Goal: Book appointment/travel/reservation

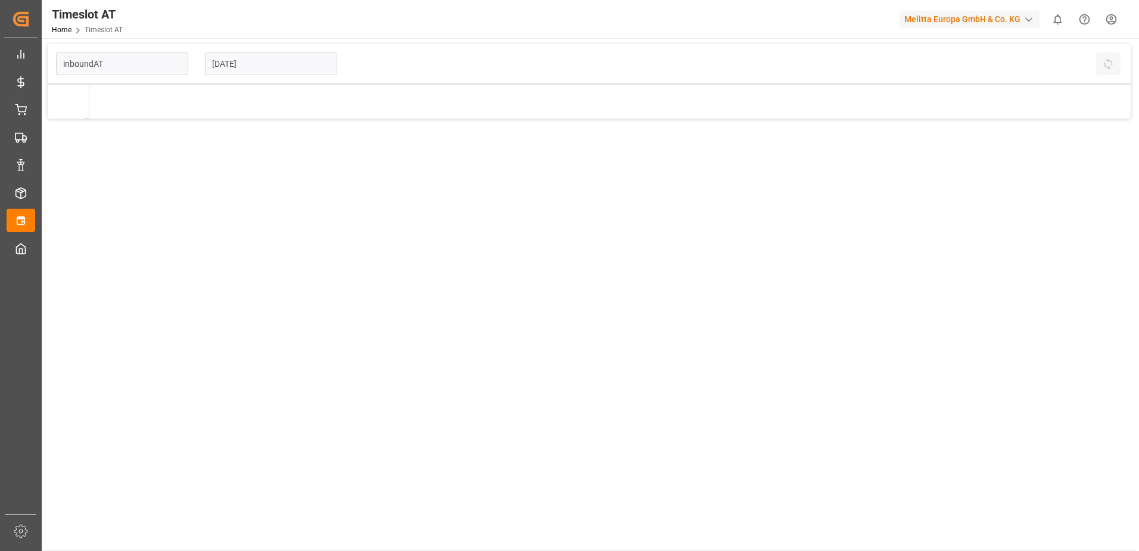
type input "Inbound AT"
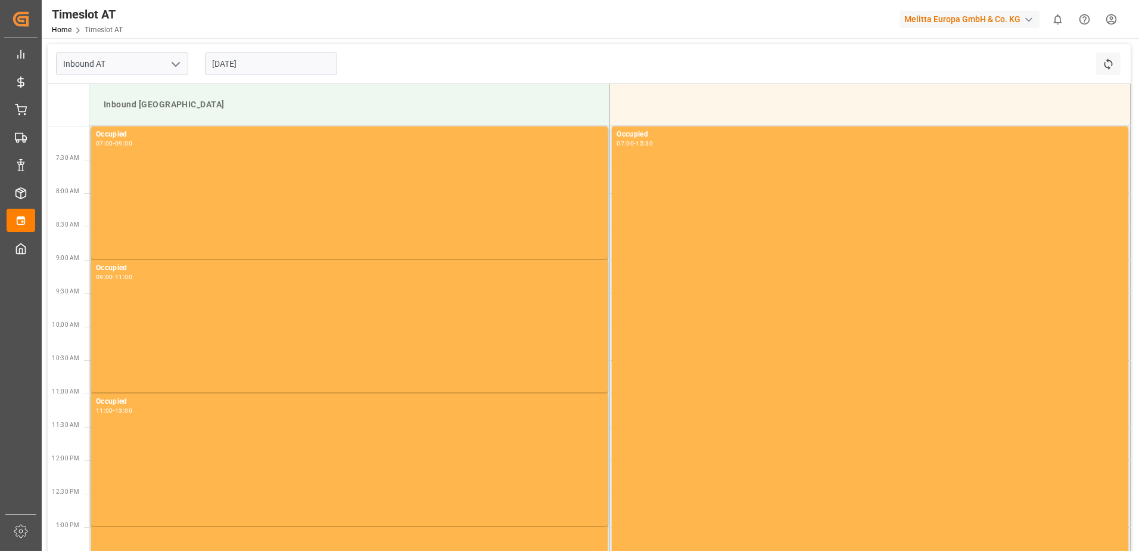
click at [260, 61] on input "[DATE]" at bounding box center [271, 63] width 132 height 23
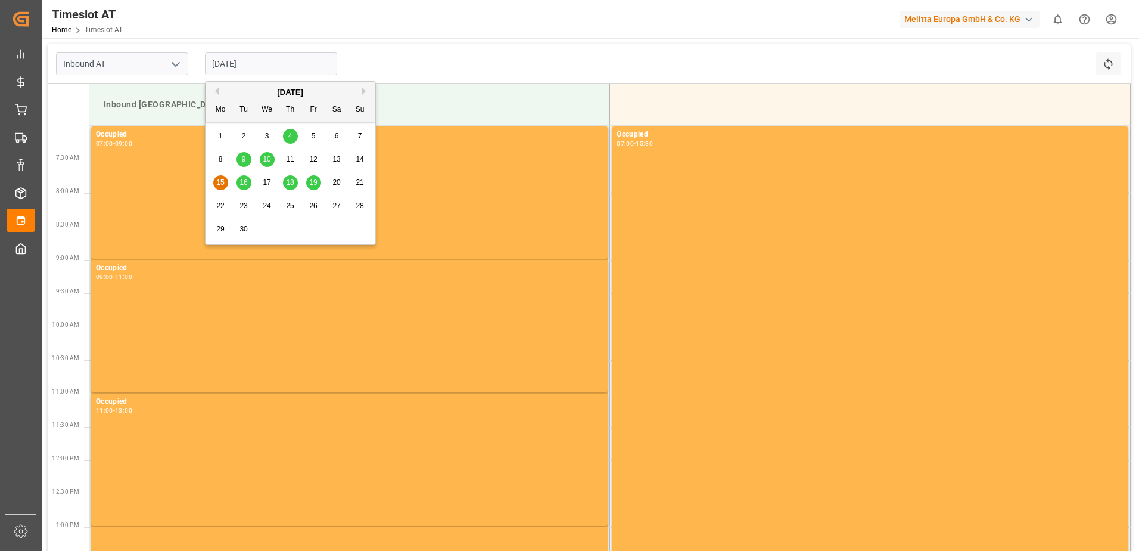
click at [290, 183] on span "18" at bounding box center [290, 182] width 8 height 8
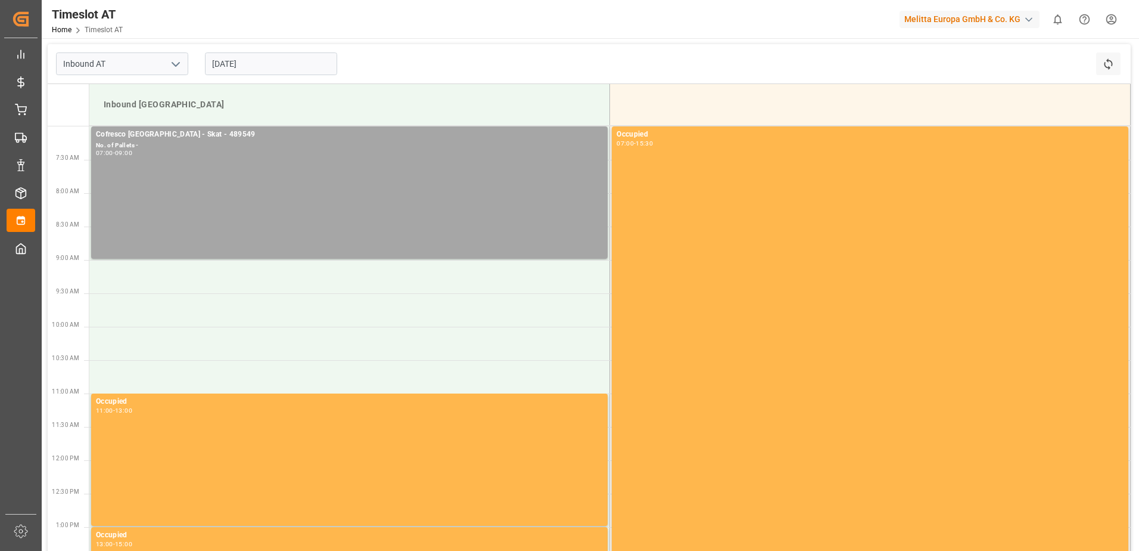
click at [237, 56] on input "[DATE]" at bounding box center [271, 63] width 132 height 23
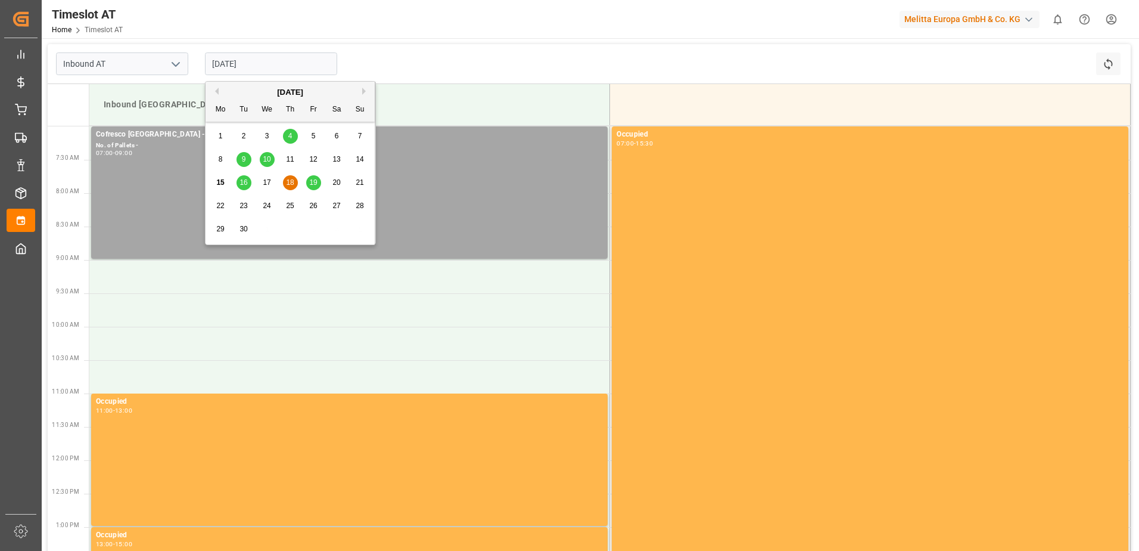
click at [242, 181] on span "16" at bounding box center [244, 182] width 8 height 8
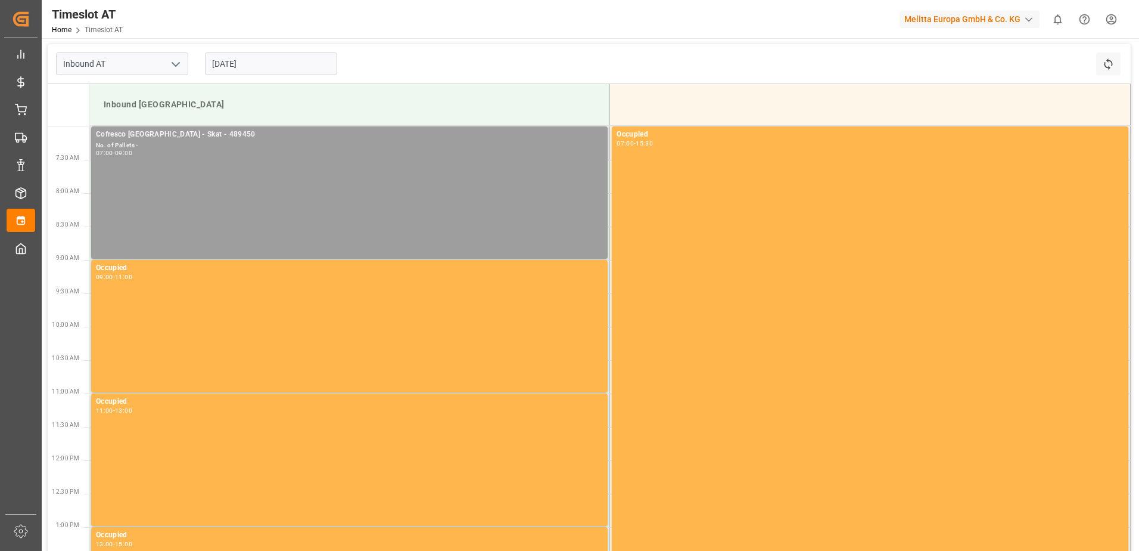
click at [194, 173] on div "Cofresco [GEOGRAPHIC_DATA] - Skat - 489450 No. of Pallets - 07:00 - 09:00" at bounding box center [349, 193] width 507 height 128
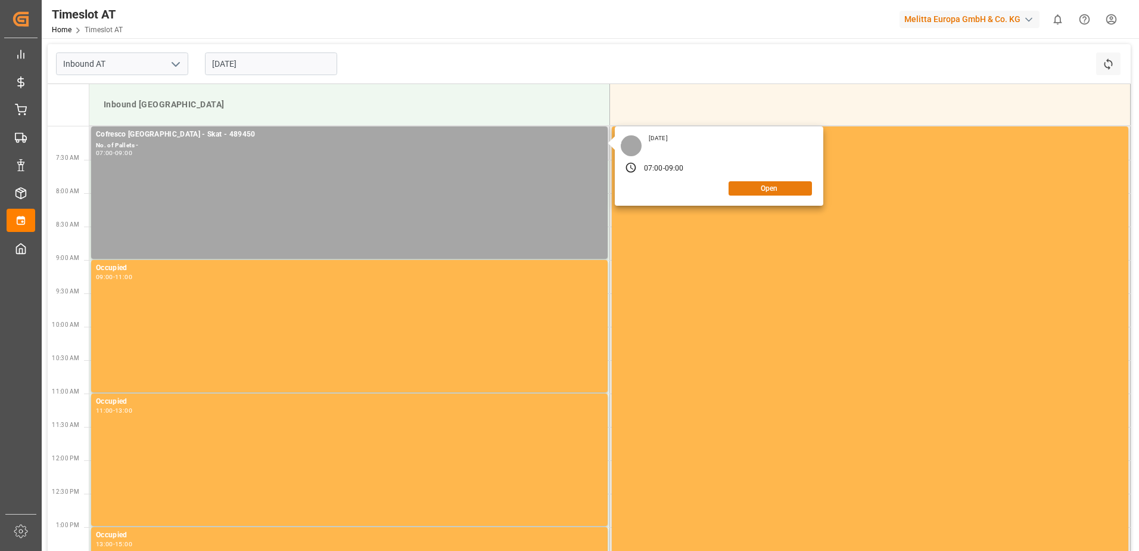
click at [773, 189] on button "Open" at bounding box center [770, 188] width 83 height 14
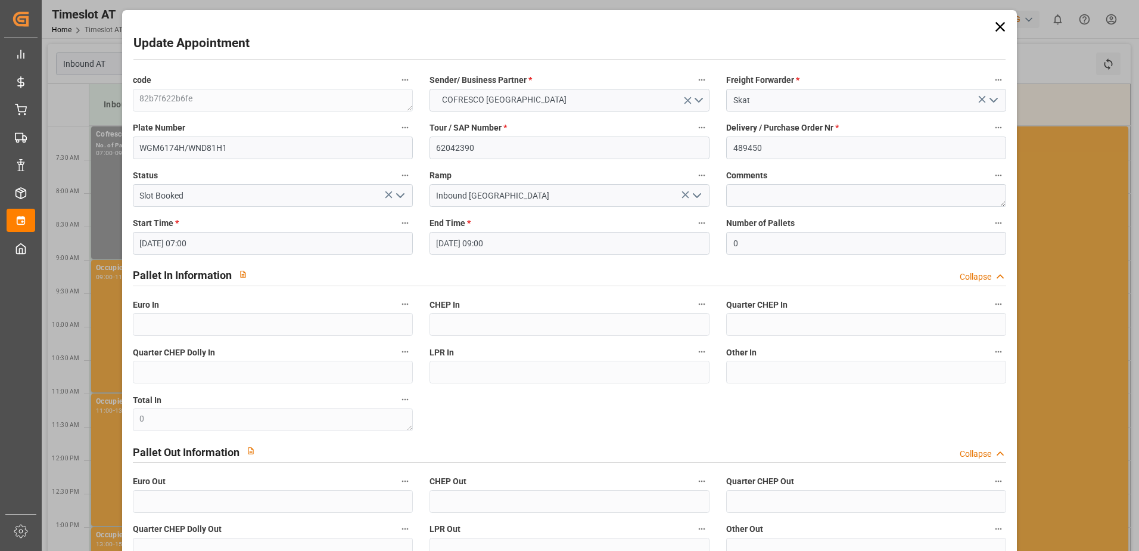
drag, startPoint x: 996, startPoint y: 26, endPoint x: 947, endPoint y: 29, distance: 48.9
click at [996, 26] on icon at bounding box center [1001, 27] width 10 height 10
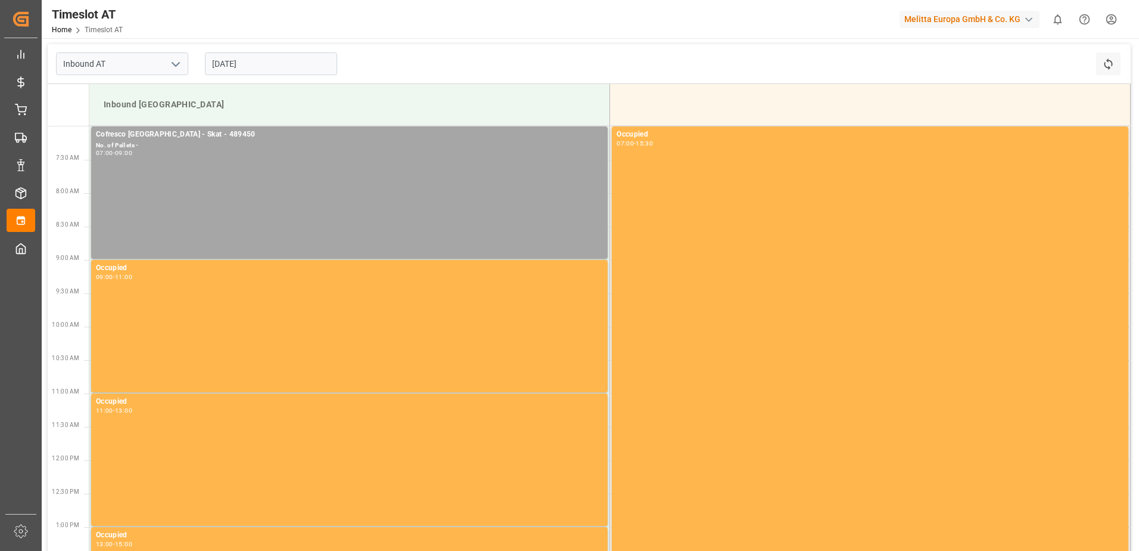
click at [227, 62] on input "[DATE]" at bounding box center [271, 63] width 132 height 23
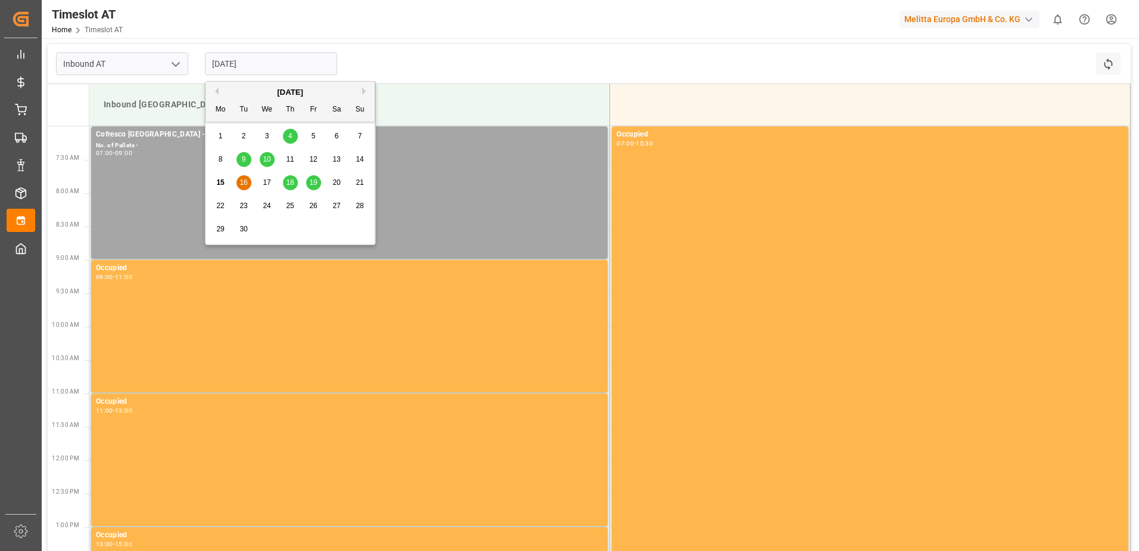
click at [288, 184] on span "18" at bounding box center [290, 182] width 8 height 8
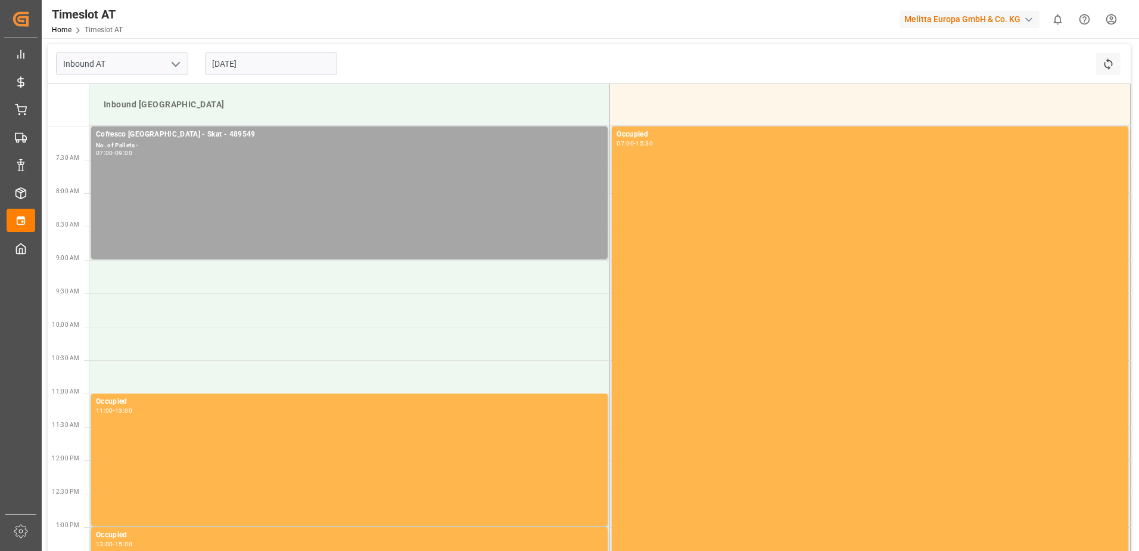
click at [235, 62] on input "[DATE]" at bounding box center [271, 63] width 132 height 23
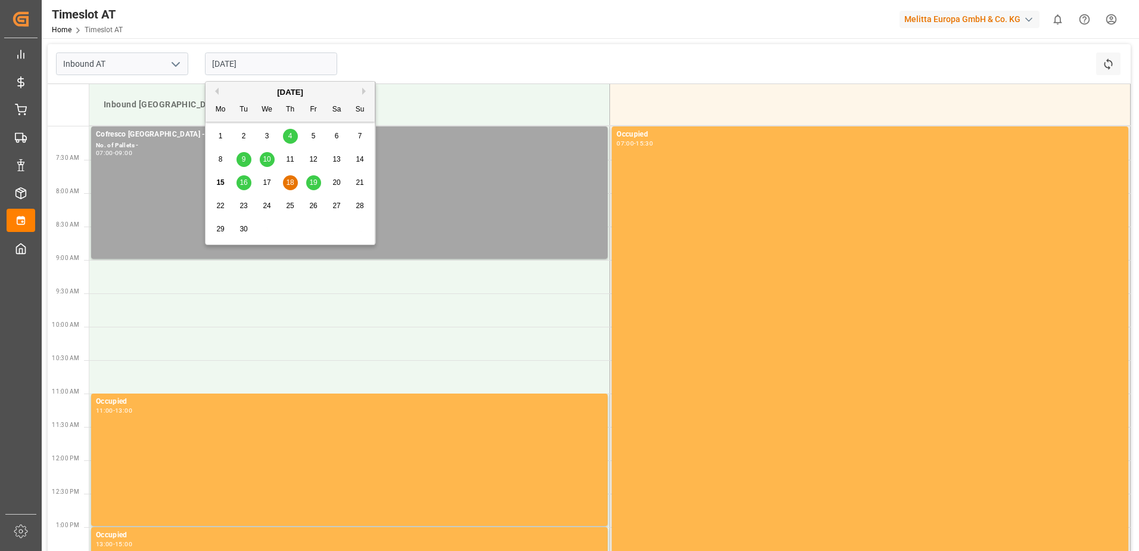
click at [265, 183] on span "17" at bounding box center [267, 182] width 8 height 8
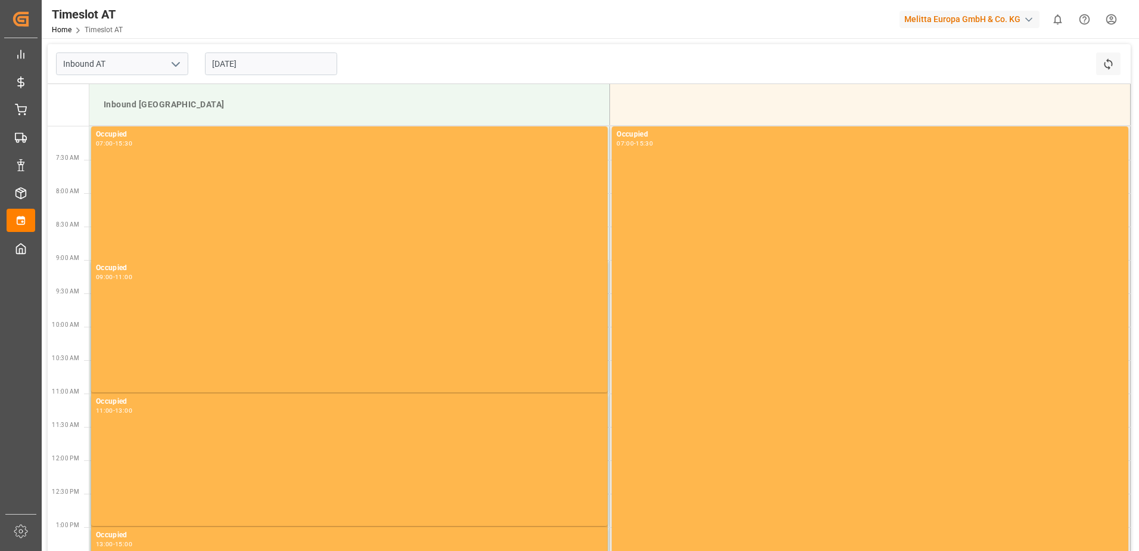
click at [245, 59] on input "[DATE]" at bounding box center [271, 63] width 132 height 23
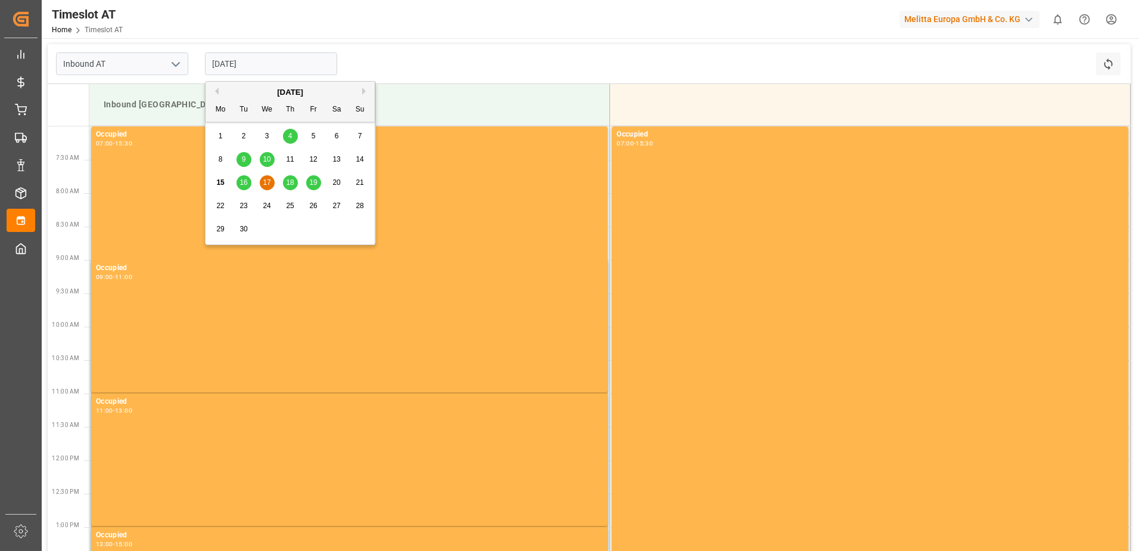
click at [266, 182] on span "17" at bounding box center [267, 182] width 8 height 8
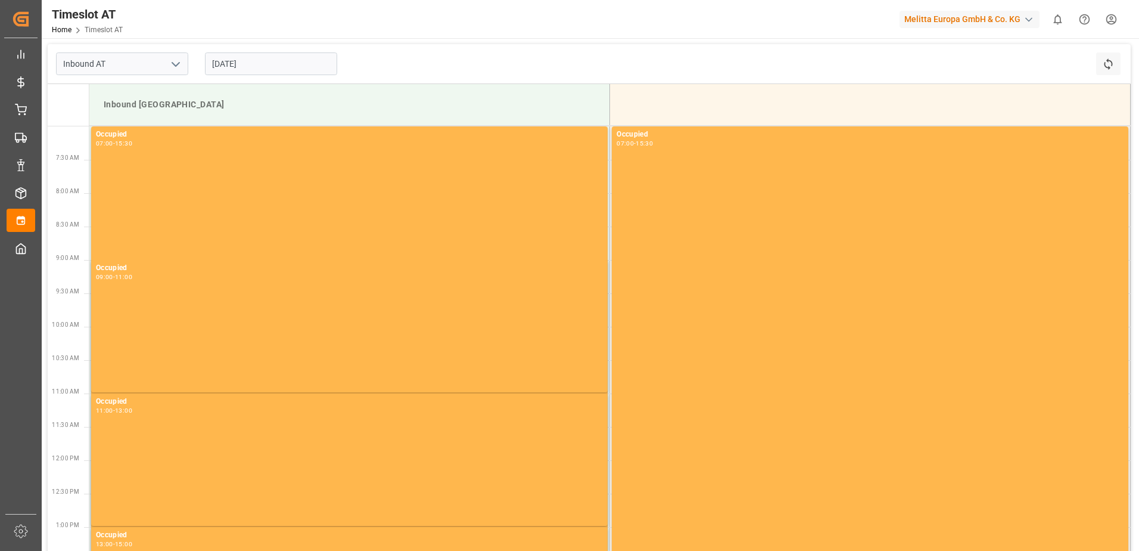
click at [242, 65] on input "[DATE]" at bounding box center [271, 63] width 132 height 23
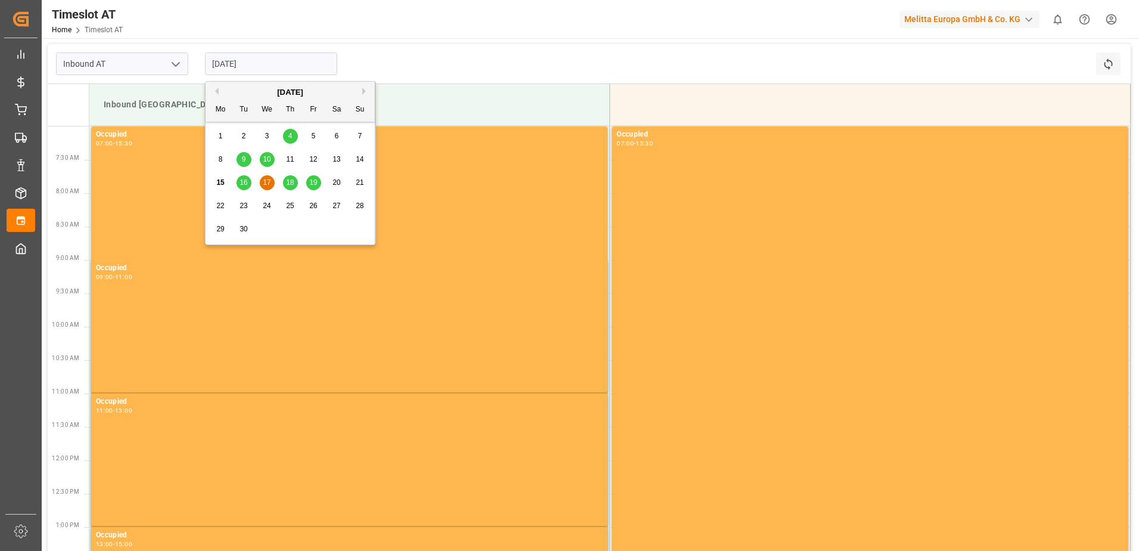
click at [290, 181] on span "18" at bounding box center [290, 182] width 8 height 8
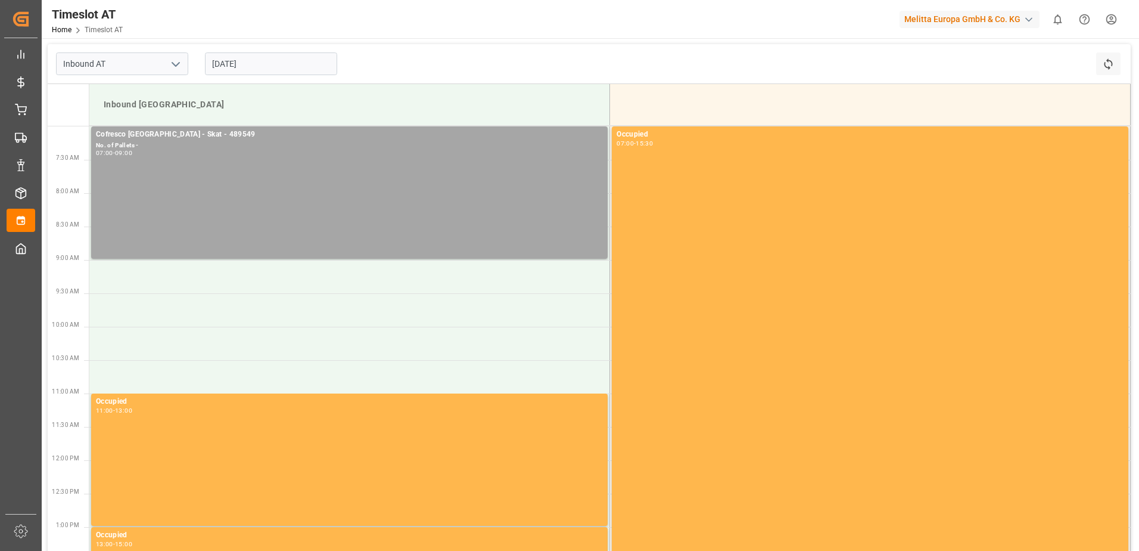
click at [251, 61] on input "[DATE]" at bounding box center [271, 63] width 132 height 23
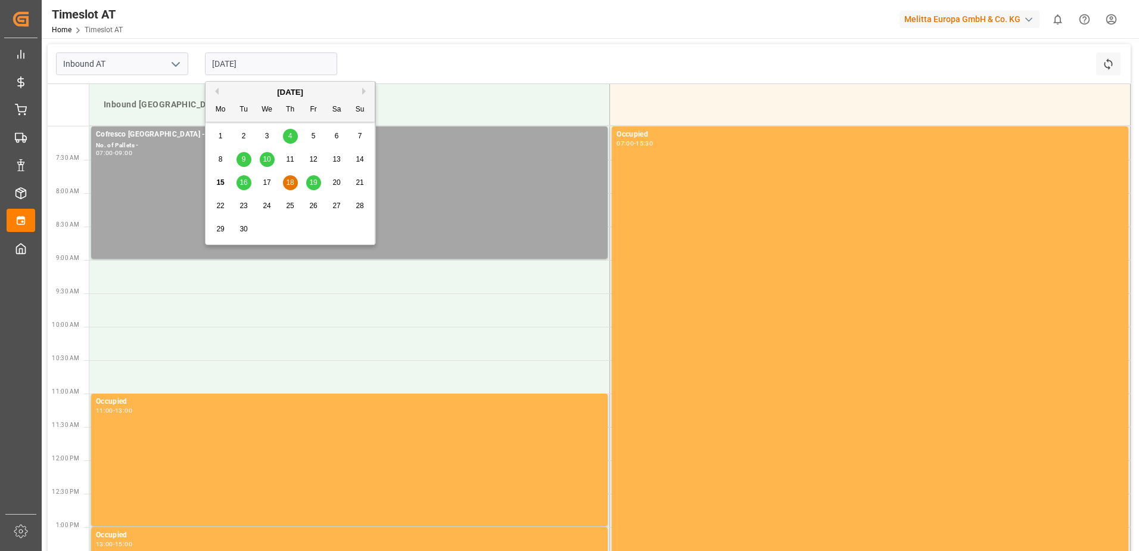
click at [310, 183] on span "19" at bounding box center [313, 182] width 8 height 8
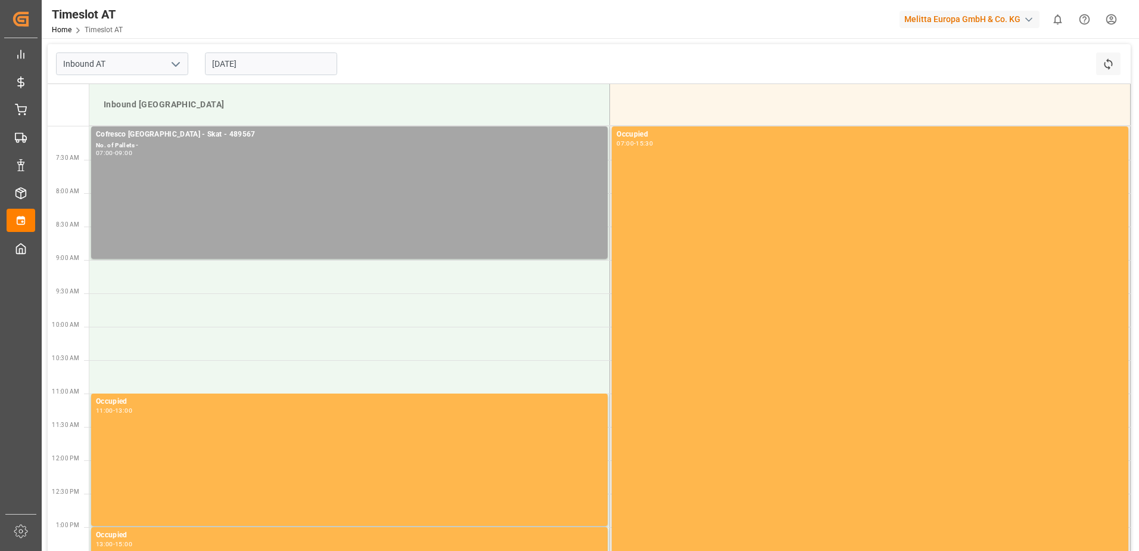
click at [228, 66] on input "[DATE]" at bounding box center [271, 63] width 132 height 23
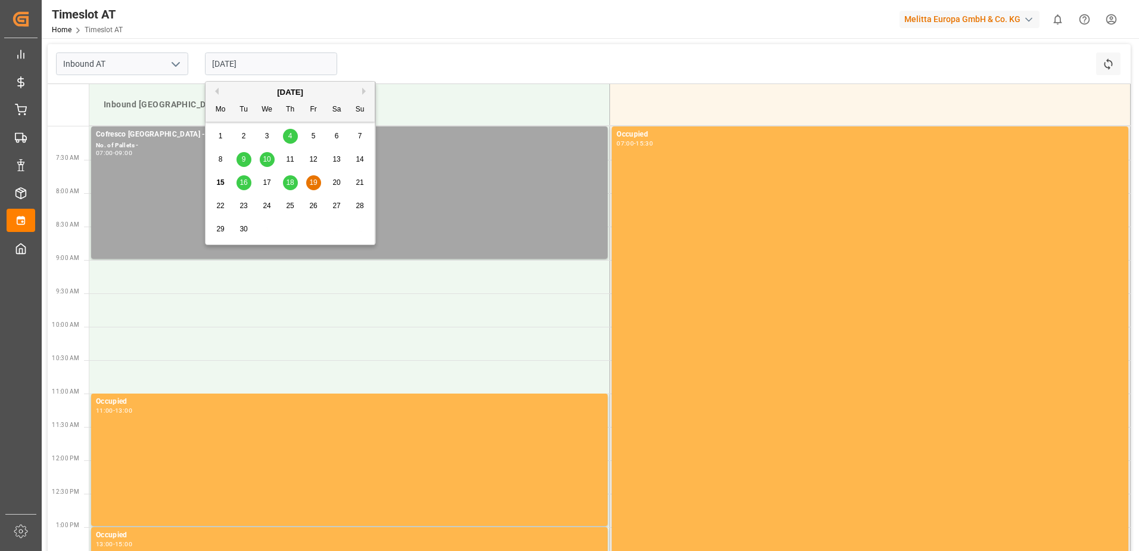
click at [266, 182] on span "17" at bounding box center [267, 182] width 8 height 8
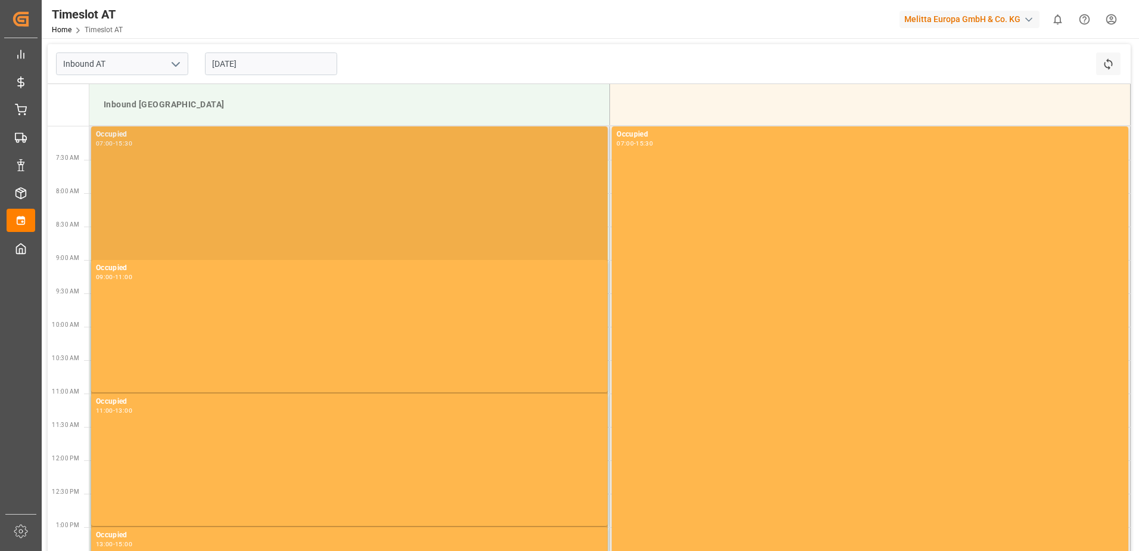
click at [227, 196] on div "Occupied 07:00 - 15:30" at bounding box center [349, 409] width 507 height 561
click at [212, 132] on div "Occupied" at bounding box center [349, 135] width 507 height 12
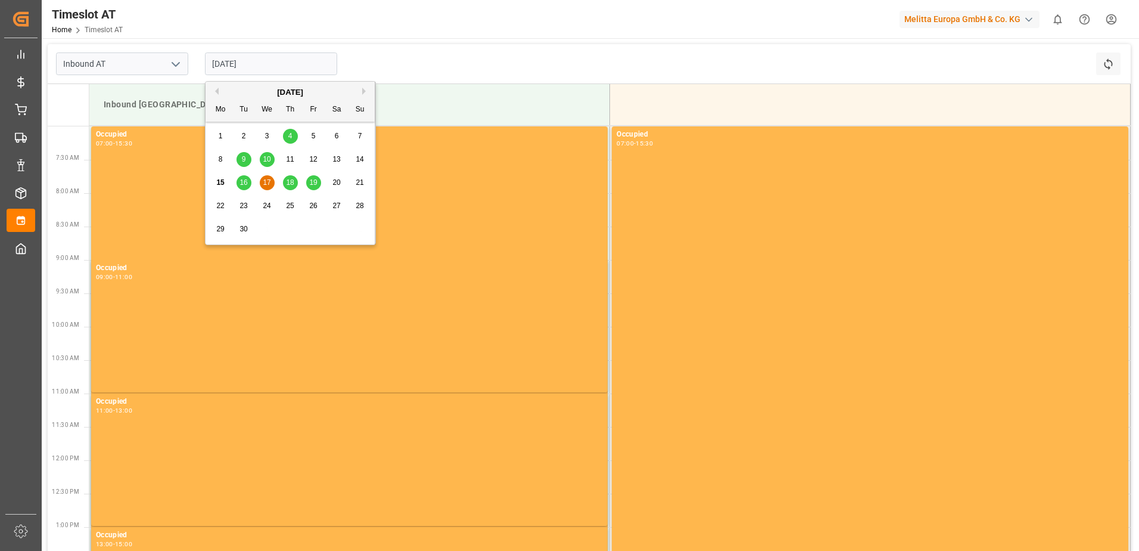
click at [235, 67] on input "[DATE]" at bounding box center [271, 63] width 132 height 23
click at [289, 181] on span "18" at bounding box center [290, 182] width 8 height 8
type input "[DATE]"
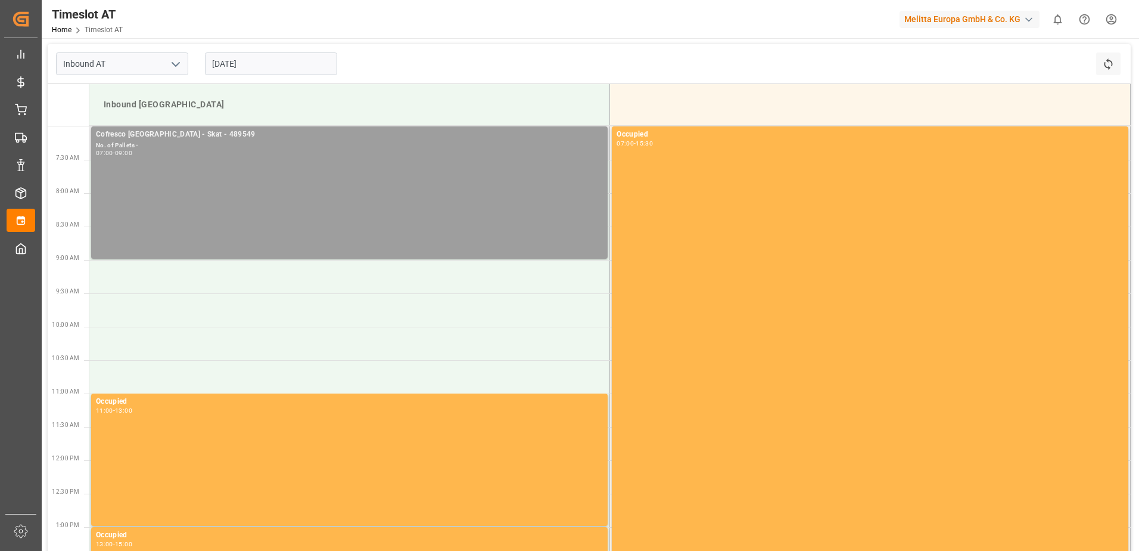
click at [159, 153] on div "07:00 - 09:00" at bounding box center [349, 153] width 507 height 7
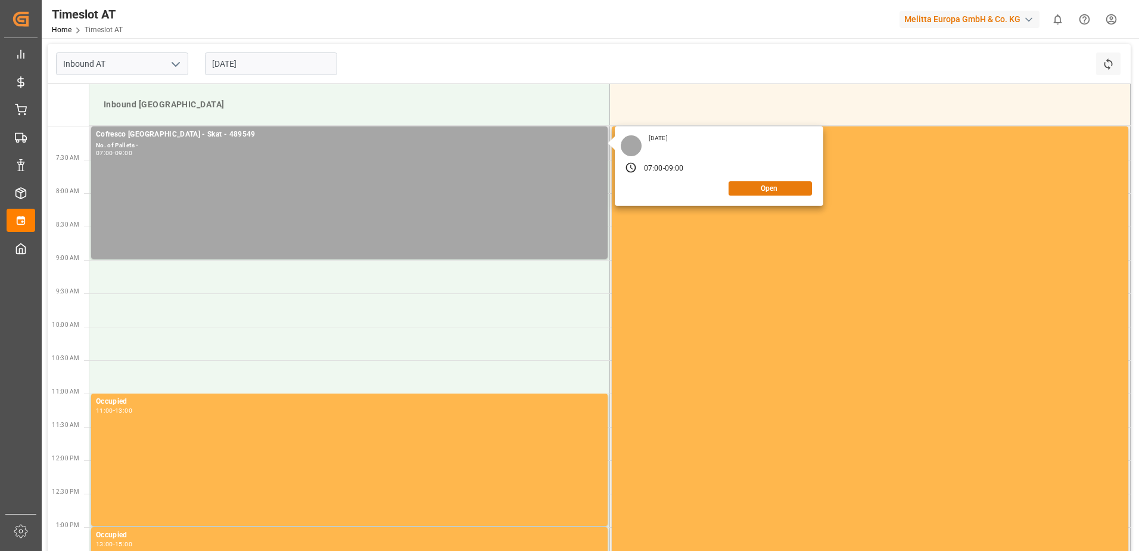
click at [769, 191] on button "Open" at bounding box center [770, 188] width 83 height 14
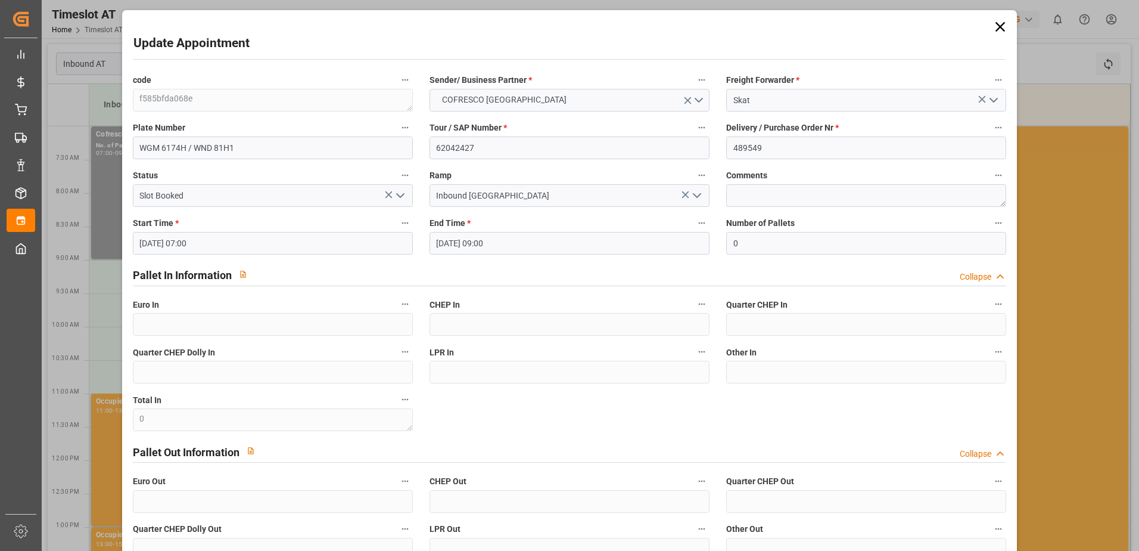
click at [186, 243] on input "[DATE] 07:00" at bounding box center [273, 243] width 280 height 23
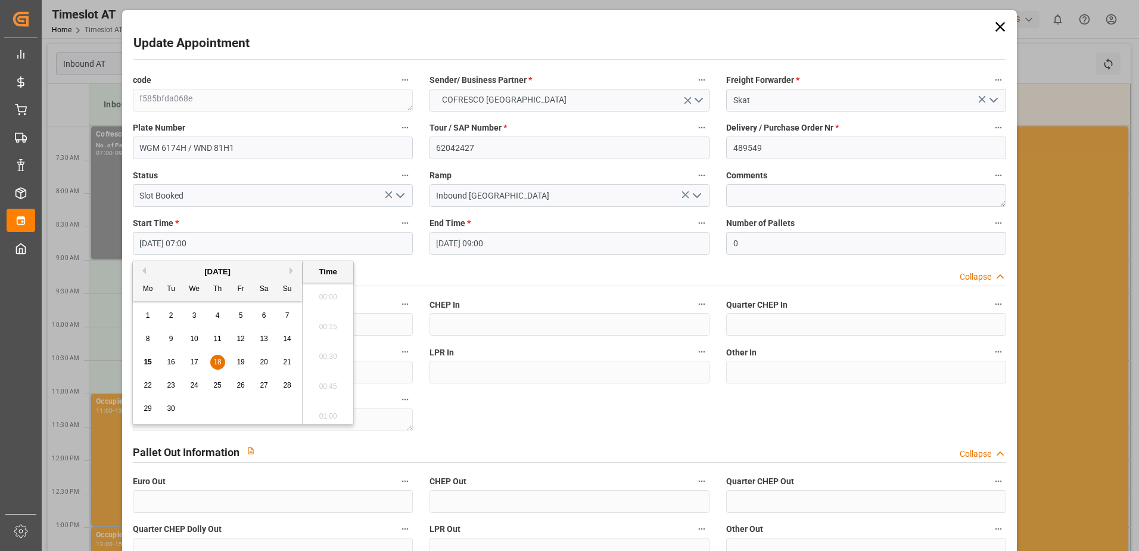
scroll to position [779, 0]
click at [195, 360] on span "17" at bounding box center [194, 361] width 8 height 8
type input "[DATE] 07:00"
click at [325, 351] on li "07:00" at bounding box center [328, 353] width 51 height 30
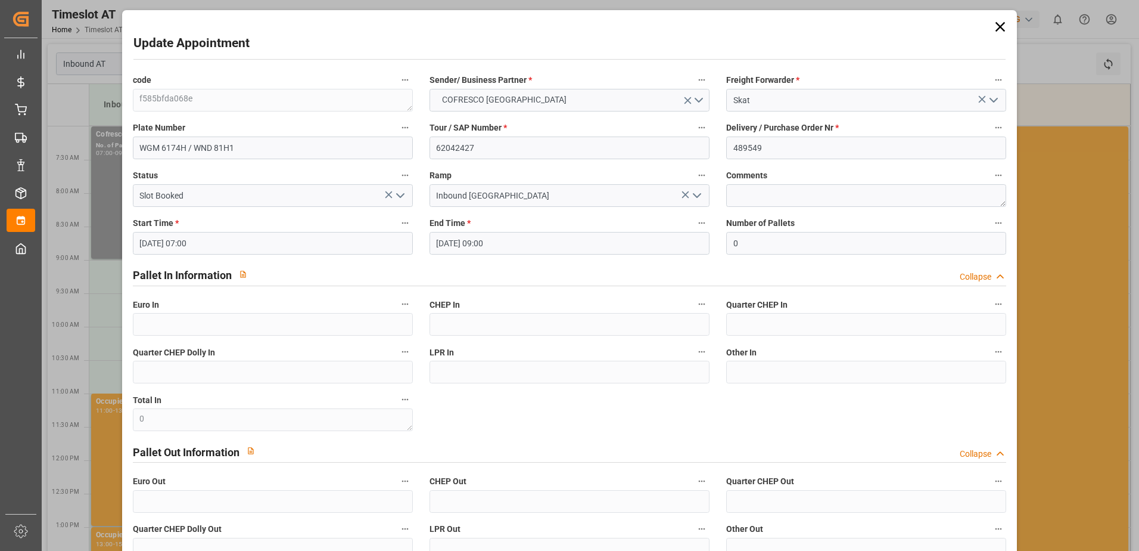
click at [492, 248] on input "[DATE] 09:00" at bounding box center [570, 243] width 280 height 23
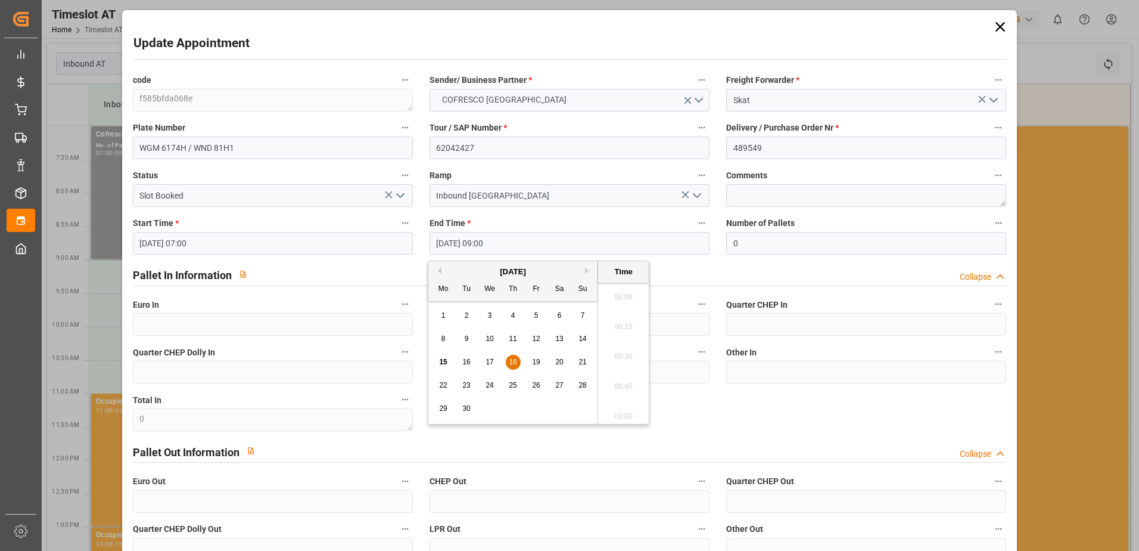
scroll to position [1017, 0]
click at [492, 360] on span "17" at bounding box center [490, 361] width 8 height 8
type input "[DATE] 09:00"
drag, startPoint x: 492, startPoint y: 360, endPoint x: 618, endPoint y: 352, distance: 126.5
click at [618, 352] on li "09:00" at bounding box center [623, 353] width 51 height 30
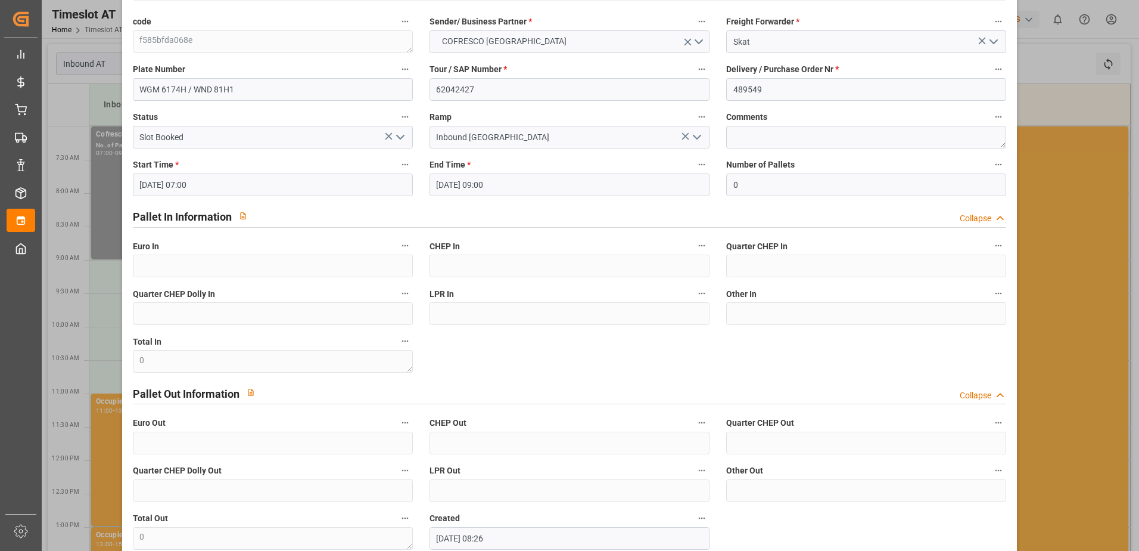
scroll to position [126, 0]
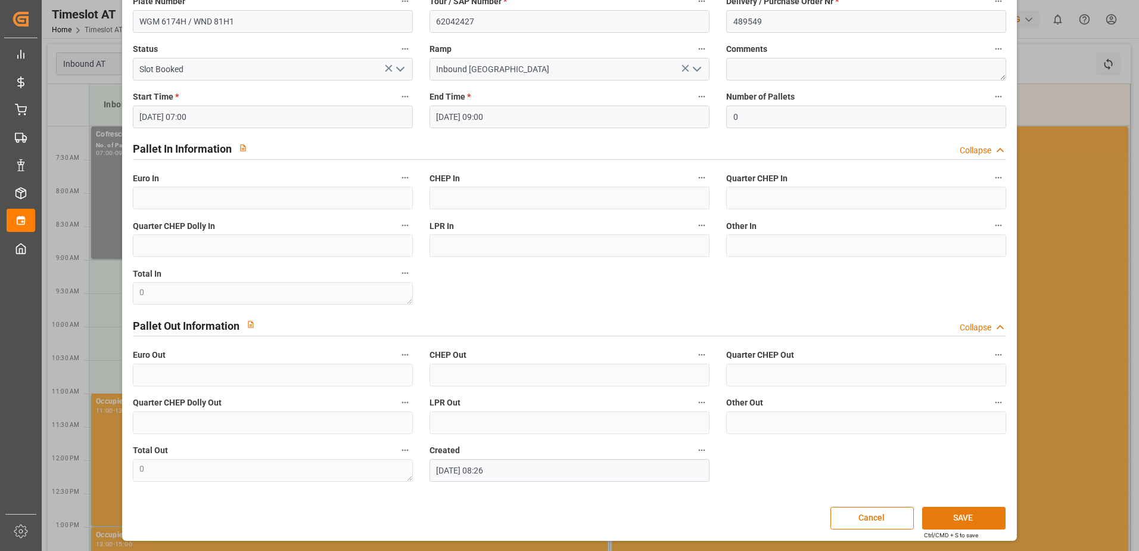
click at [958, 513] on button "SAVE" at bounding box center [963, 517] width 83 height 23
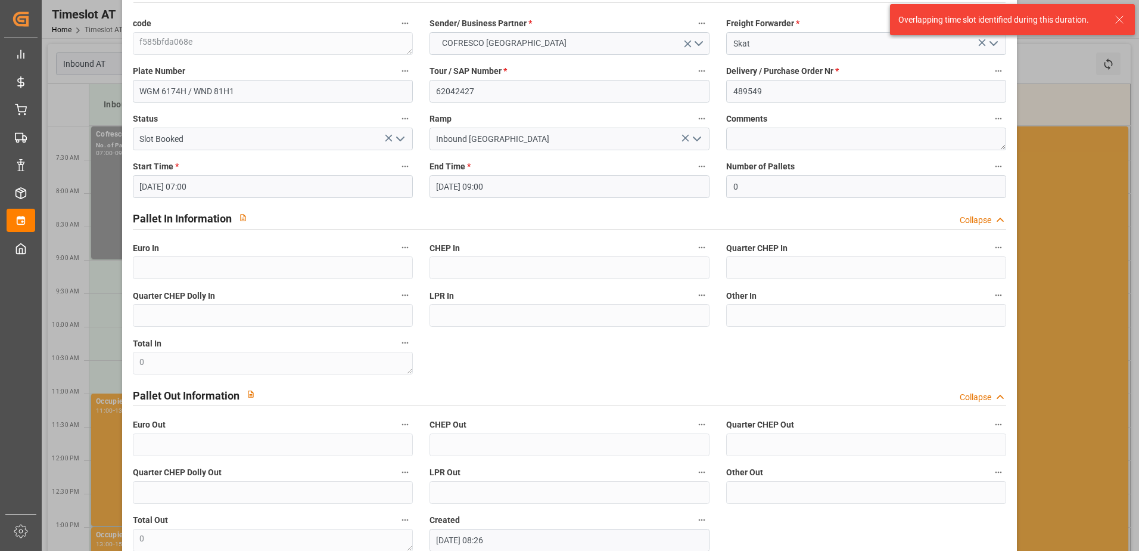
scroll to position [0, 0]
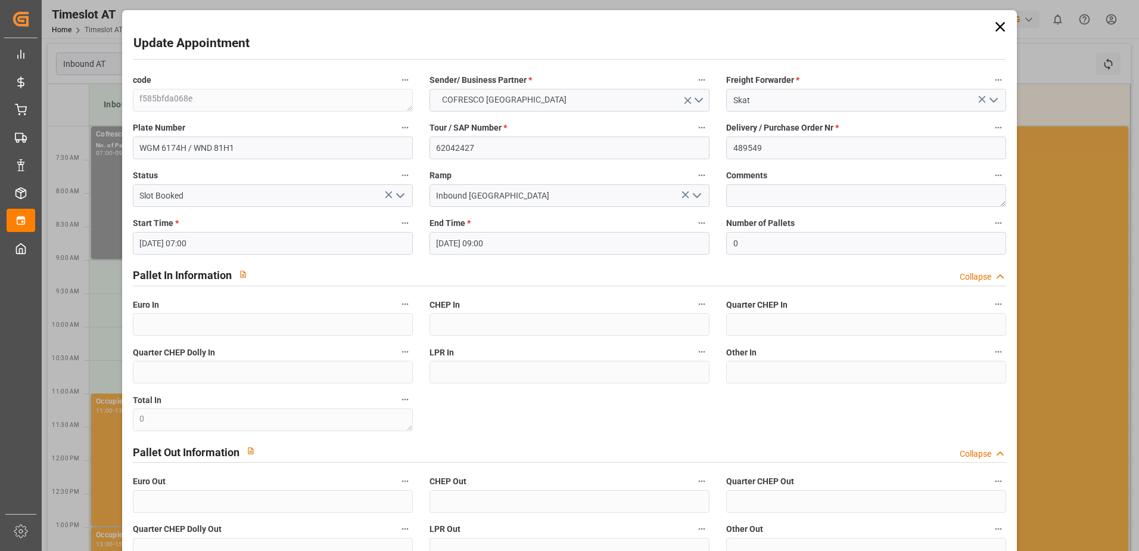
click at [995, 26] on icon at bounding box center [1000, 26] width 17 height 17
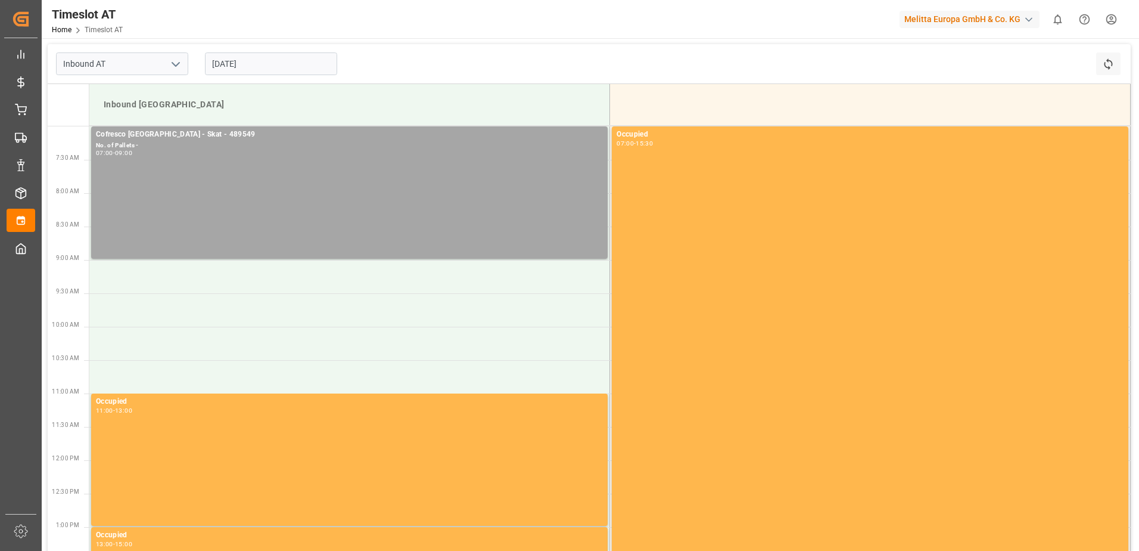
click at [230, 57] on input "[DATE]" at bounding box center [271, 63] width 132 height 23
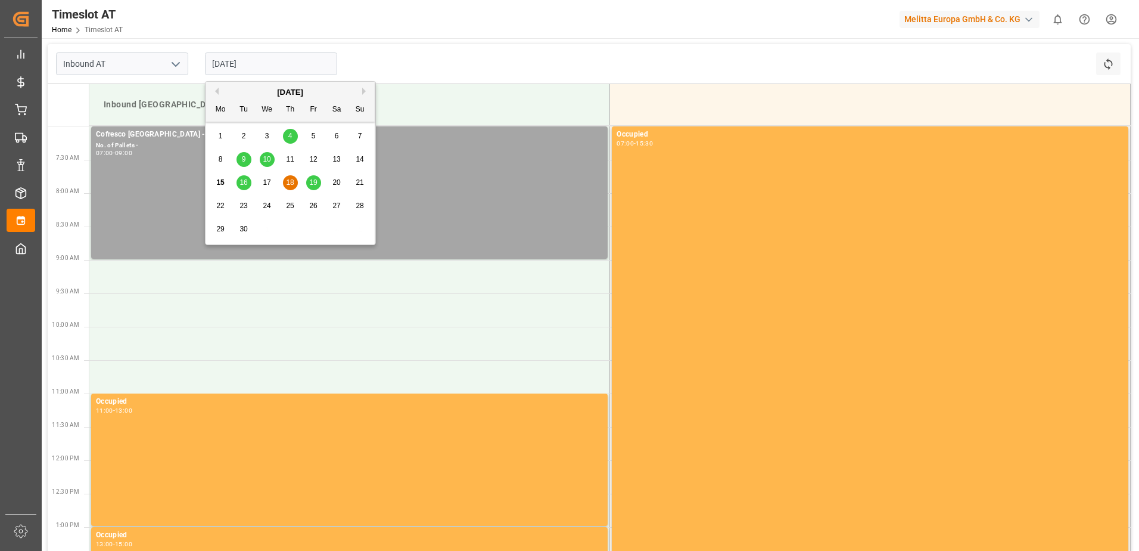
click at [265, 183] on span "17" at bounding box center [267, 182] width 8 height 8
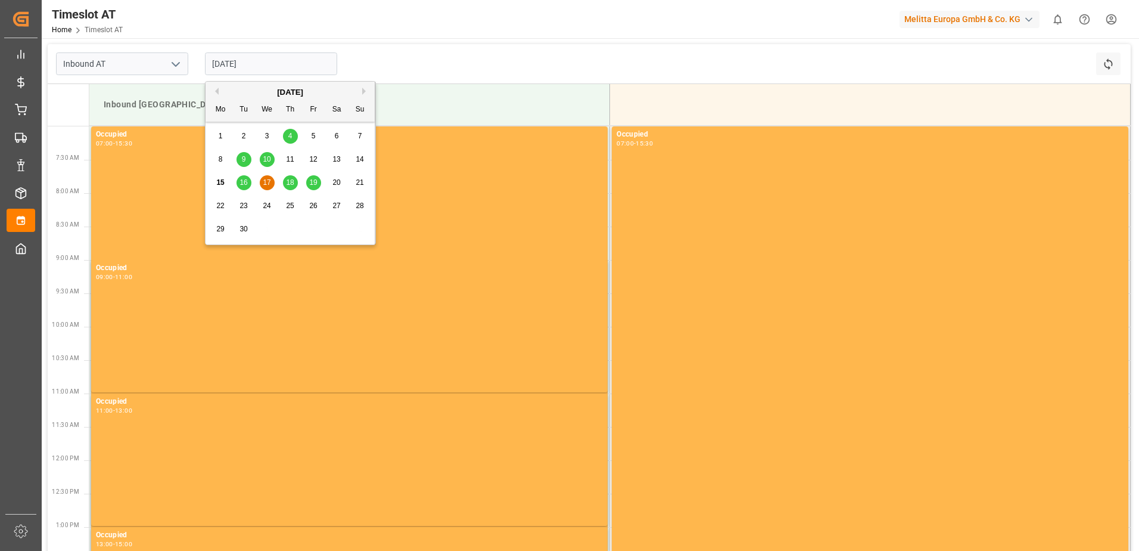
click at [240, 64] on input "[DATE]" at bounding box center [271, 63] width 132 height 23
click at [240, 184] on span "16" at bounding box center [244, 182] width 8 height 8
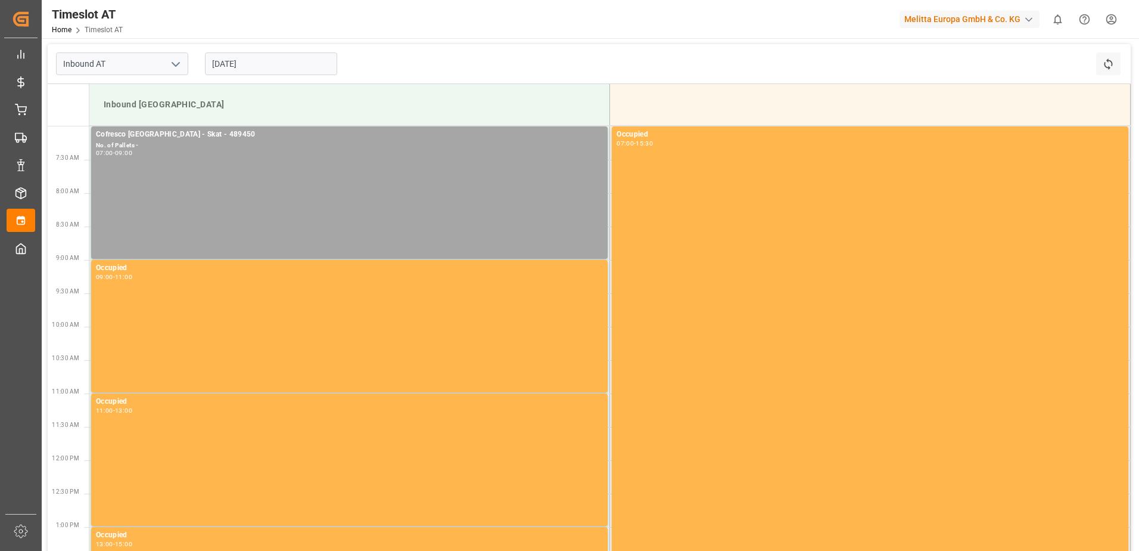
click at [228, 72] on input "[DATE]" at bounding box center [271, 63] width 132 height 23
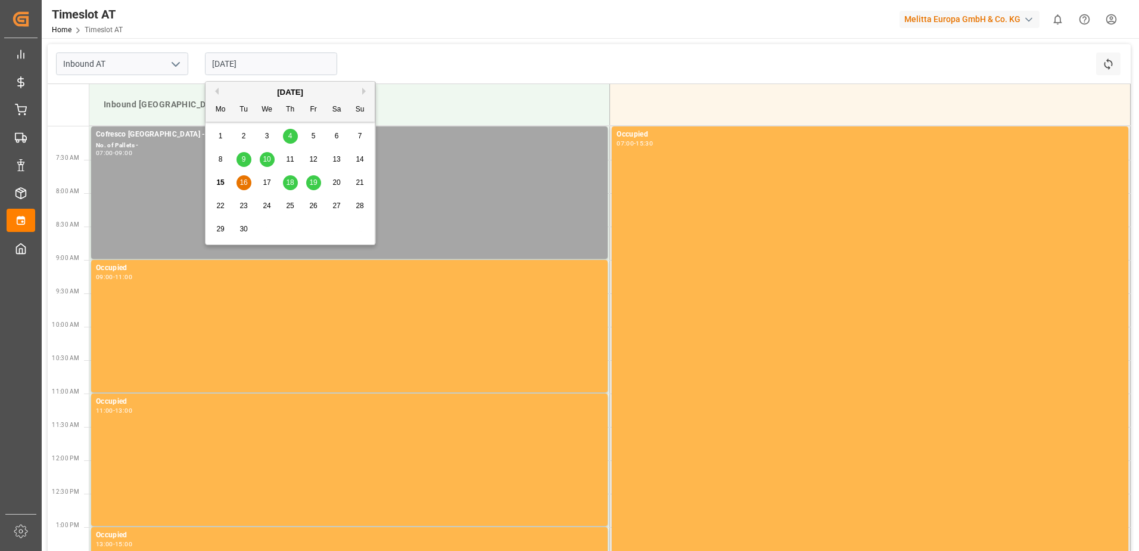
click at [267, 186] on span "17" at bounding box center [267, 182] width 8 height 8
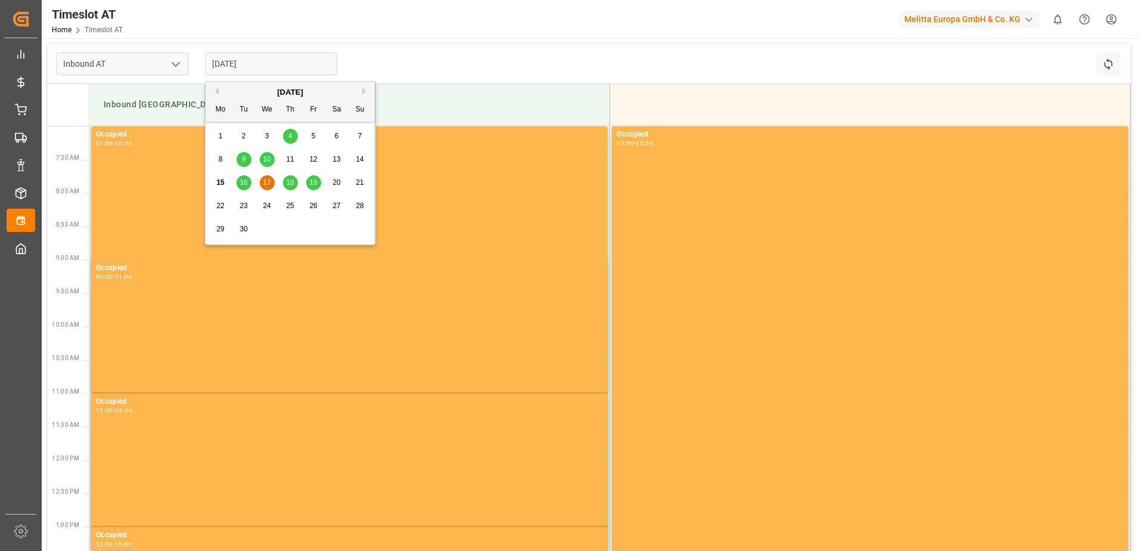
click at [243, 61] on input "[DATE]" at bounding box center [271, 63] width 132 height 23
click at [267, 181] on span "17" at bounding box center [267, 182] width 8 height 8
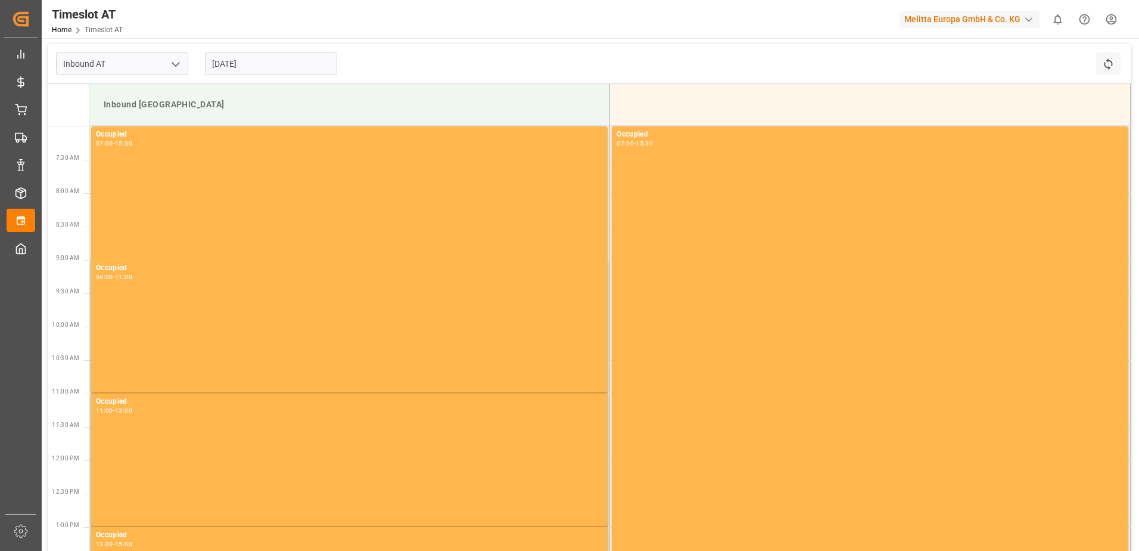
click at [228, 66] on input "[DATE]" at bounding box center [271, 63] width 132 height 23
click at [386, 48] on div "Inbound AT [DATE] Refresh Time Slots" at bounding box center [589, 64] width 1083 height 40
click at [222, 60] on input "[DATE]" at bounding box center [271, 63] width 132 height 23
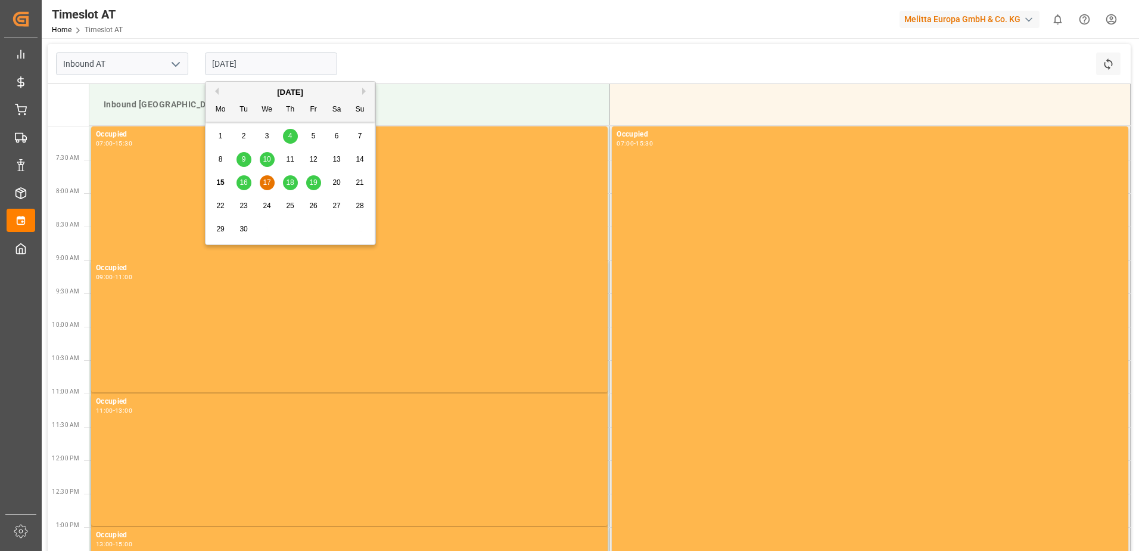
click at [285, 179] on div "18" at bounding box center [290, 183] width 15 height 14
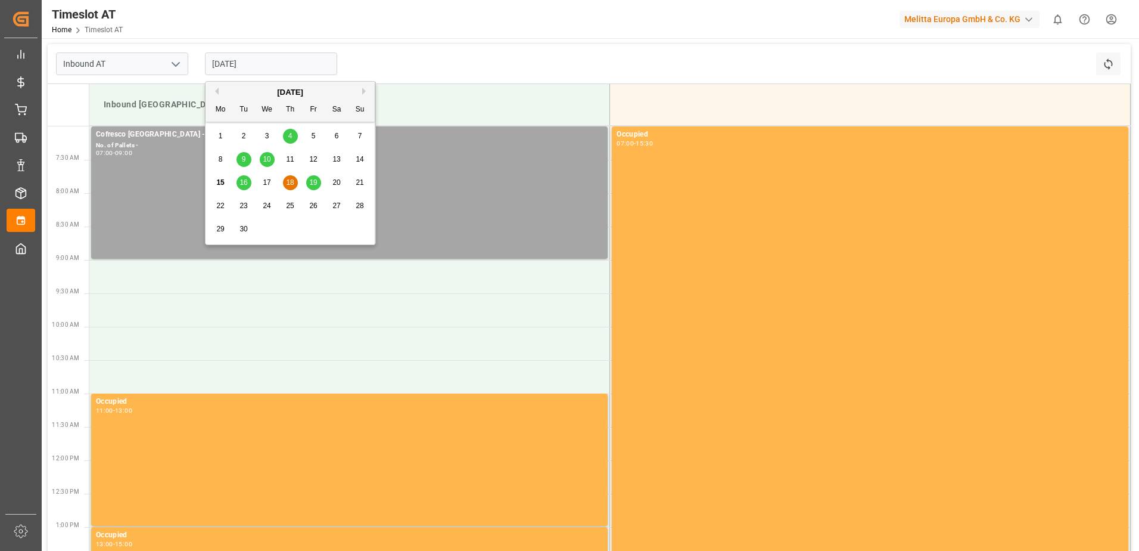
click at [251, 61] on input "[DATE]" at bounding box center [271, 63] width 132 height 23
click at [267, 188] on div "17" at bounding box center [267, 183] width 15 height 14
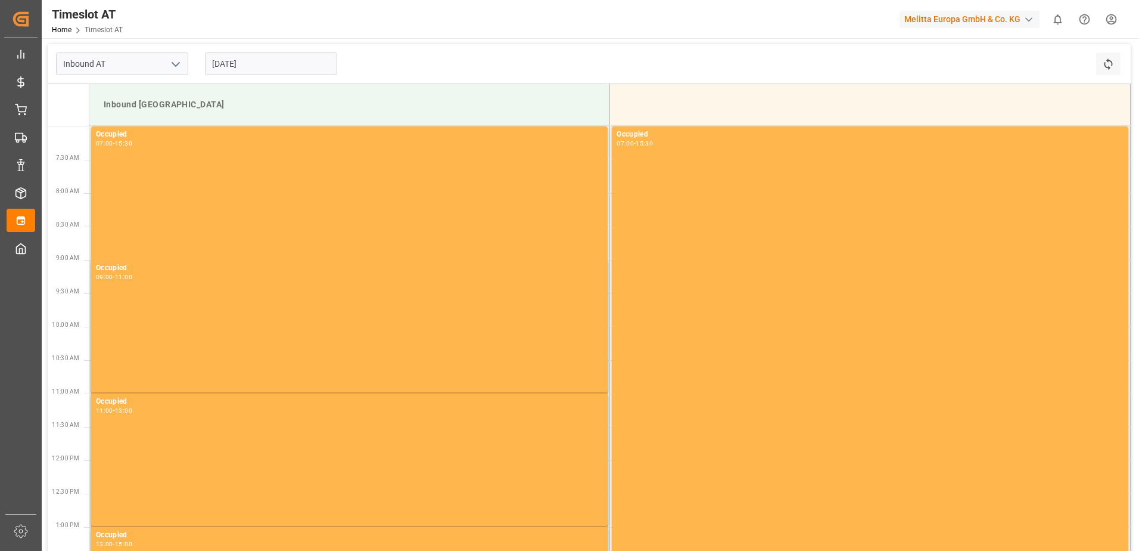
click at [225, 64] on input "[DATE]" at bounding box center [271, 63] width 132 height 23
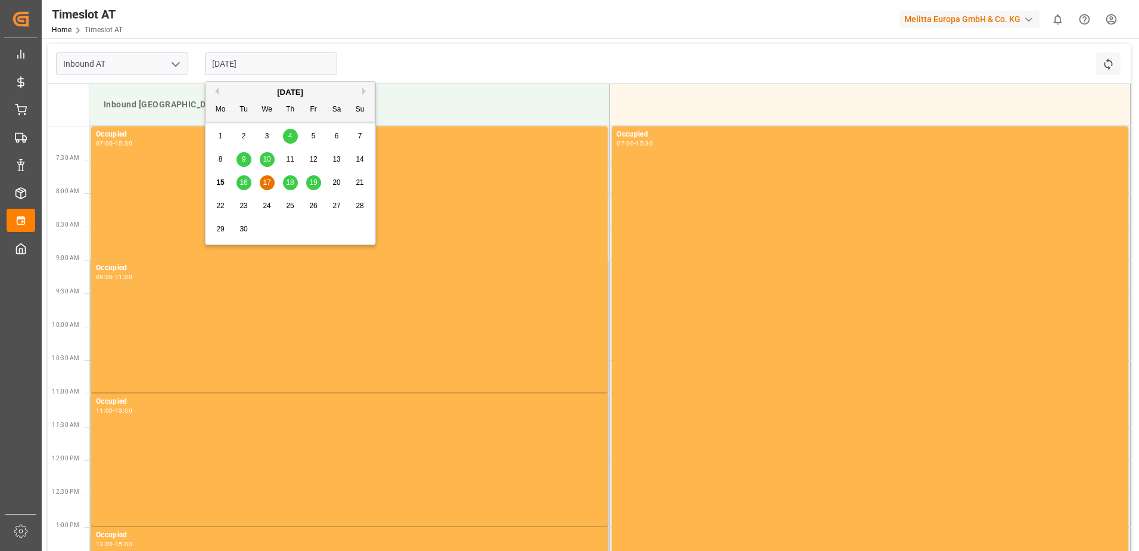
click at [290, 180] on span "18" at bounding box center [290, 182] width 8 height 8
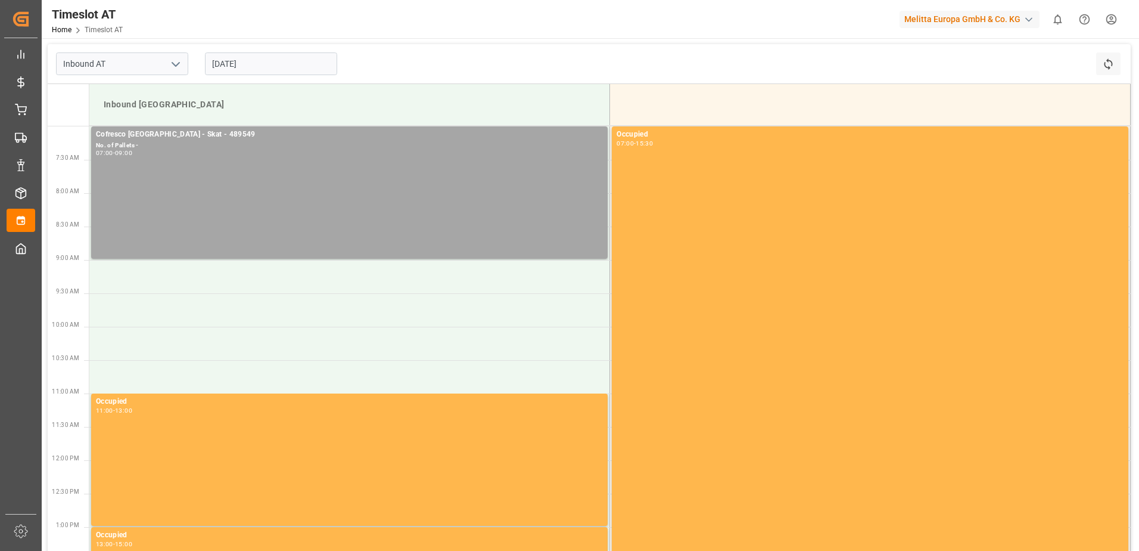
click at [275, 59] on input "[DATE]" at bounding box center [271, 63] width 132 height 23
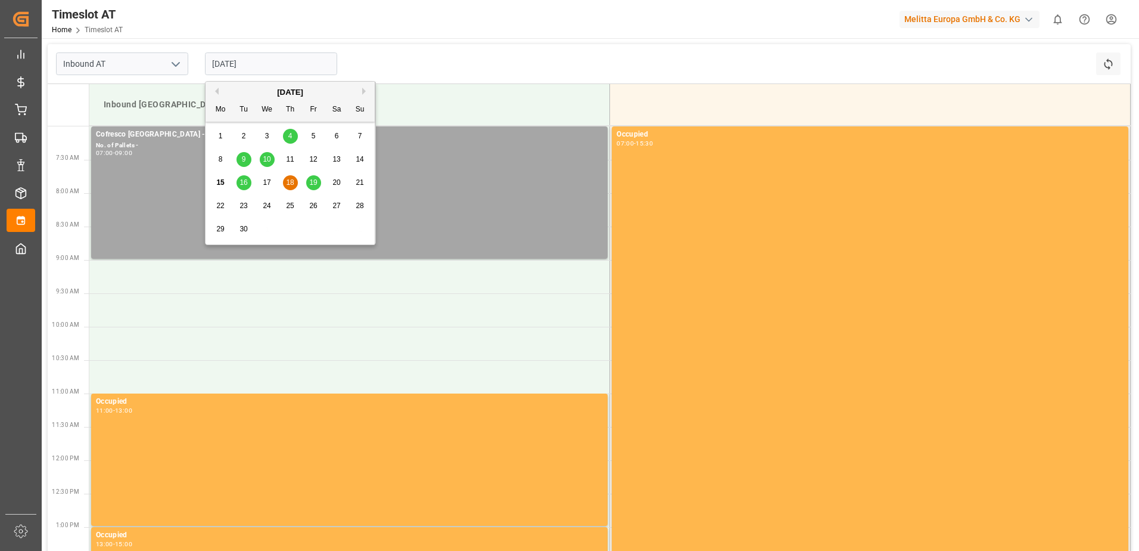
click at [308, 183] on div "19" at bounding box center [313, 183] width 15 height 14
type input "[DATE]"
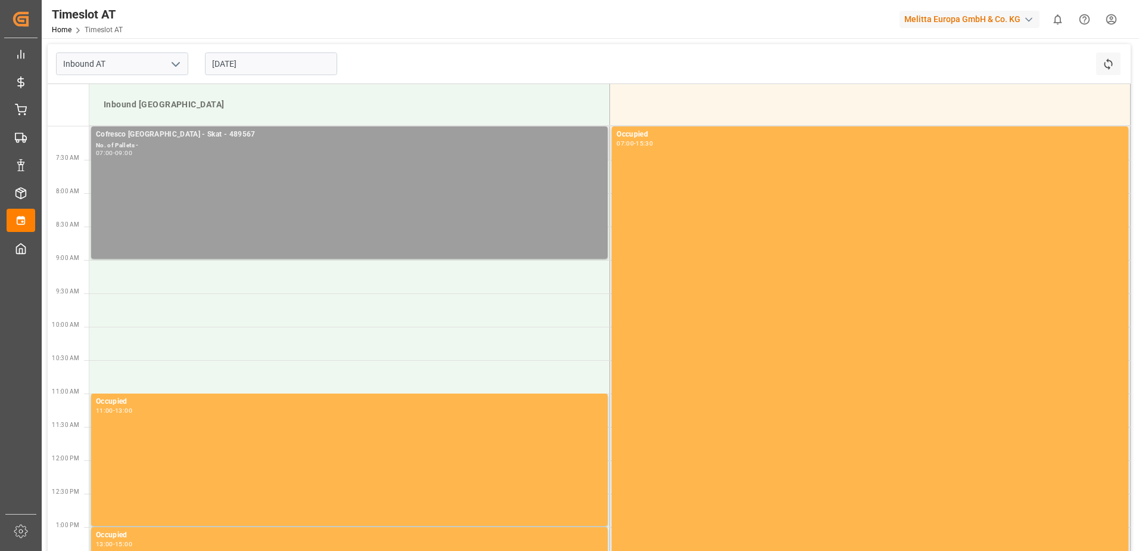
click at [186, 194] on div "Cofresco [GEOGRAPHIC_DATA] - Skat - 489567 No. of Pallets - 07:00 - 09:00" at bounding box center [349, 193] width 507 height 128
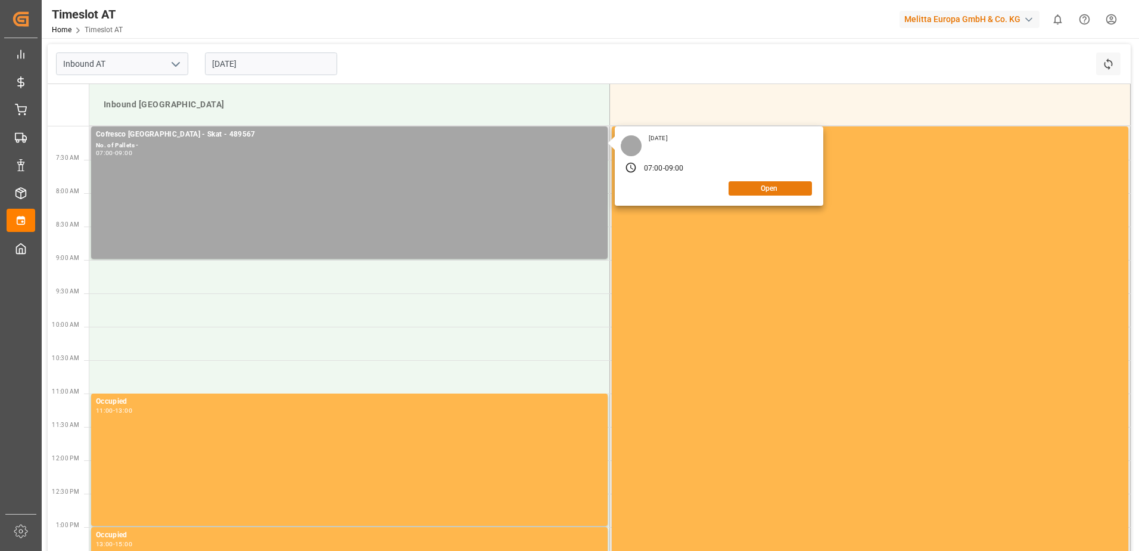
click at [781, 188] on button "Open" at bounding box center [770, 188] width 83 height 14
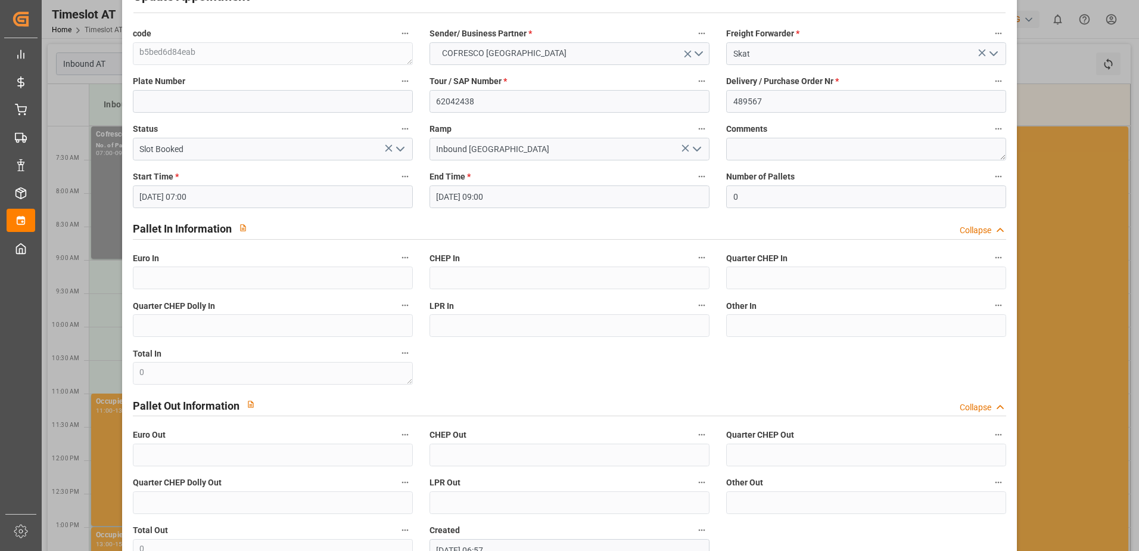
scroll to position [60, 0]
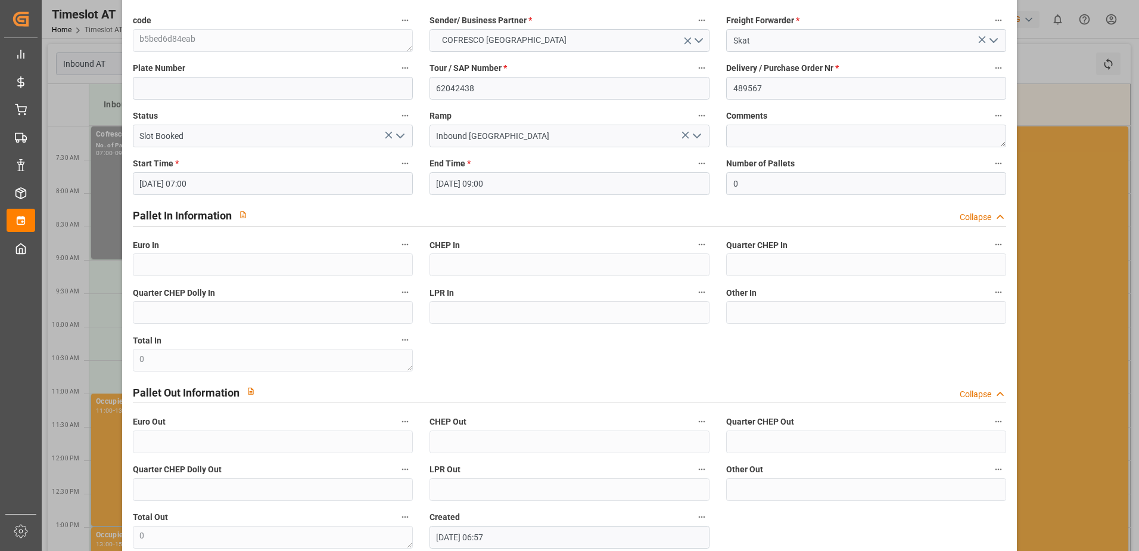
click at [204, 180] on input "[DATE] 07:00" at bounding box center [273, 183] width 280 height 23
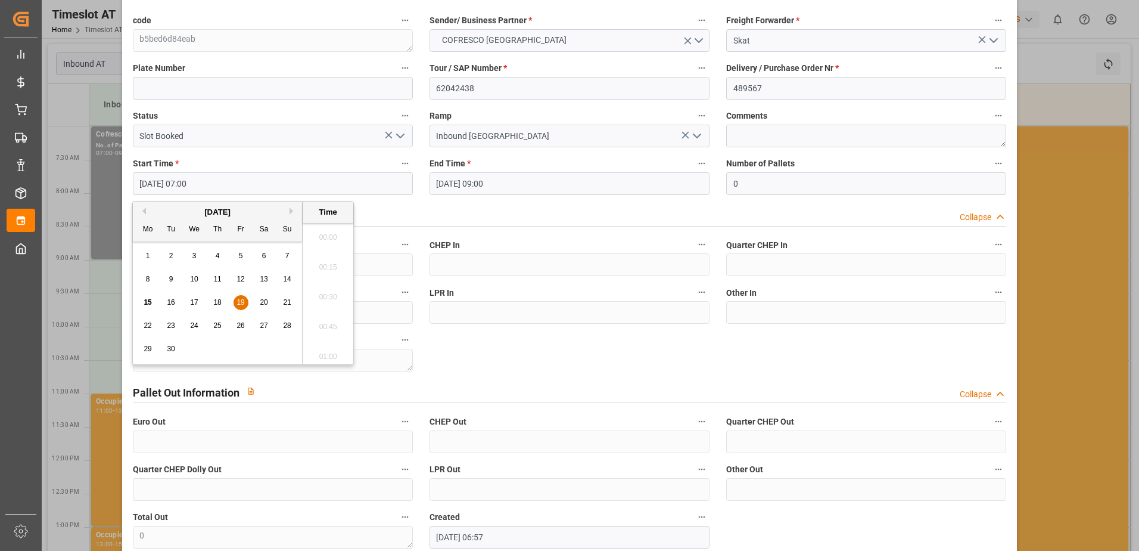
scroll to position [779, 0]
click at [221, 300] on span "18" at bounding box center [217, 302] width 8 height 8
type input "[DATE] 07:00"
click at [325, 292] on li "07:00" at bounding box center [328, 293] width 51 height 30
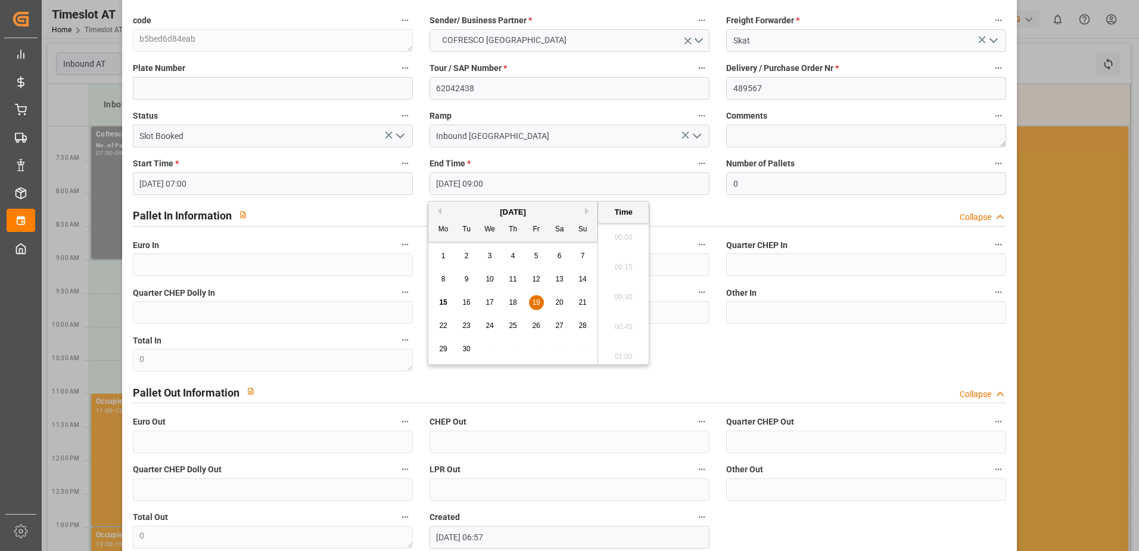
click at [507, 182] on input "[DATE] 09:00" at bounding box center [570, 183] width 280 height 23
click at [513, 304] on span "18" at bounding box center [513, 302] width 8 height 8
type input "[DATE] 09:00"
click at [620, 297] on li "09:00" at bounding box center [623, 293] width 51 height 30
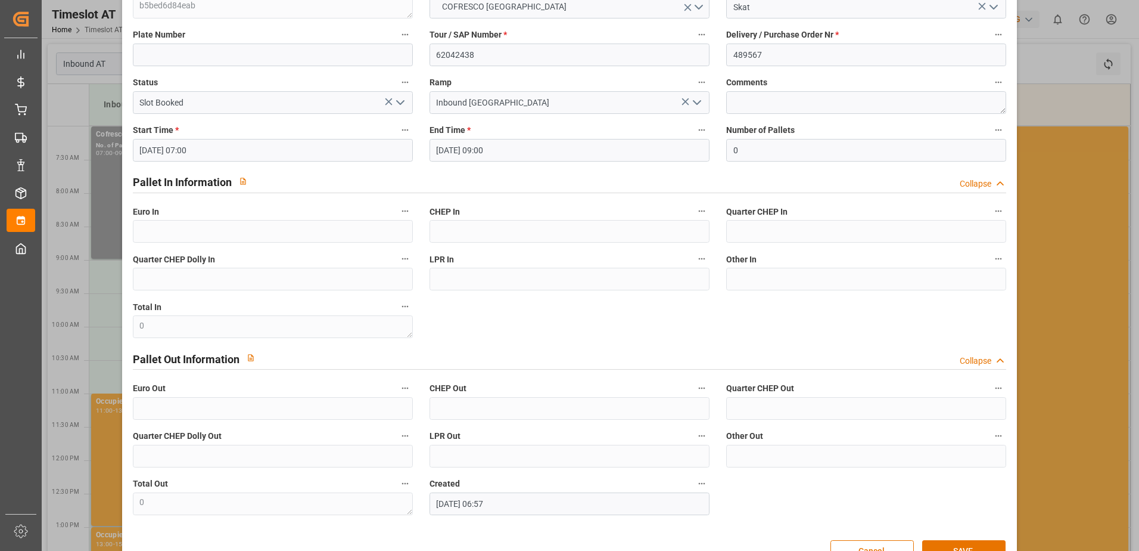
scroll to position [126, 0]
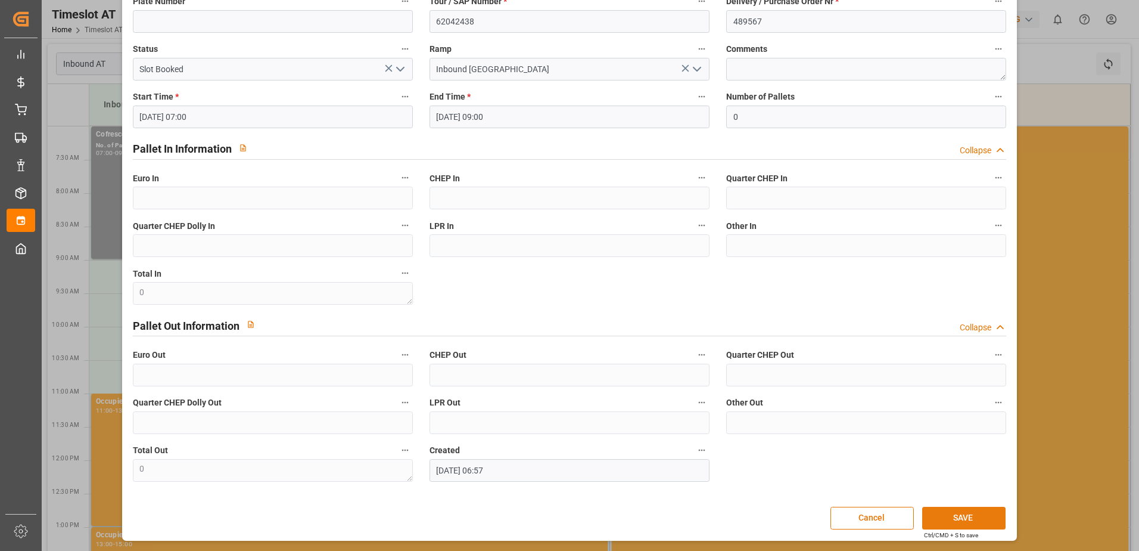
click at [959, 515] on button "SAVE" at bounding box center [963, 517] width 83 height 23
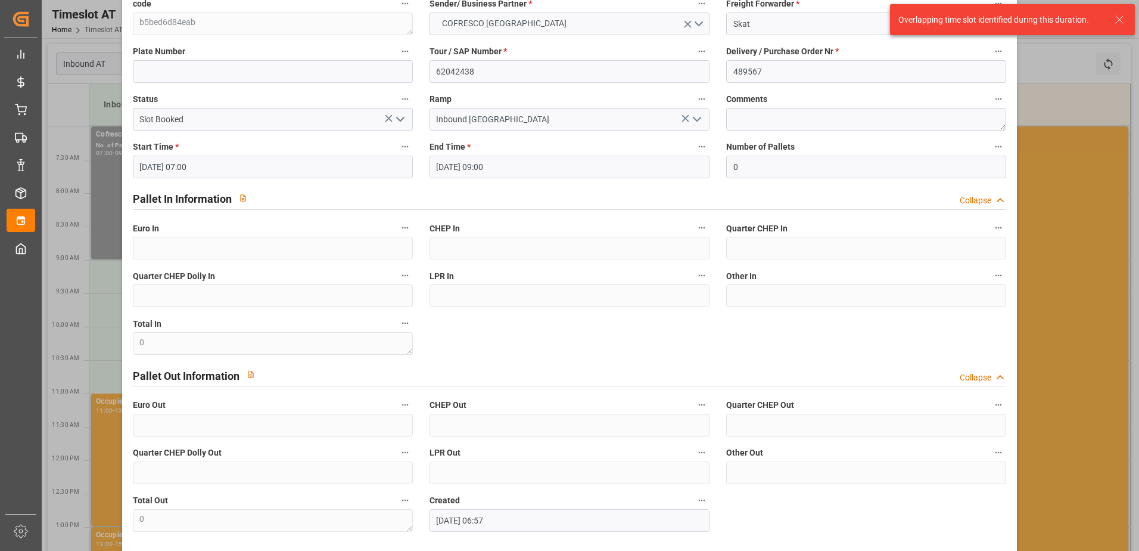
scroll to position [0, 0]
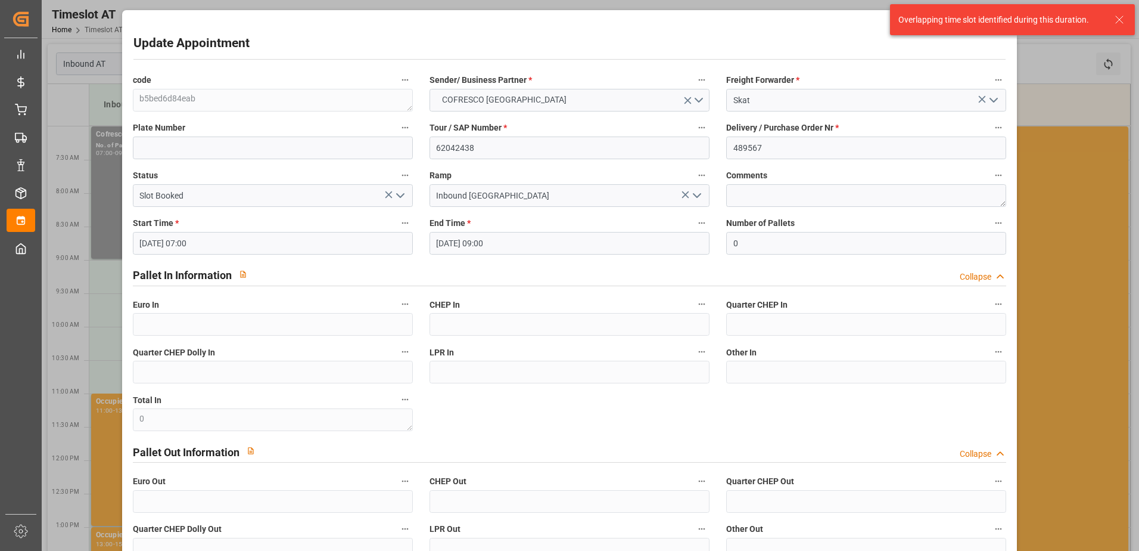
click at [1114, 17] on icon at bounding box center [1119, 20] width 14 height 14
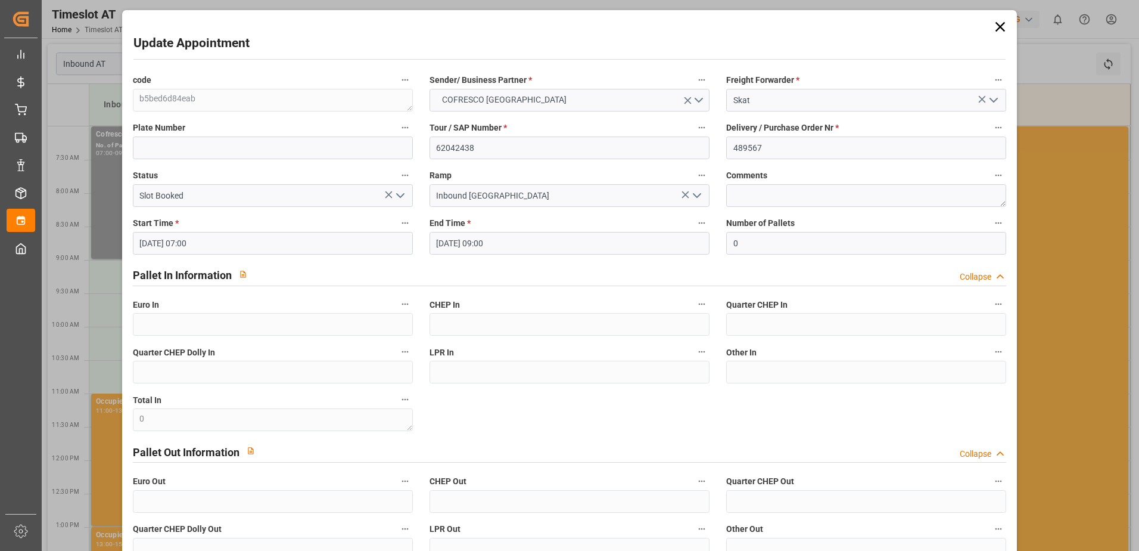
click at [993, 29] on icon at bounding box center [1000, 26] width 17 height 17
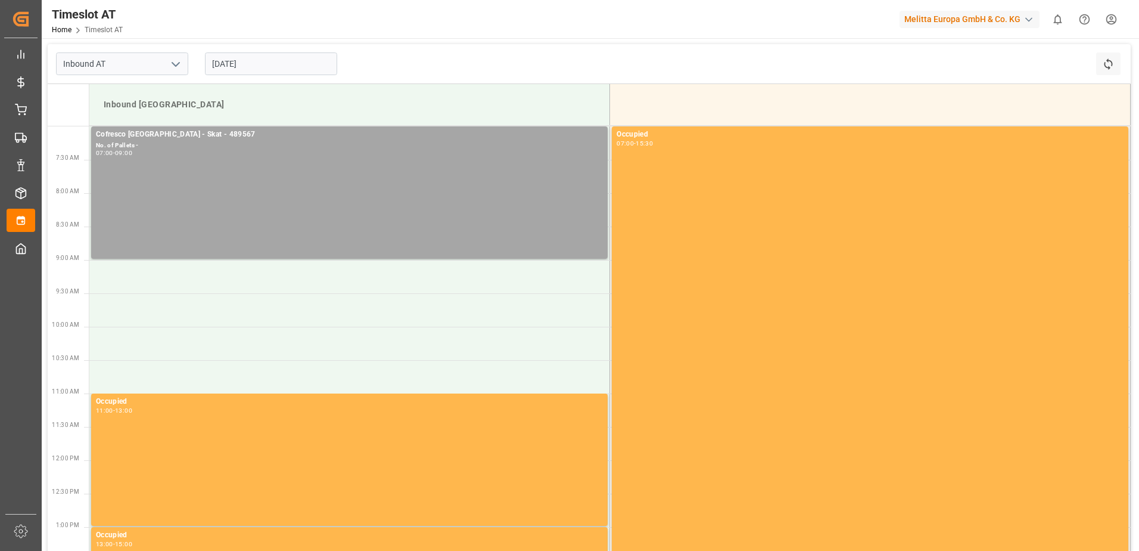
click at [245, 60] on input "[DATE]" at bounding box center [271, 63] width 132 height 23
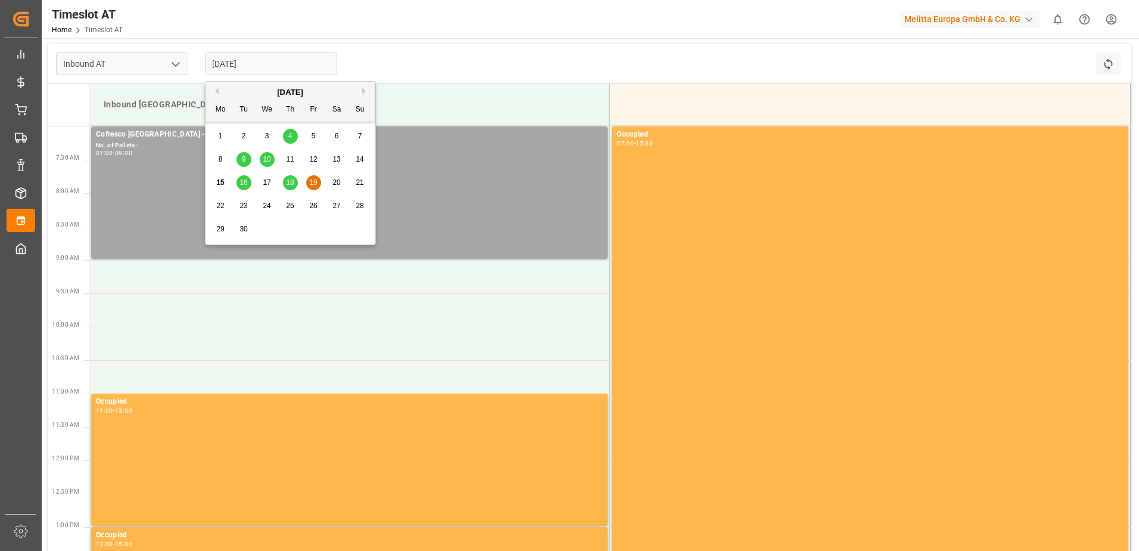
click at [291, 179] on span "18" at bounding box center [290, 182] width 8 height 8
type input "[DATE]"
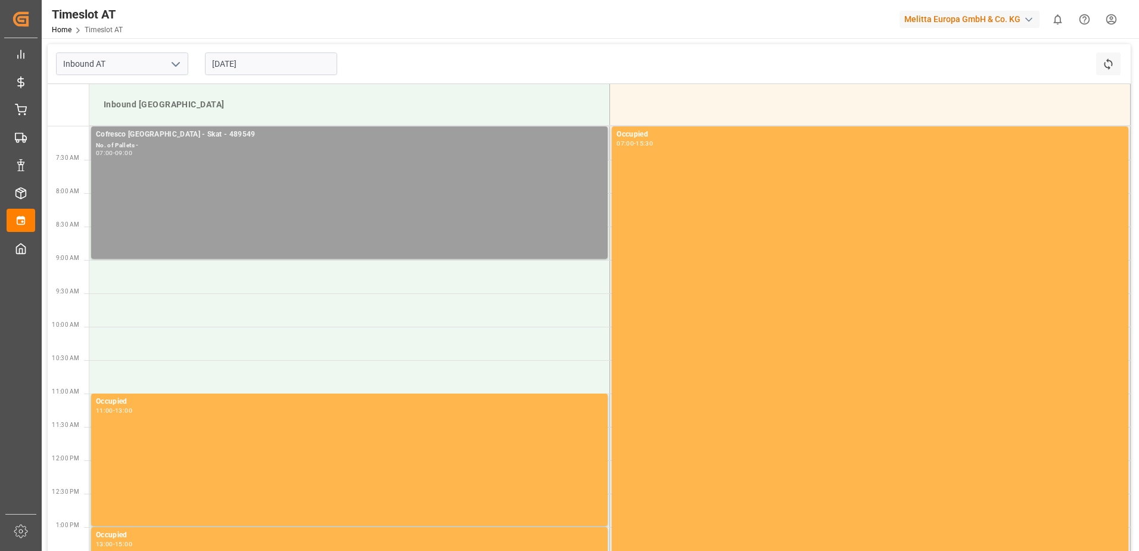
click at [268, 160] on div "Cofresco [GEOGRAPHIC_DATA] - Skat - 489549 No. of Pallets - 07:00 - 09:00" at bounding box center [349, 193] width 507 height 128
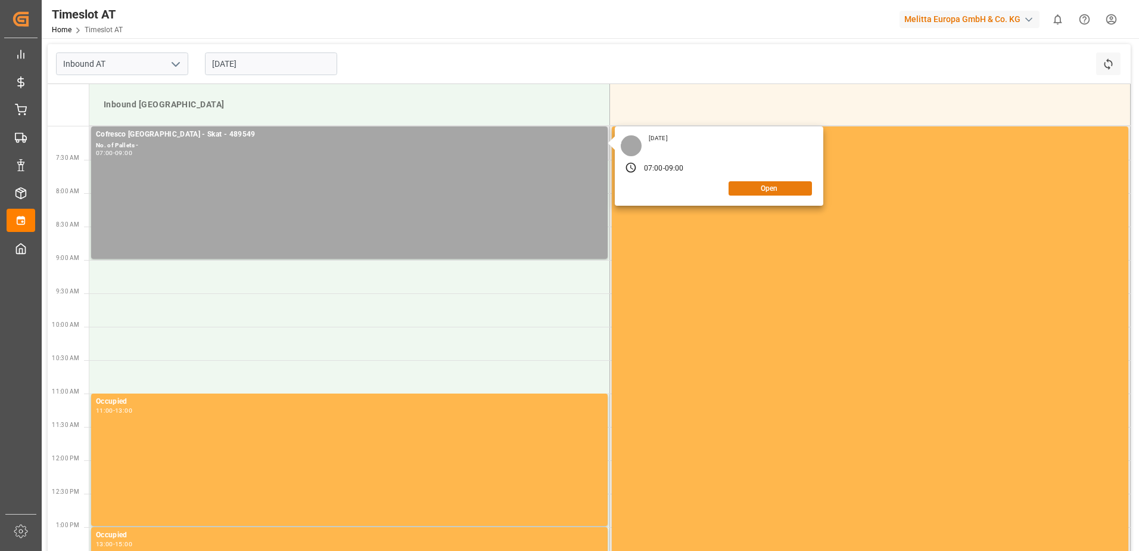
click at [759, 190] on button "Open" at bounding box center [770, 188] width 83 height 14
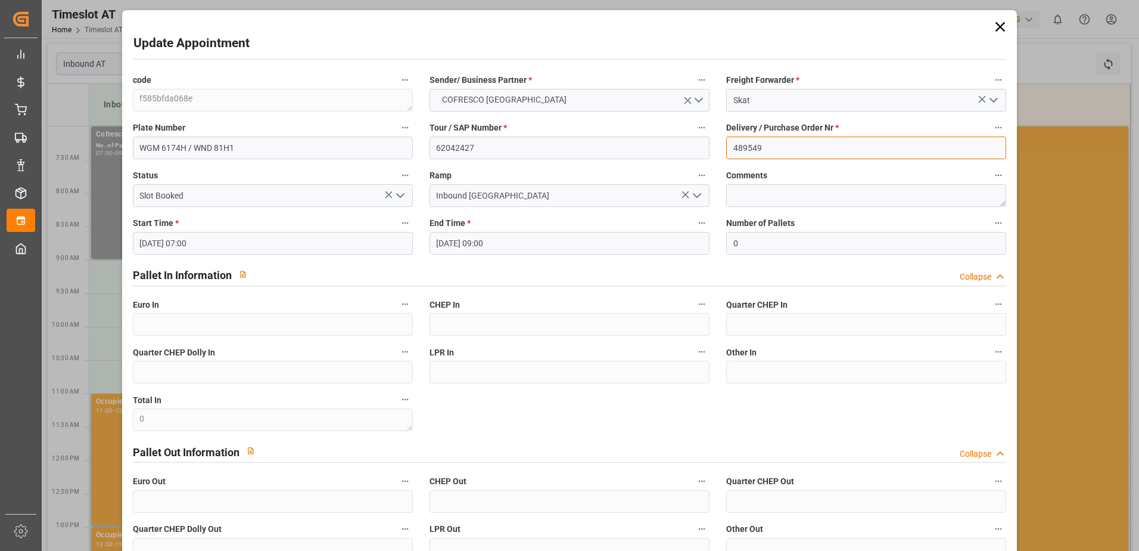
drag, startPoint x: 764, startPoint y: 143, endPoint x: 685, endPoint y: 141, distance: 79.3
click at [685, 141] on div "code f585bfda068e Sender/ Business Partner * COFRESCO POLAND Freight Forwarder …" at bounding box center [570, 340] width 891 height 544
paste input "489567"
drag, startPoint x: 736, startPoint y: 145, endPoint x: 349, endPoint y: 142, distance: 387.3
click at [718, 145] on div "Delivery / Purchase Order Nr * 489567" at bounding box center [866, 140] width 297 height 48
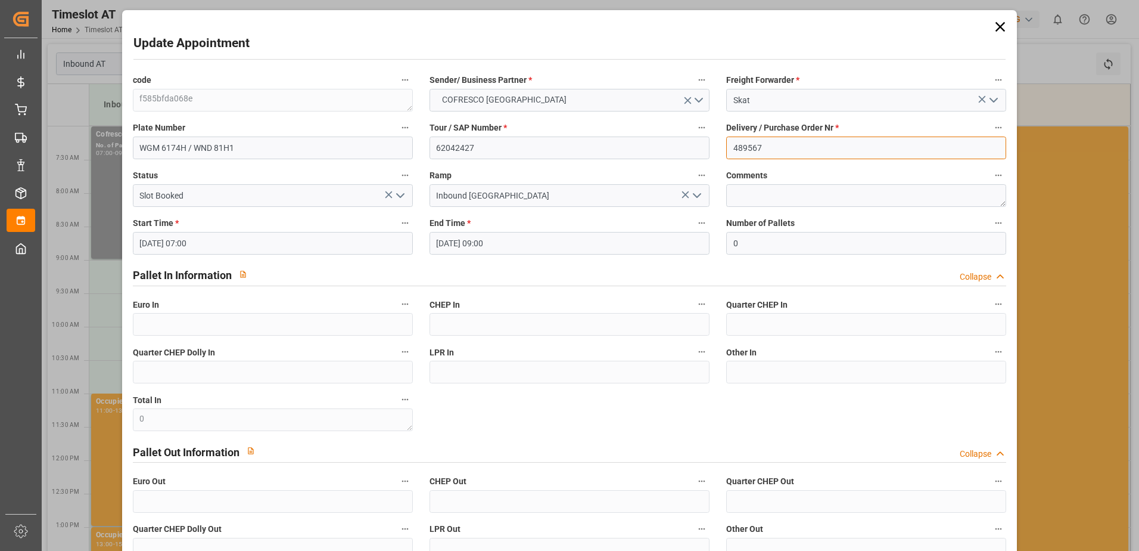
type input "489567"
drag, startPoint x: 475, startPoint y: 150, endPoint x: 410, endPoint y: 144, distance: 65.8
click at [410, 144] on div "code f585bfda068e Sender/ Business Partner * COFRESCO POLAND Freight Forwarder …" at bounding box center [570, 340] width 891 height 544
paste input "38"
type input "62042438"
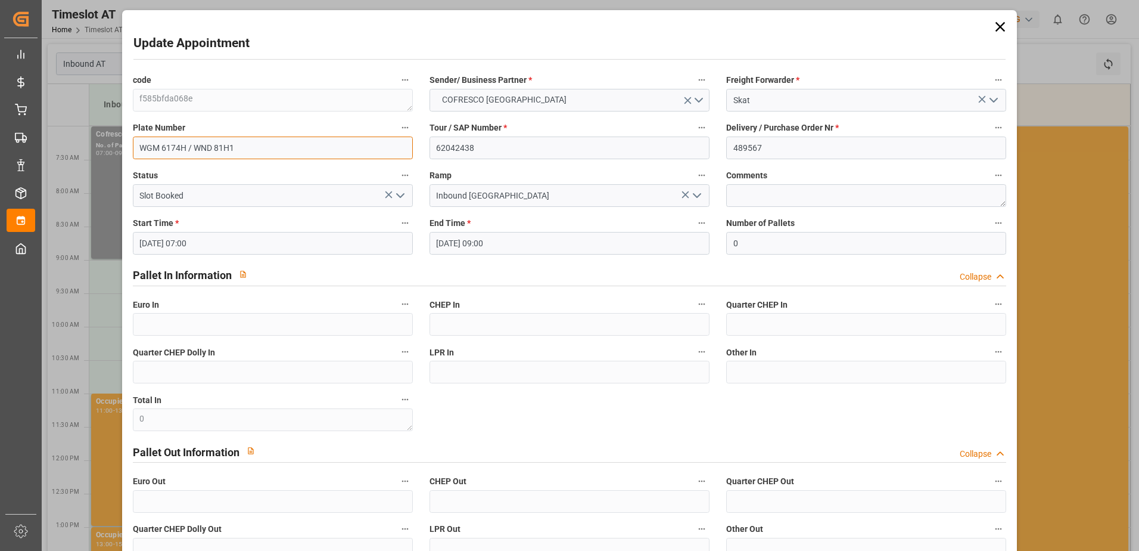
drag, startPoint x: 239, startPoint y: 150, endPoint x: 98, endPoint y: 140, distance: 141.6
click at [98, 142] on div "Update Appointment code f585bfda068e Sender/ Business Partner * COFRESCO POLAND…" at bounding box center [569, 275] width 1139 height 551
paste input "ND99750"
type input "WND99750/WGM6498P"
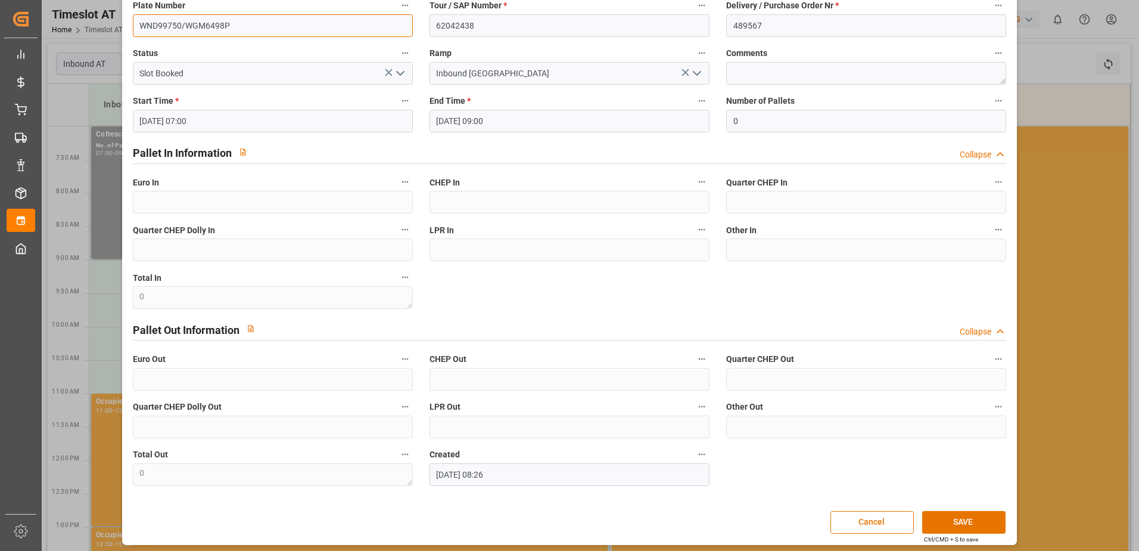
scroll to position [126, 0]
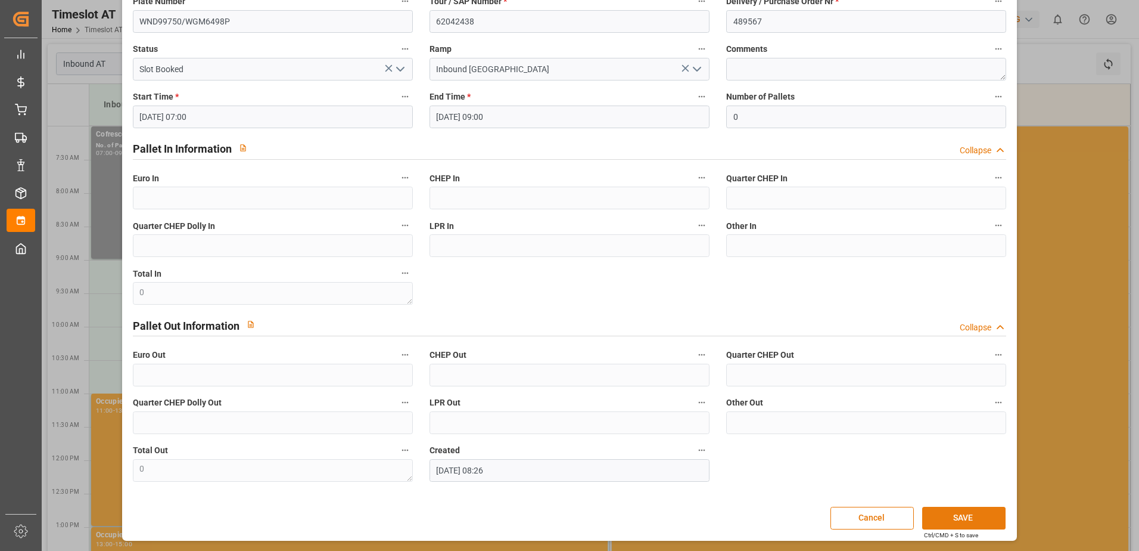
click at [978, 514] on button "SAVE" at bounding box center [963, 517] width 83 height 23
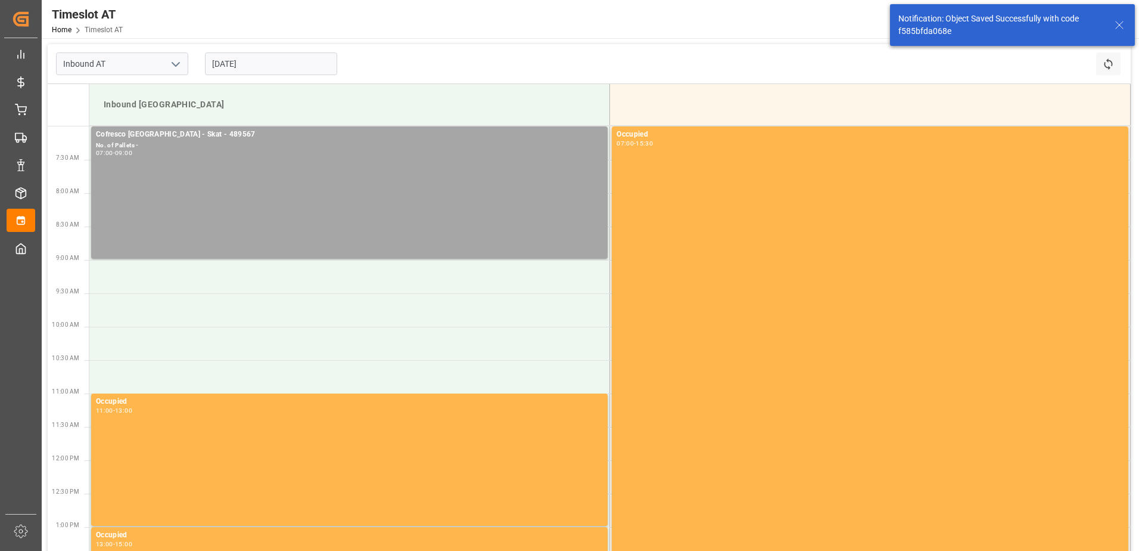
click at [229, 63] on input "[DATE]" at bounding box center [271, 63] width 132 height 23
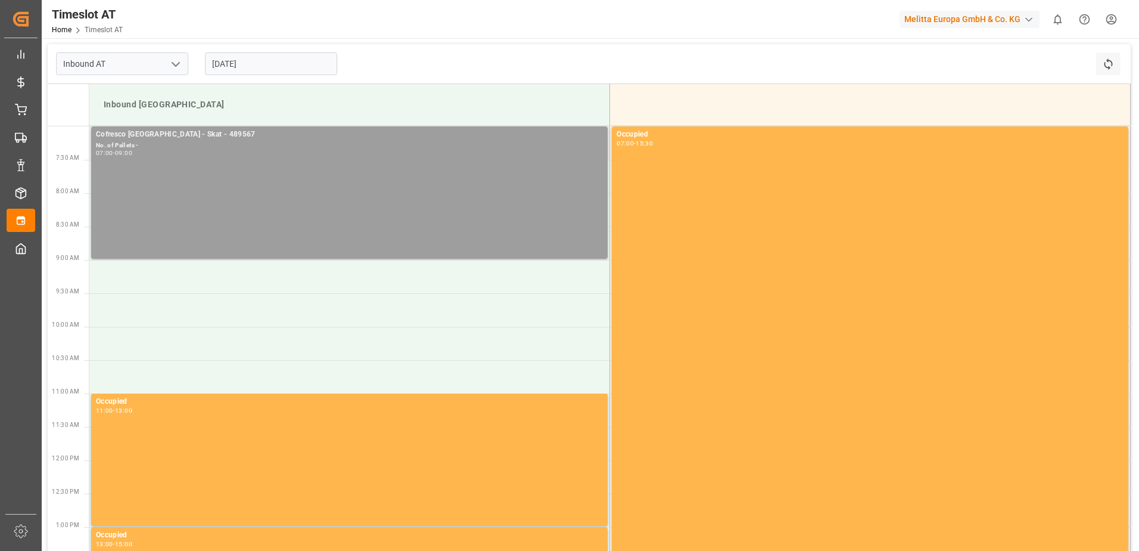
click at [115, 181] on div "Cofresco [GEOGRAPHIC_DATA] - Skat - 489567 No. of Pallets - 07:00 - 09:00" at bounding box center [349, 193] width 507 height 128
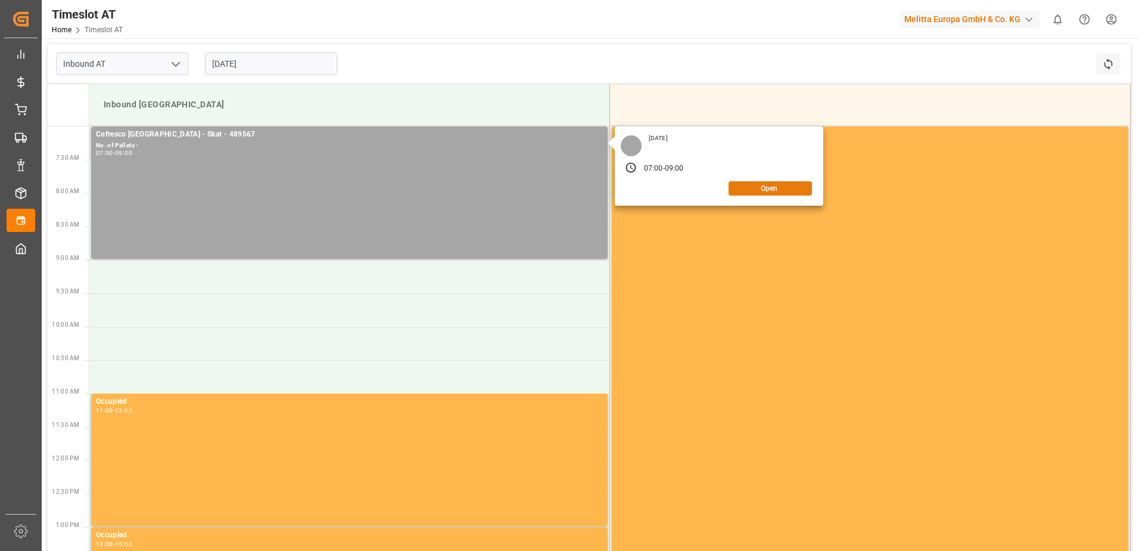
click at [754, 191] on button "Open" at bounding box center [770, 188] width 83 height 14
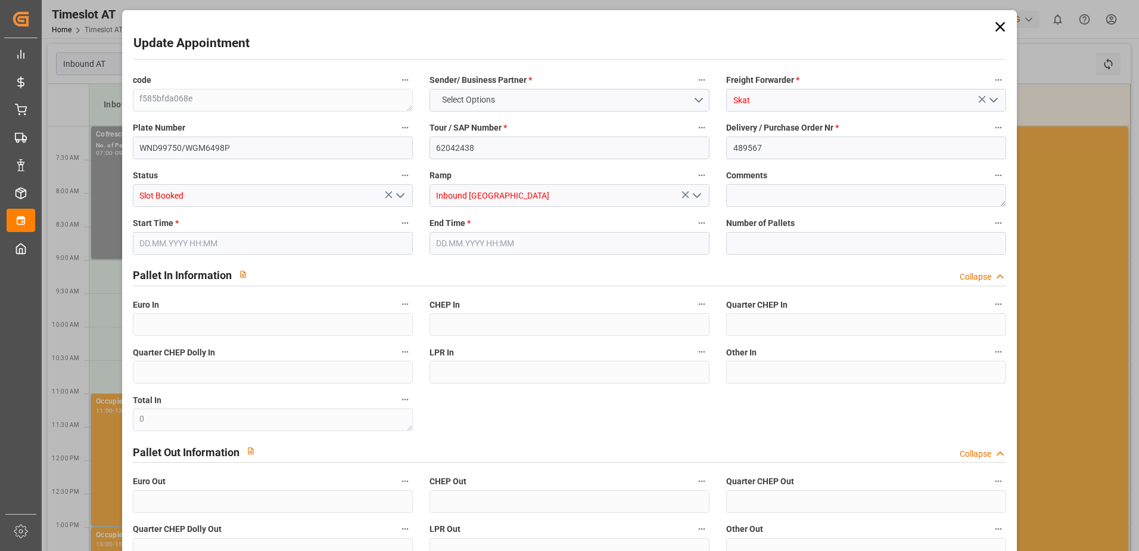
type input "0"
type input "[DATE] 07:00"
type input "[DATE] 09:00"
type input "[DATE] 08:26"
click at [1002, 26] on icon at bounding box center [1000, 26] width 17 height 17
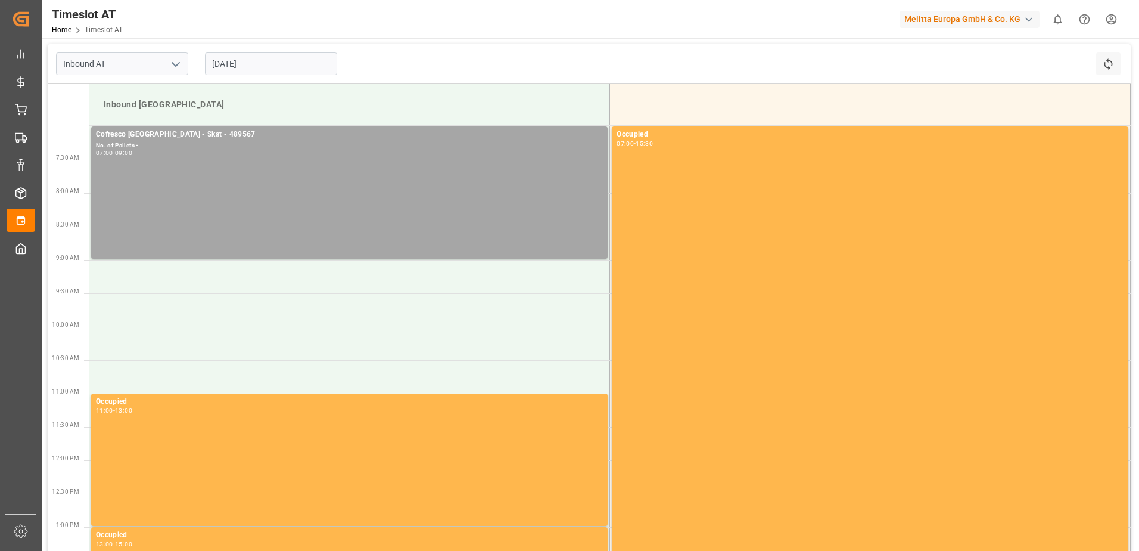
click at [228, 65] on input "[DATE]" at bounding box center [271, 63] width 132 height 23
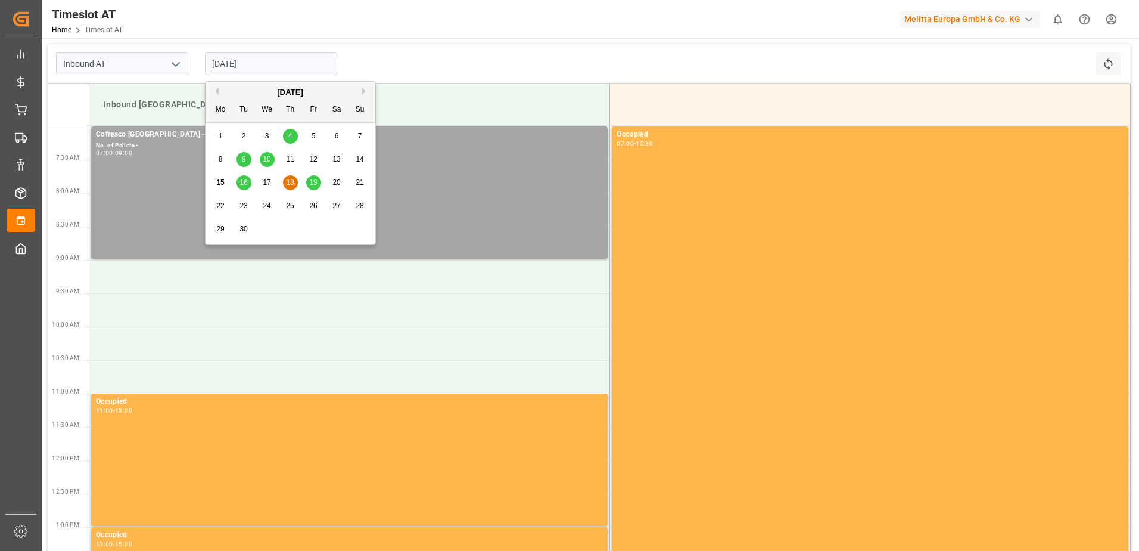
click at [245, 180] on span "16" at bounding box center [244, 182] width 8 height 8
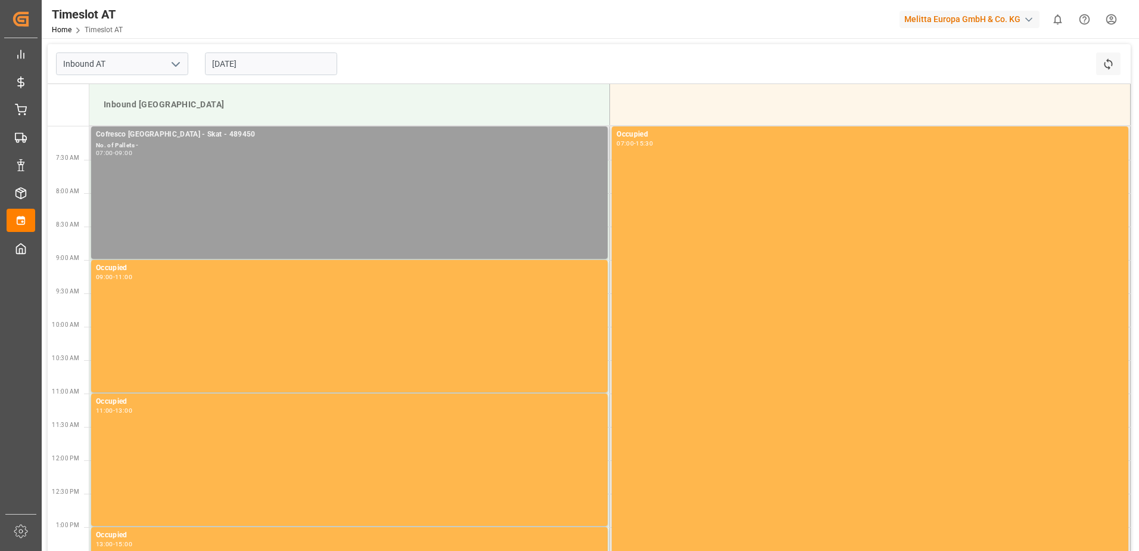
click at [142, 166] on div "Cofresco [GEOGRAPHIC_DATA] - Skat - 489450 No. of Pallets - 07:00 - 09:00" at bounding box center [349, 193] width 507 height 128
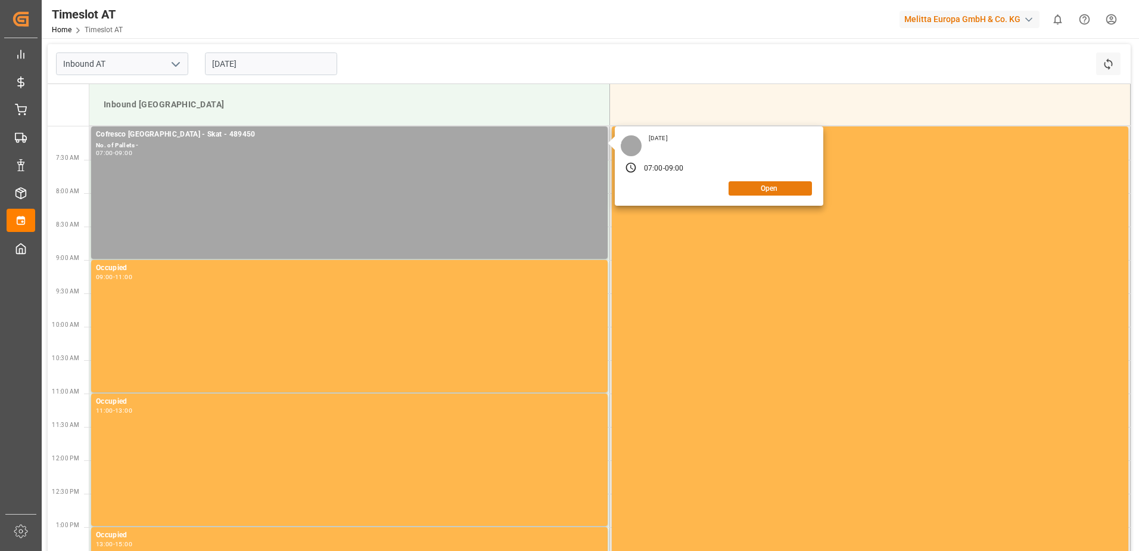
click at [789, 183] on button "Open" at bounding box center [770, 188] width 83 height 14
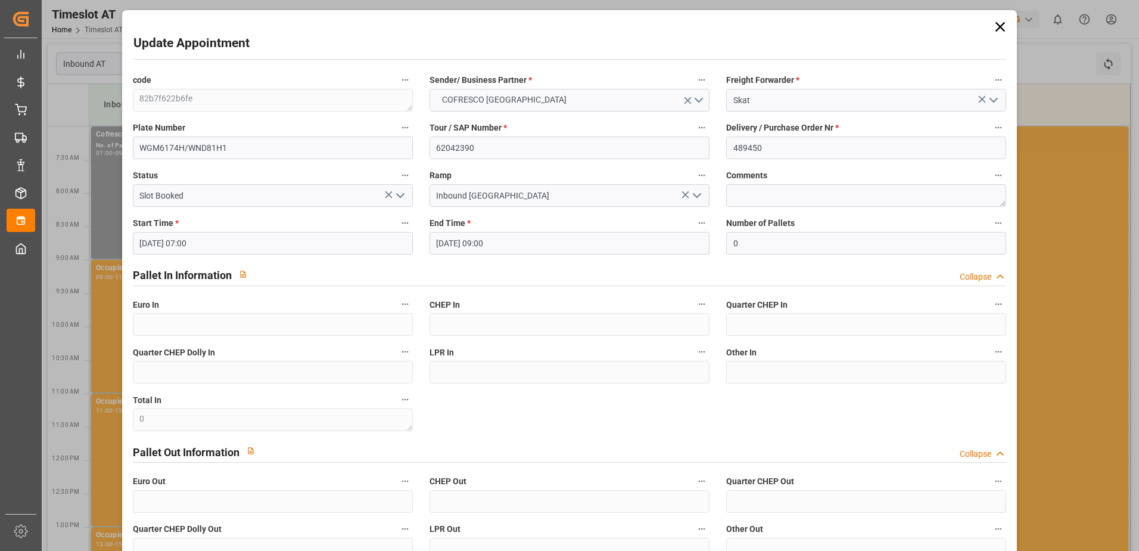
click at [996, 27] on icon at bounding box center [1000, 26] width 17 height 17
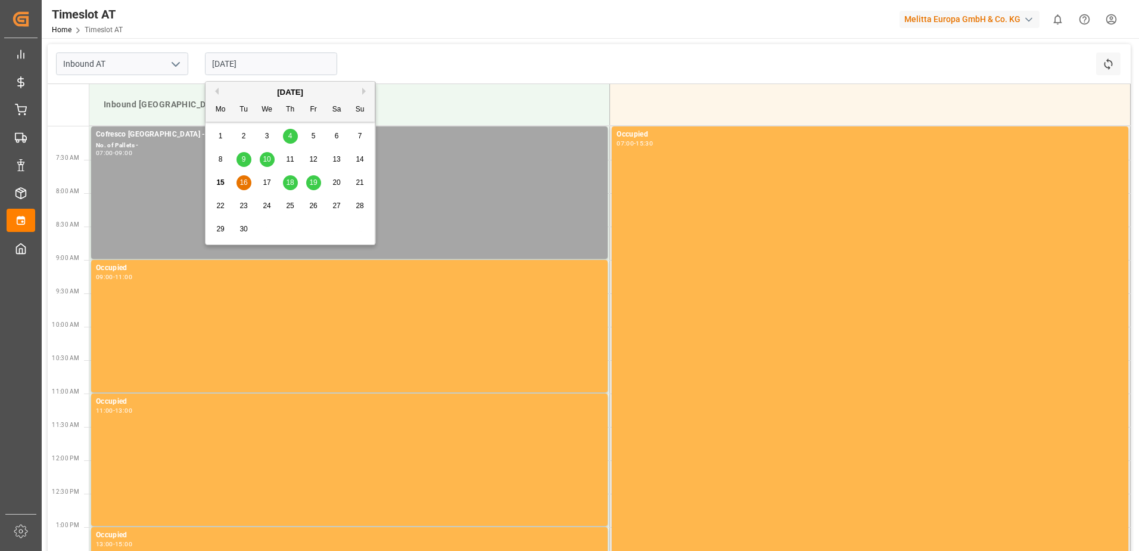
click at [239, 63] on input "[DATE]" at bounding box center [271, 63] width 132 height 23
click at [268, 181] on span "17" at bounding box center [267, 182] width 8 height 8
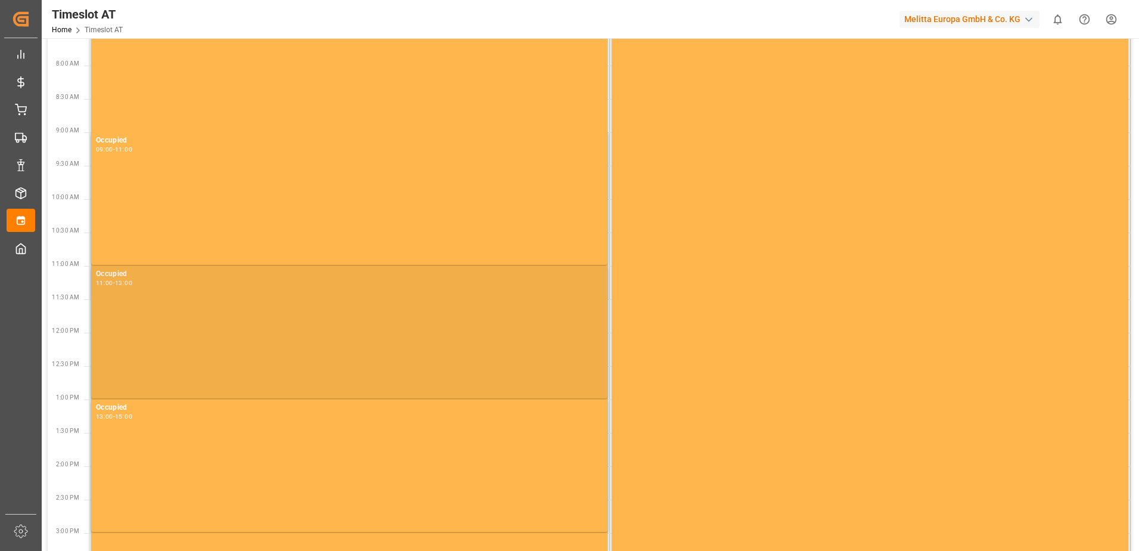
scroll to position [0, 0]
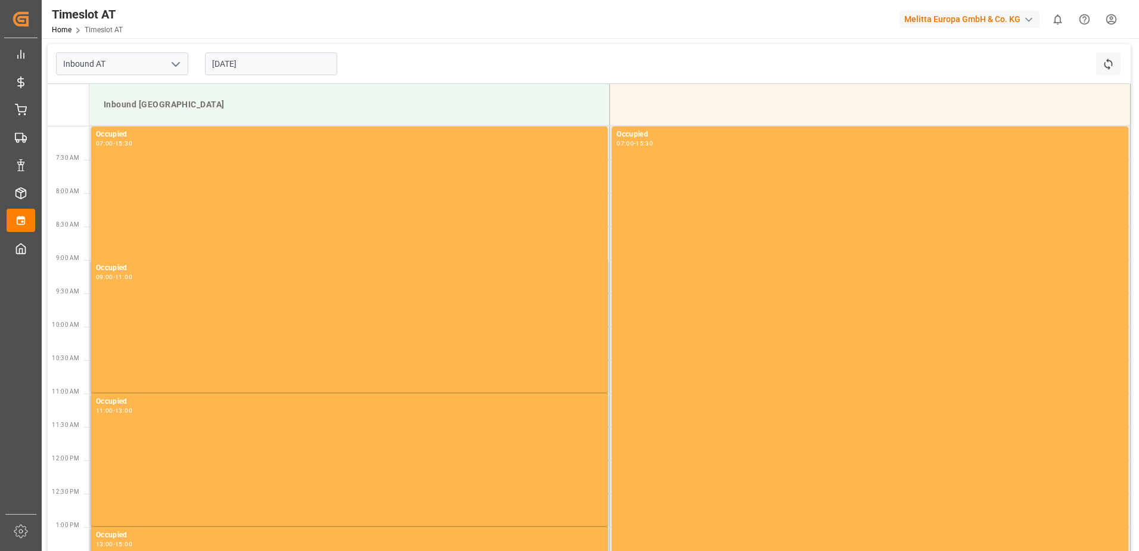
click at [235, 47] on div "[DATE]" at bounding box center [271, 63] width 149 height 39
click at [235, 60] on input "[DATE]" at bounding box center [271, 63] width 132 height 23
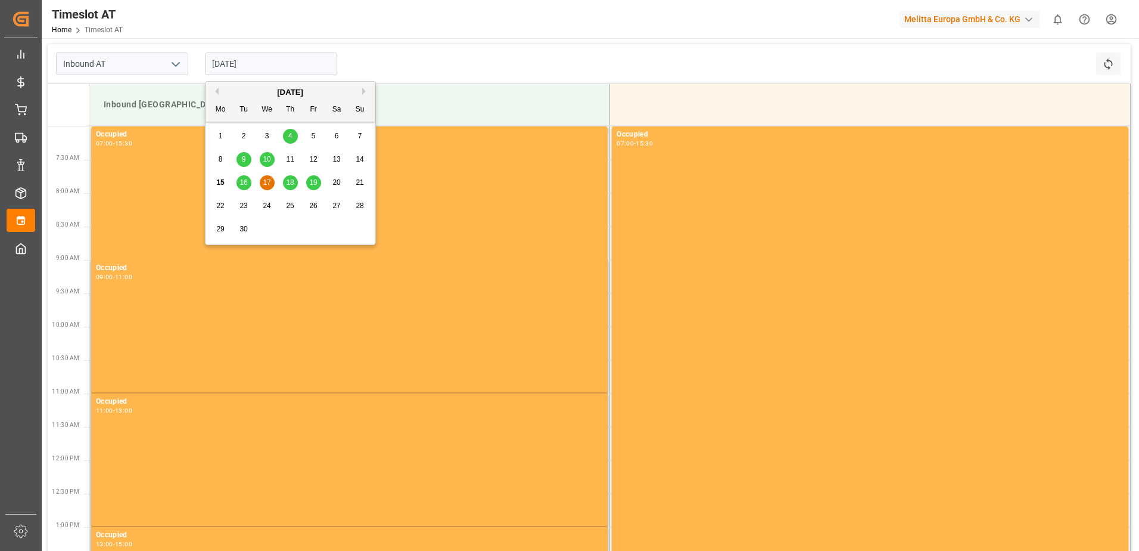
click at [291, 183] on span "18" at bounding box center [290, 182] width 8 height 8
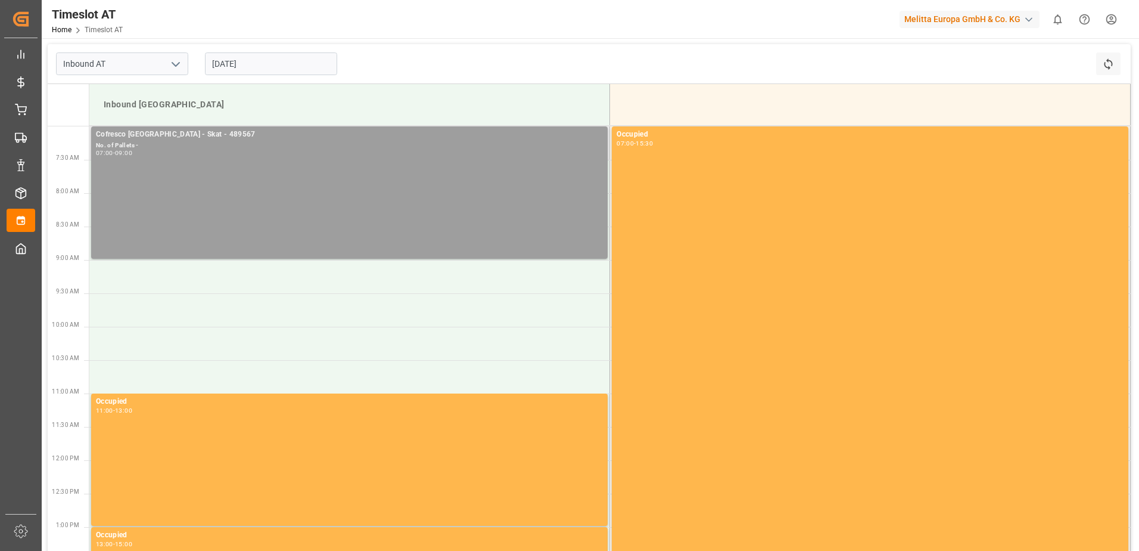
click at [179, 169] on div "Cofresco [GEOGRAPHIC_DATA] - Skat - 489567 No. of Pallets - 07:00 - 09:00" at bounding box center [349, 193] width 507 height 128
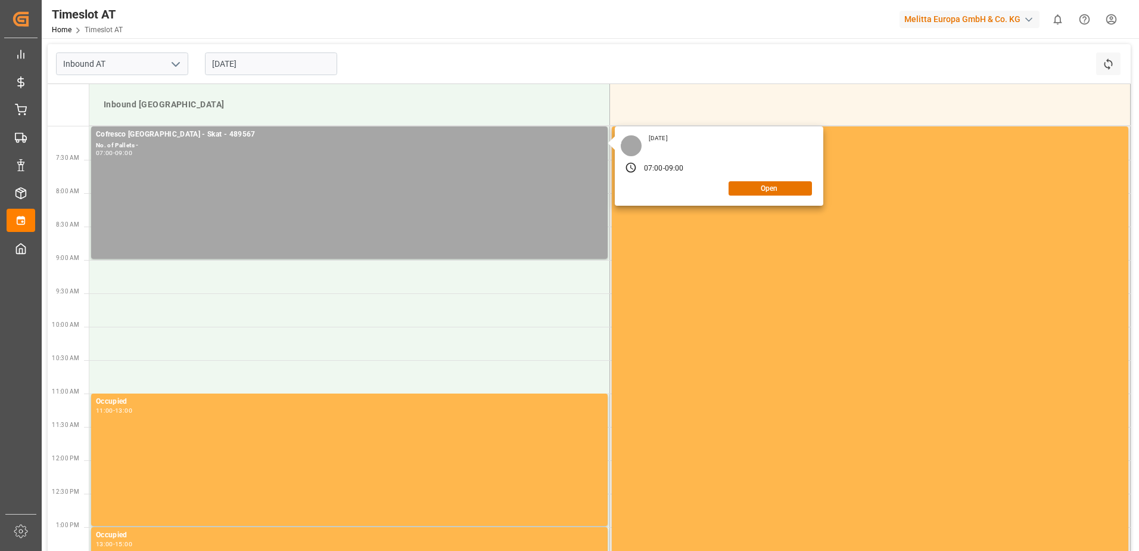
click at [246, 73] on input "[DATE]" at bounding box center [271, 63] width 132 height 23
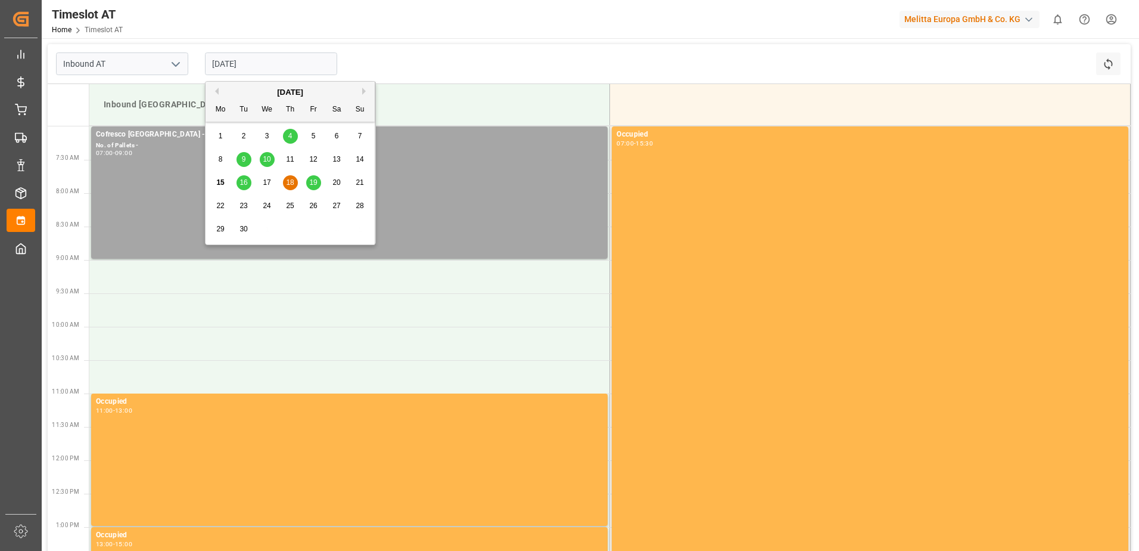
click at [313, 182] on span "19" at bounding box center [313, 182] width 8 height 8
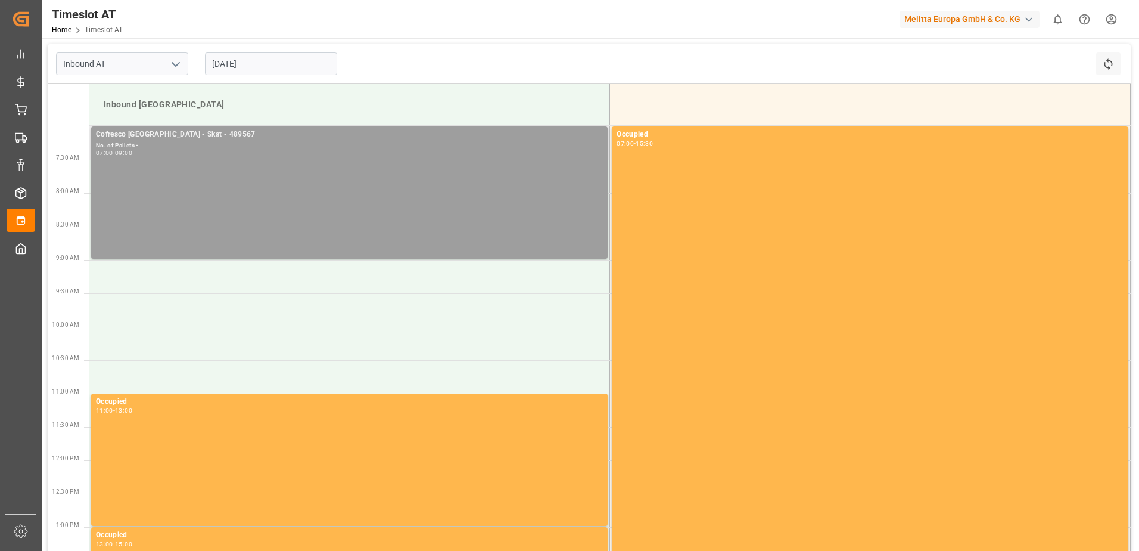
click at [220, 180] on div "Cofresco [GEOGRAPHIC_DATA] - Skat - 489567 No. of Pallets - 07:00 - 09:00" at bounding box center [349, 193] width 507 height 128
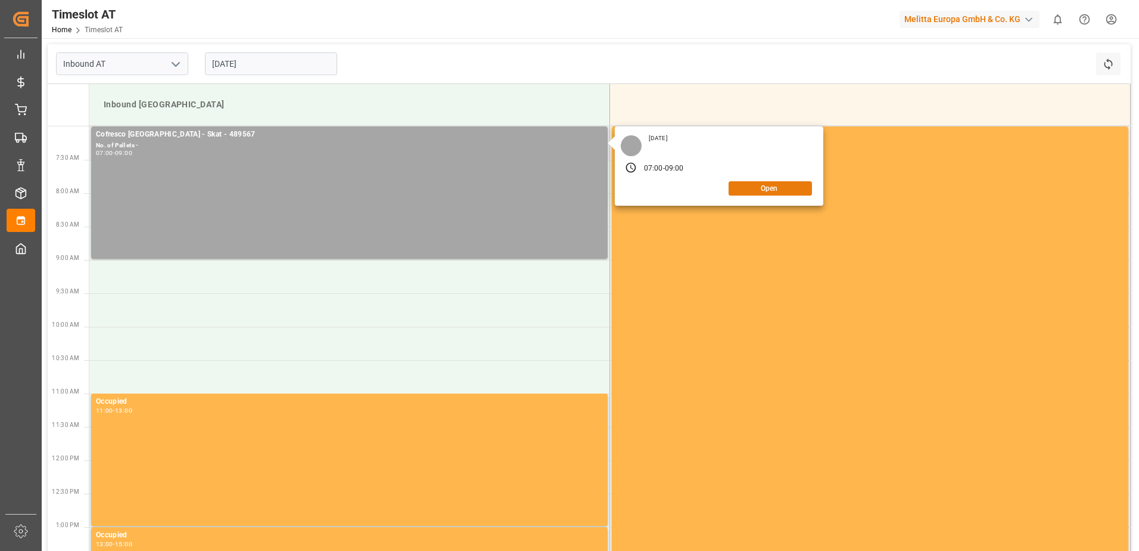
click at [770, 188] on button "Open" at bounding box center [770, 188] width 83 height 14
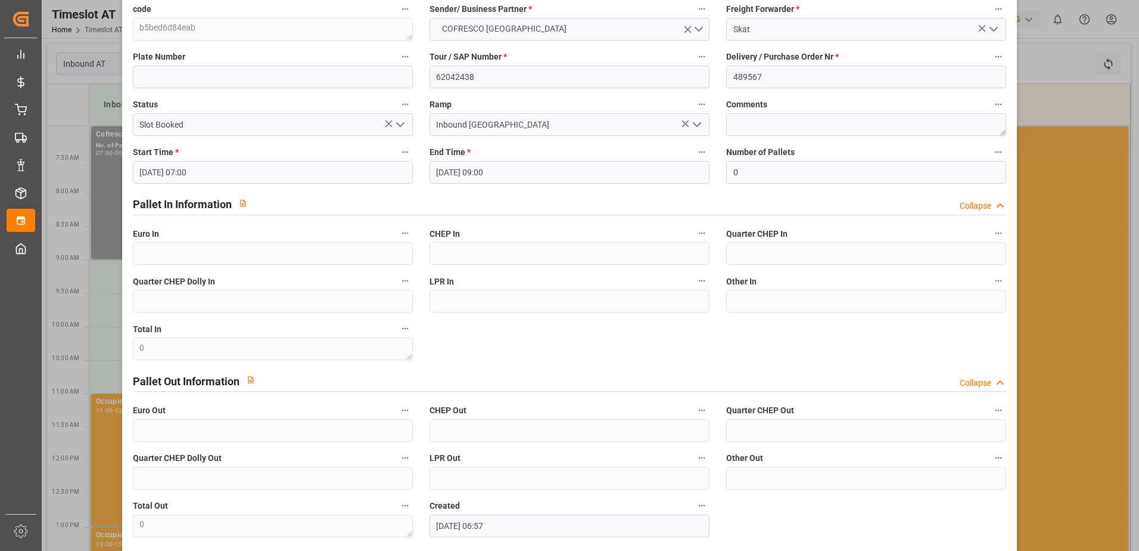
scroll to position [126, 0]
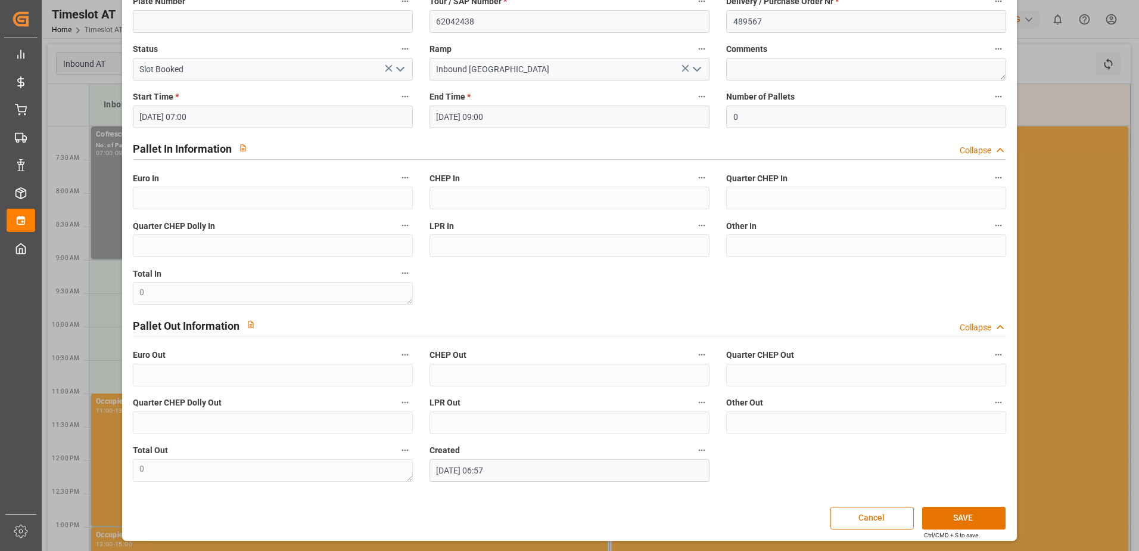
click at [856, 521] on button "Cancel" at bounding box center [872, 517] width 83 height 23
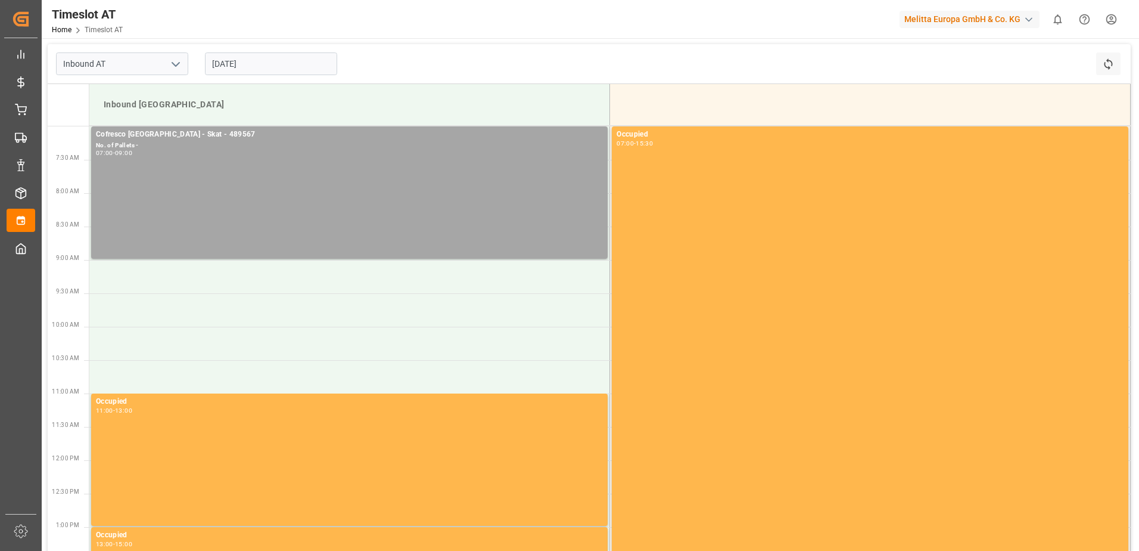
click at [229, 61] on input "[DATE]" at bounding box center [271, 63] width 132 height 23
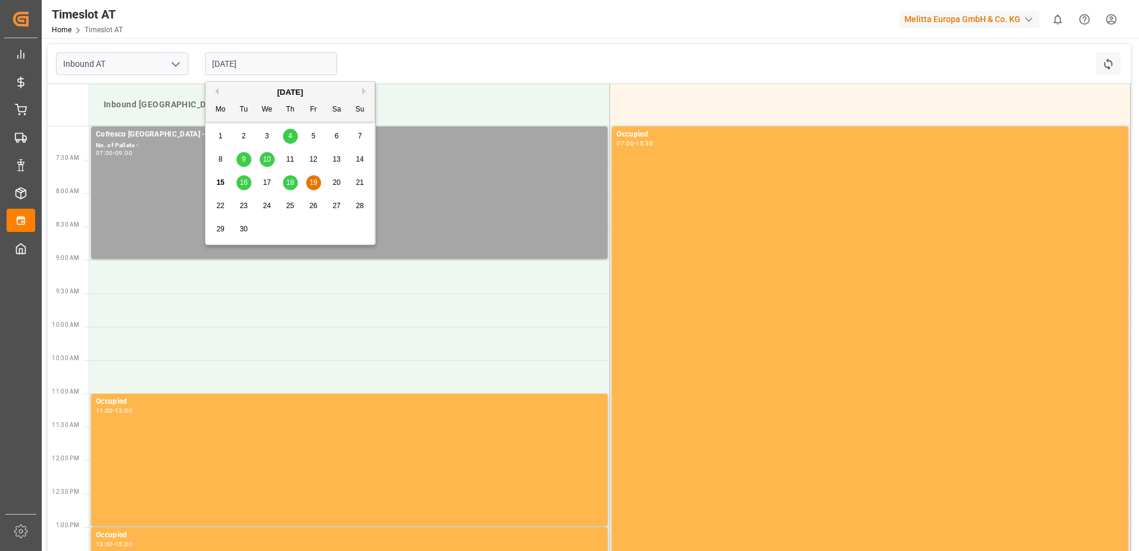
click at [288, 178] on span "18" at bounding box center [290, 182] width 8 height 8
click at [251, 60] on input "[DATE]" at bounding box center [271, 63] width 132 height 23
click at [270, 180] on span "17" at bounding box center [267, 182] width 8 height 8
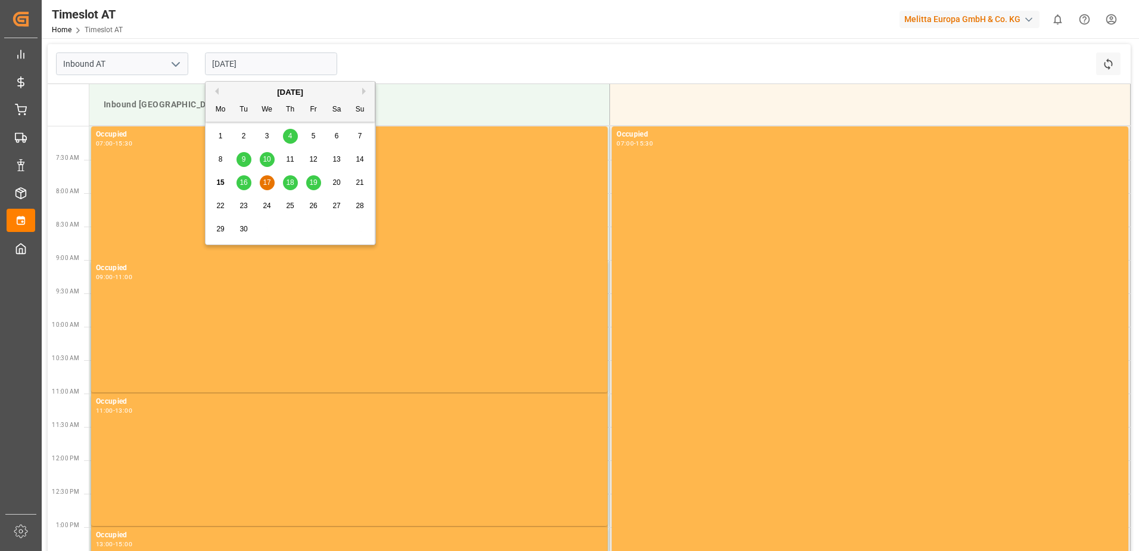
click at [230, 58] on input "[DATE]" at bounding box center [271, 63] width 132 height 23
click at [311, 183] on span "19" at bounding box center [313, 182] width 8 height 8
type input "[DATE]"
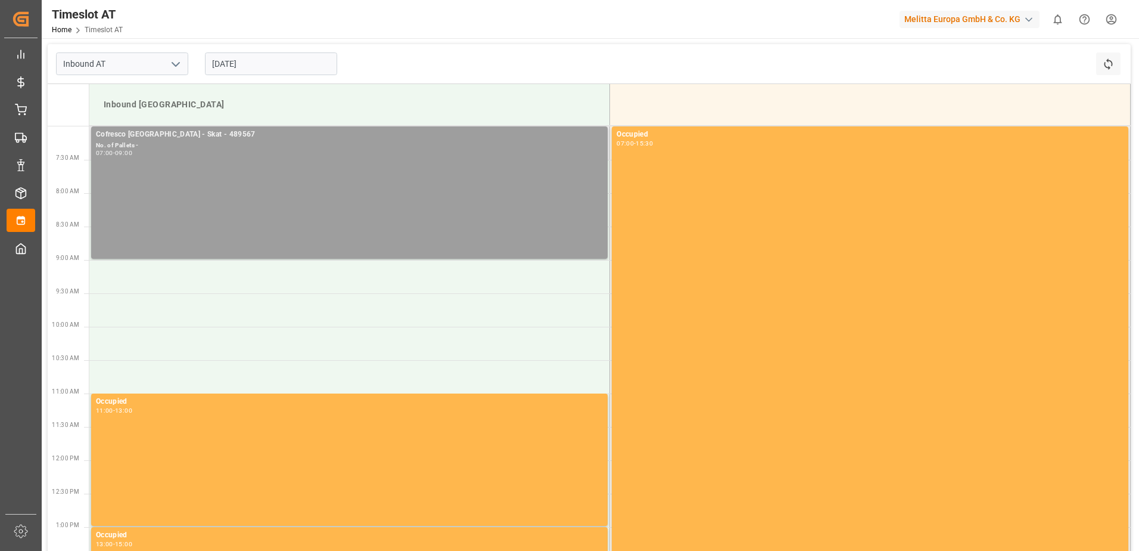
click at [218, 165] on div "Cofresco [GEOGRAPHIC_DATA] - Skat - 489567 No. of Pallets - 07:00 - 09:00" at bounding box center [349, 193] width 507 height 128
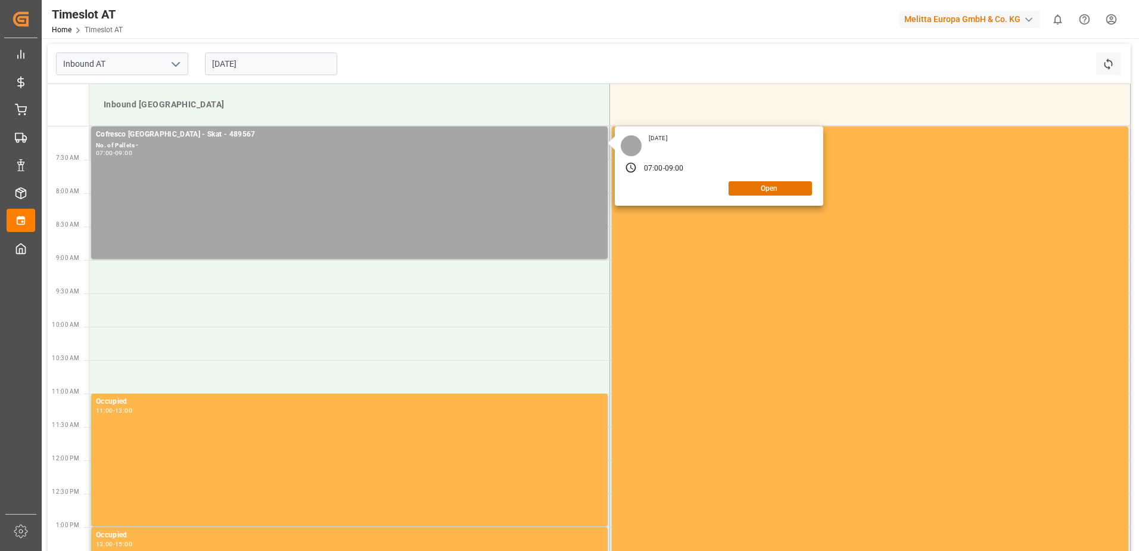
click at [764, 198] on div "[DATE] 07:00 - 09:00 Open" at bounding box center [719, 165] width 209 height 79
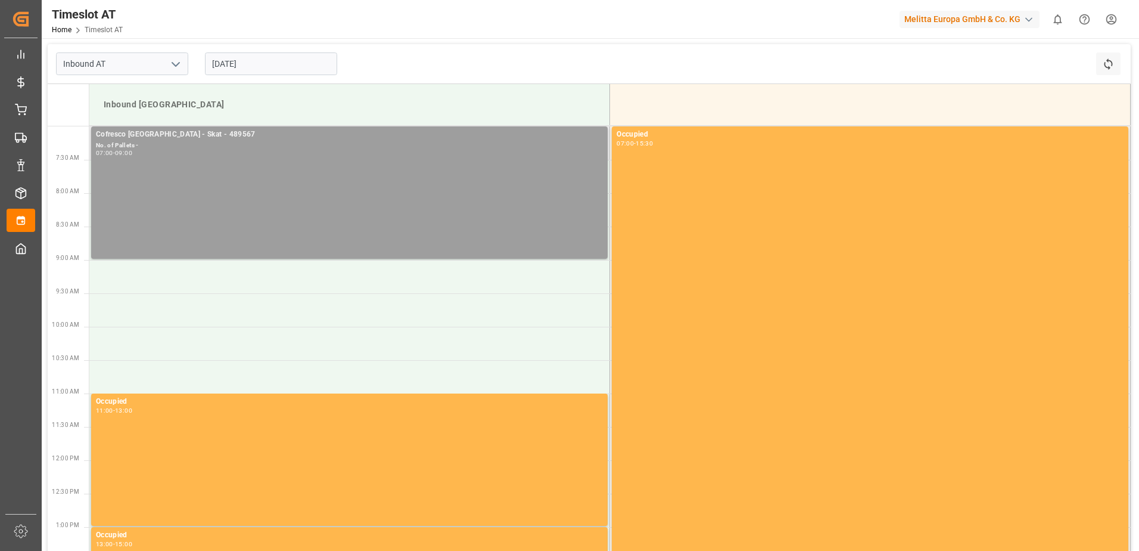
click at [352, 175] on div "Cofresco [GEOGRAPHIC_DATA] - Skat - 489567 No. of Pallets - 07:00 - 09:00" at bounding box center [349, 193] width 507 height 128
drag, startPoint x: 352, startPoint y: 175, endPoint x: 271, endPoint y: 191, distance: 82.6
click at [271, 191] on div "Cofresco [GEOGRAPHIC_DATA] - Skat - 489567 No. of Pallets - 07:00 - 09:00" at bounding box center [349, 193] width 507 height 128
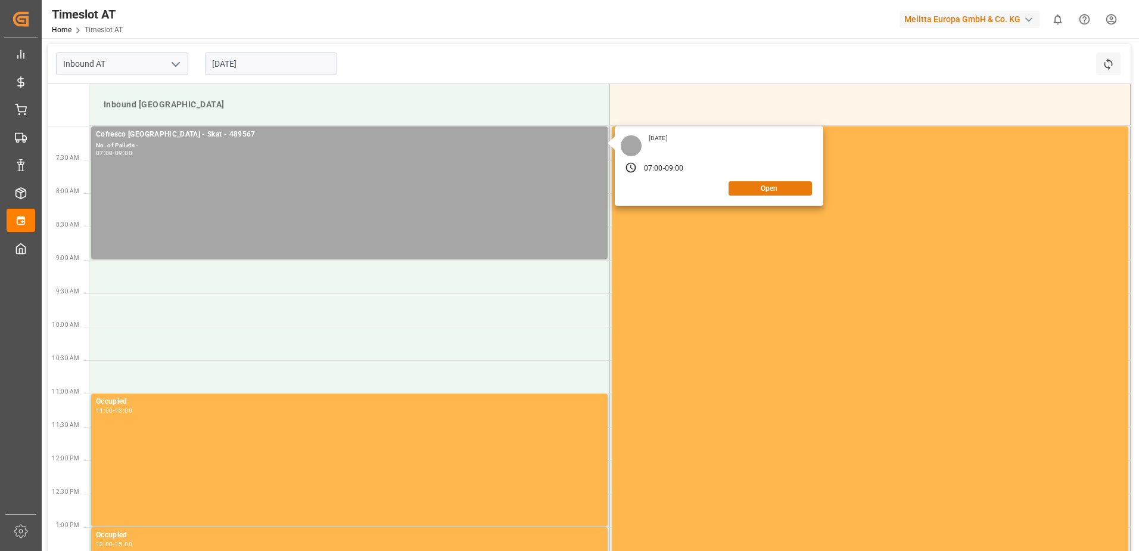
click at [770, 191] on button "Open" at bounding box center [770, 188] width 83 height 14
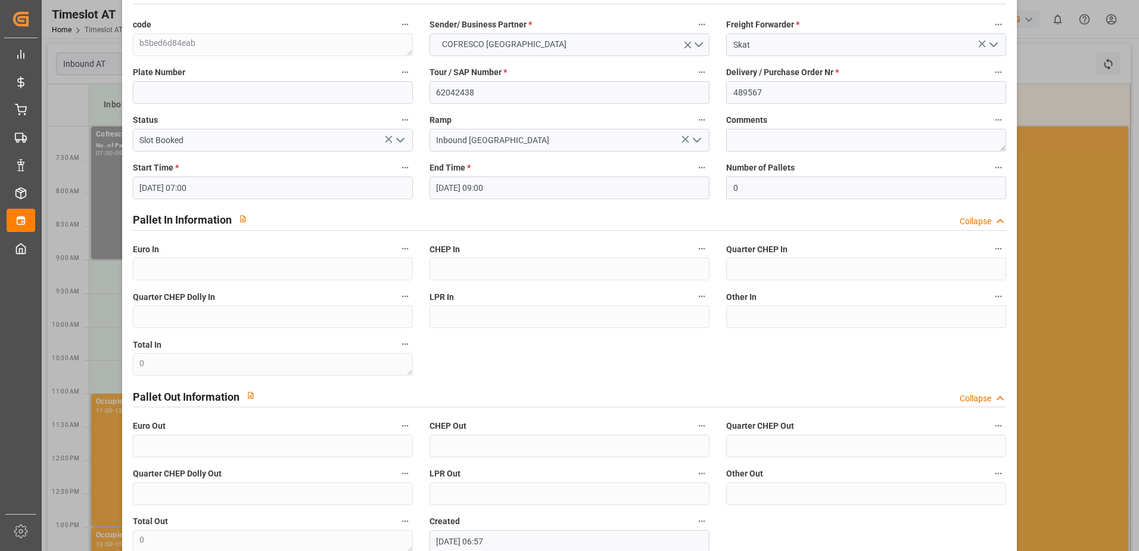
scroll to position [0, 0]
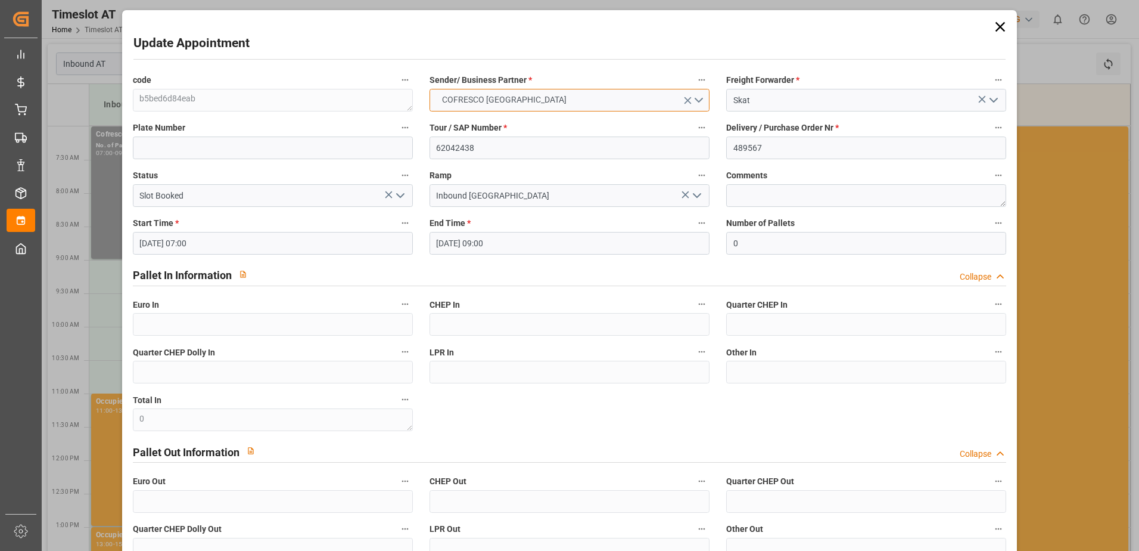
click at [550, 97] on button "COFRESCO [GEOGRAPHIC_DATA]" at bounding box center [570, 100] width 280 height 23
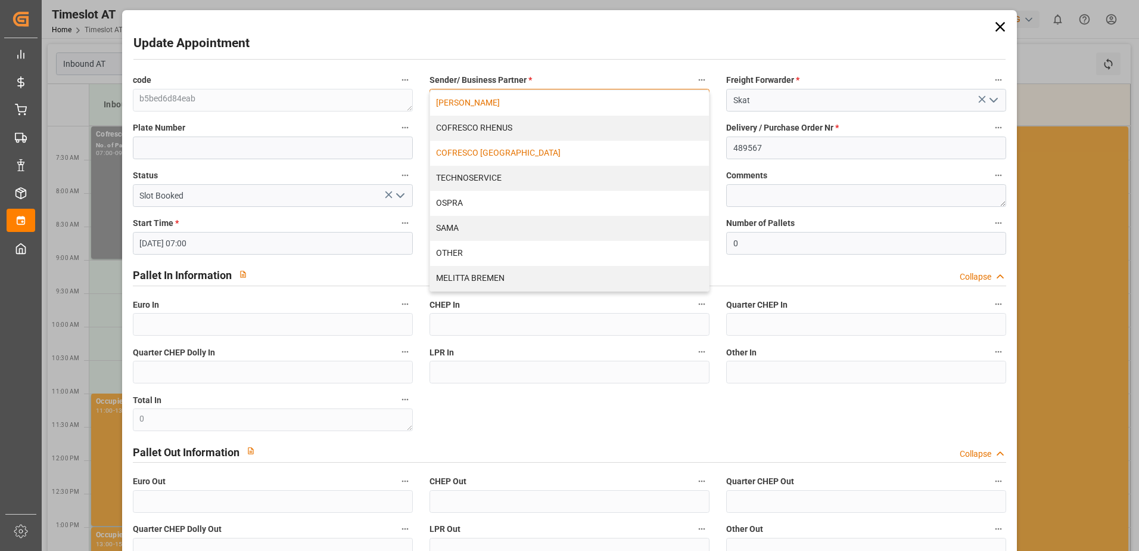
click at [679, 99] on div "[PERSON_NAME]" at bounding box center [569, 103] width 279 height 25
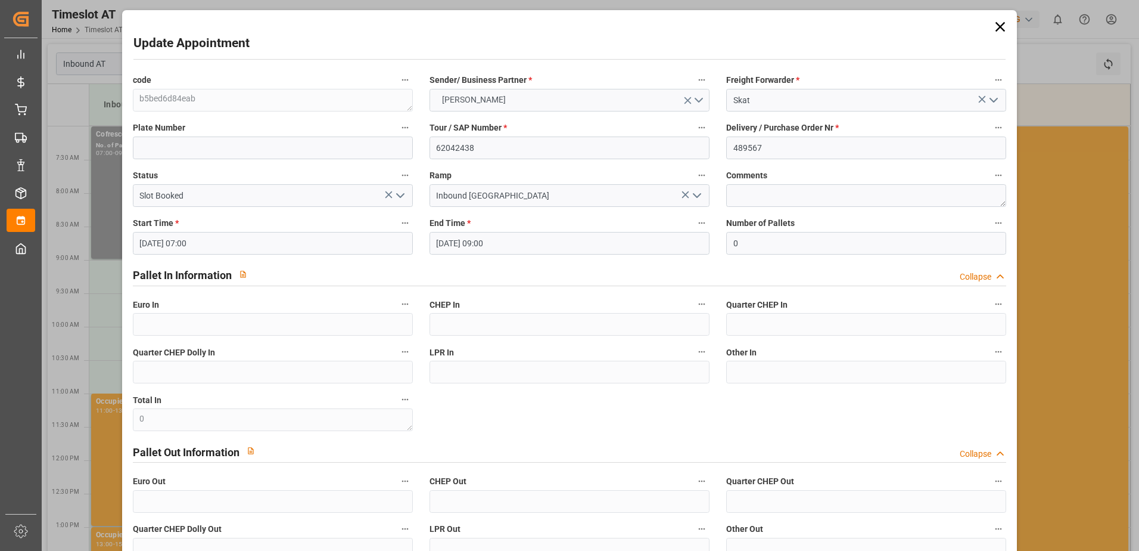
click at [683, 101] on icon "open menu" at bounding box center [688, 100] width 13 height 13
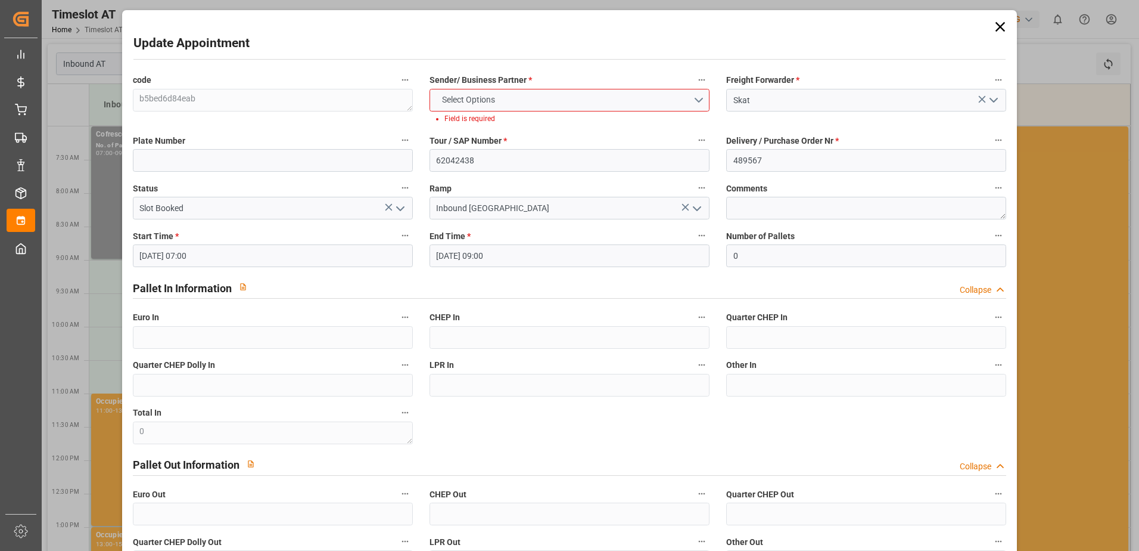
click at [980, 101] on icon at bounding box center [982, 99] width 13 height 13
click at [999, 28] on icon at bounding box center [1000, 26] width 17 height 17
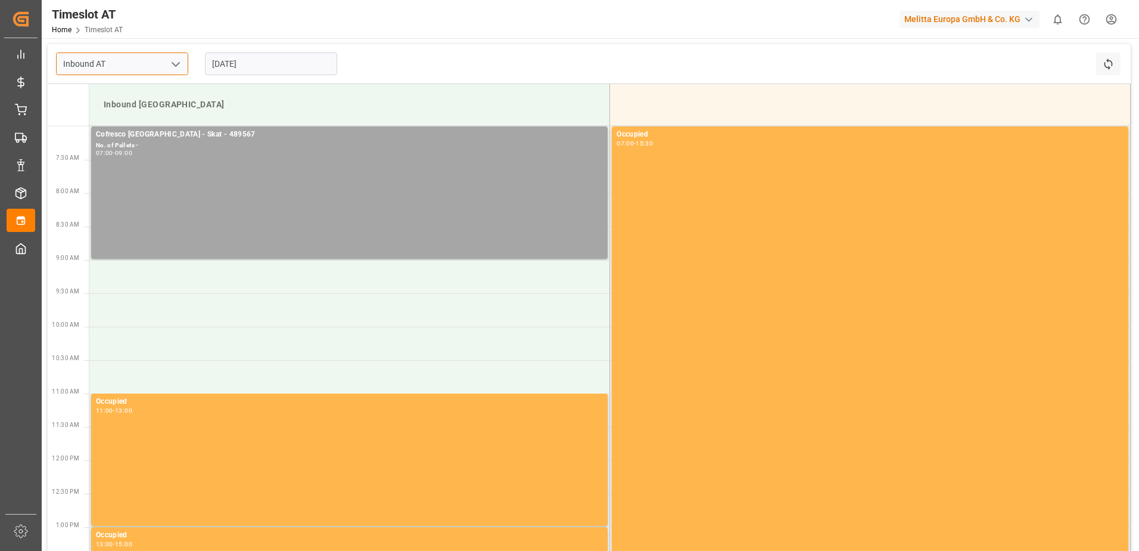
click at [133, 57] on input "Inbound AT" at bounding box center [122, 63] width 132 height 23
click at [1087, 21] on icon "Help Center" at bounding box center [1084, 19] width 13 height 13
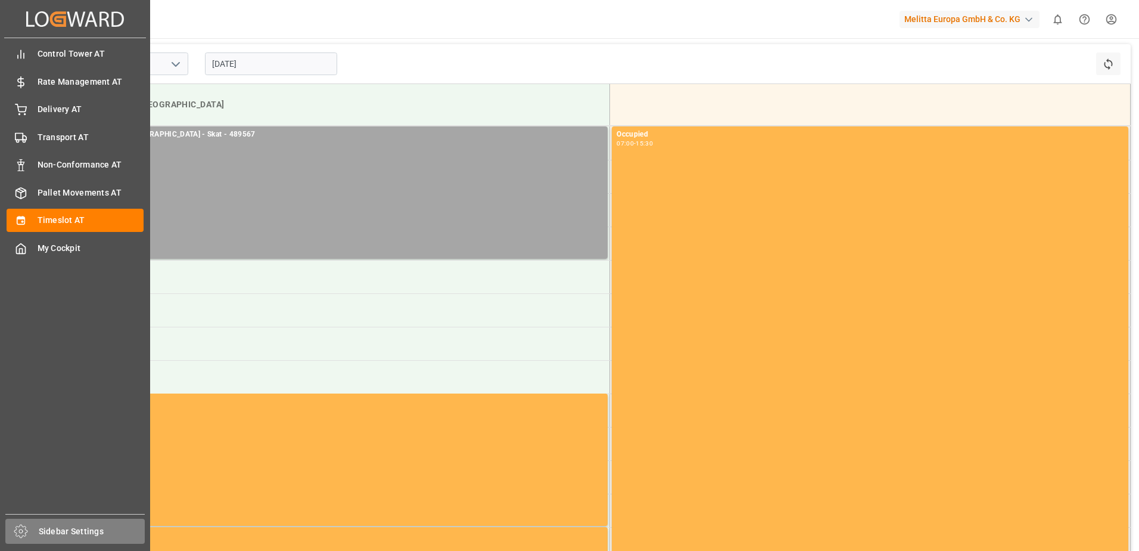
click at [48, 529] on span "Sidebar Settings" at bounding box center [92, 531] width 107 height 13
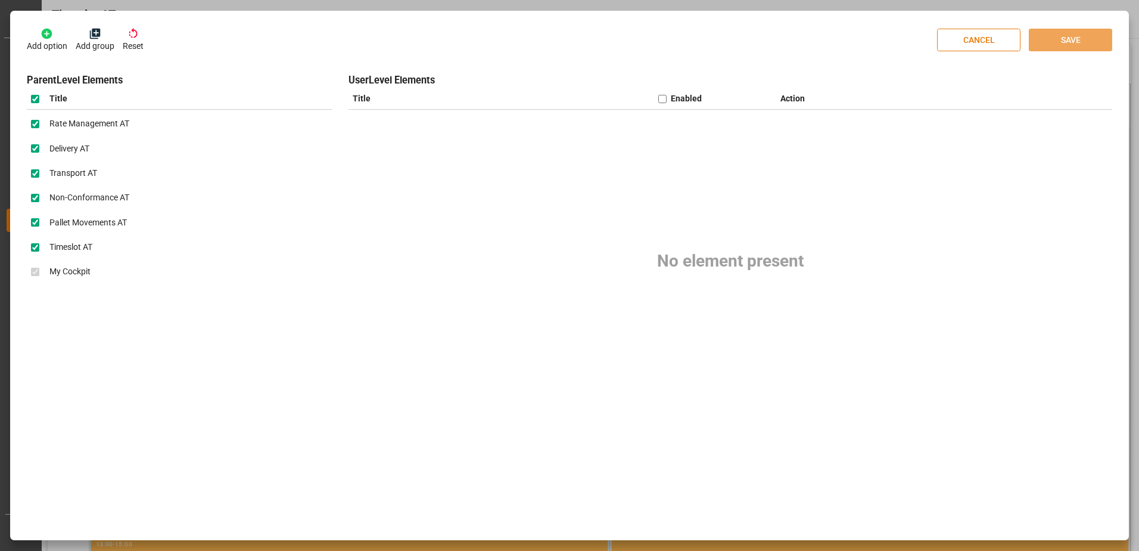
click at [980, 41] on button "CANCEL" at bounding box center [978, 40] width 83 height 23
checkbox input "false"
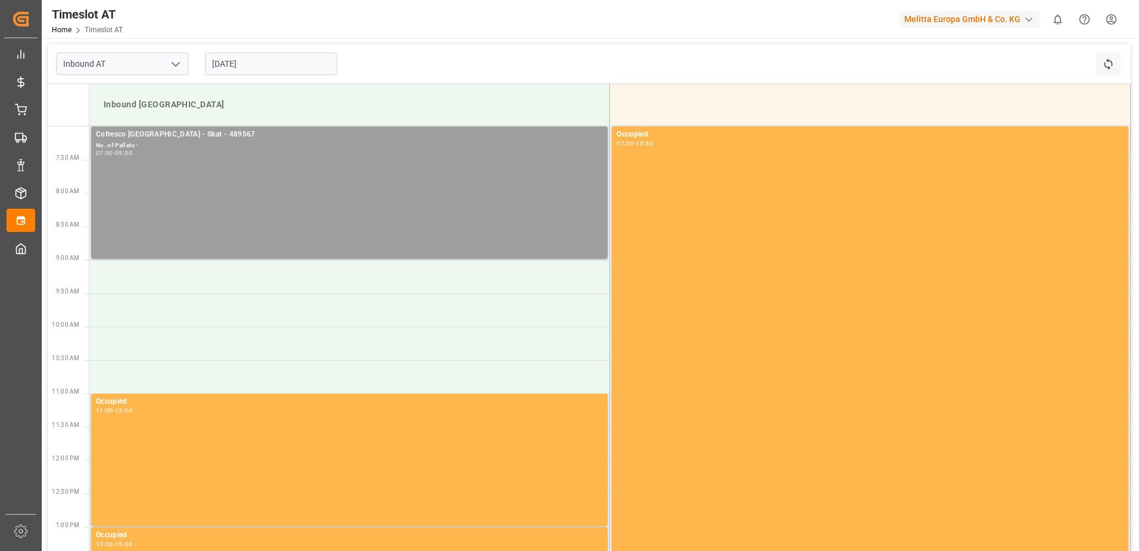
click at [148, 157] on div "Cofresco [GEOGRAPHIC_DATA] - Skat - 489567 No. of Pallets - 07:00 - 09:00" at bounding box center [349, 193] width 507 height 128
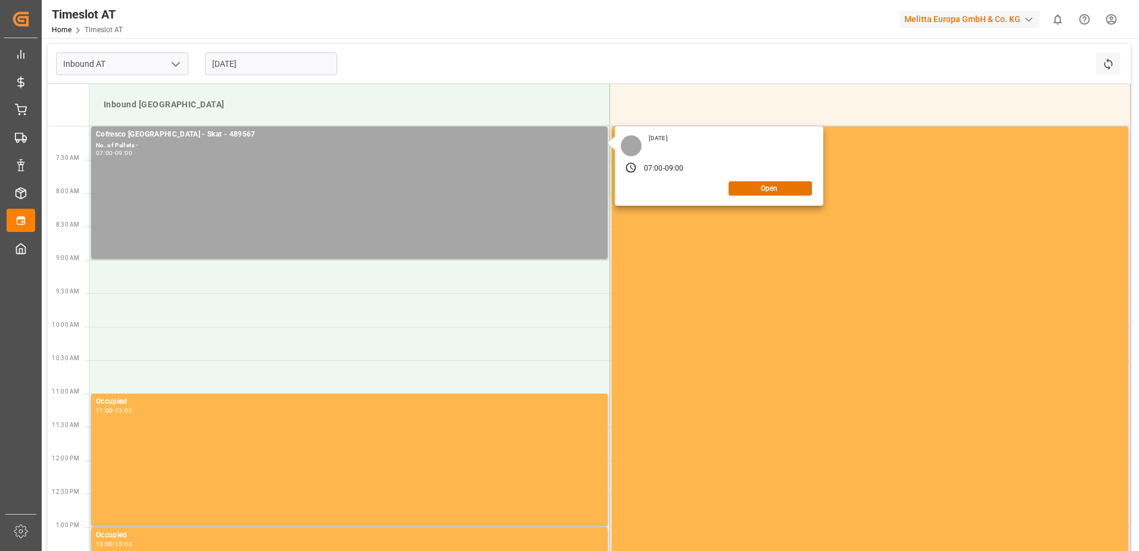
click at [250, 63] on input "[DATE]" at bounding box center [271, 63] width 132 height 23
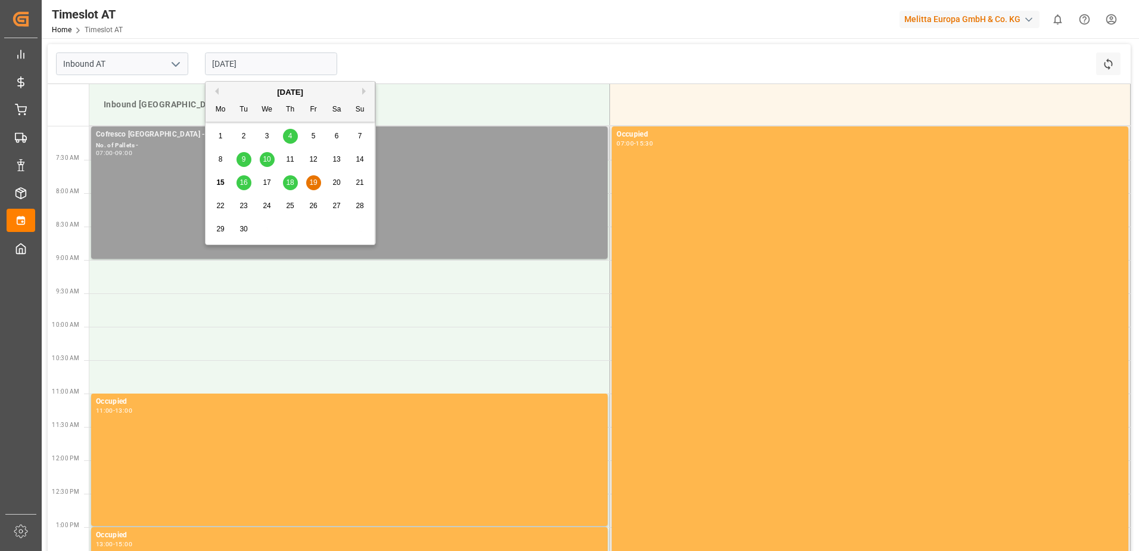
click at [181, 188] on div "Cofresco [GEOGRAPHIC_DATA] - Skat - 489567 No. of Pallets - 07:00 - 09:00" at bounding box center [349, 193] width 507 height 128
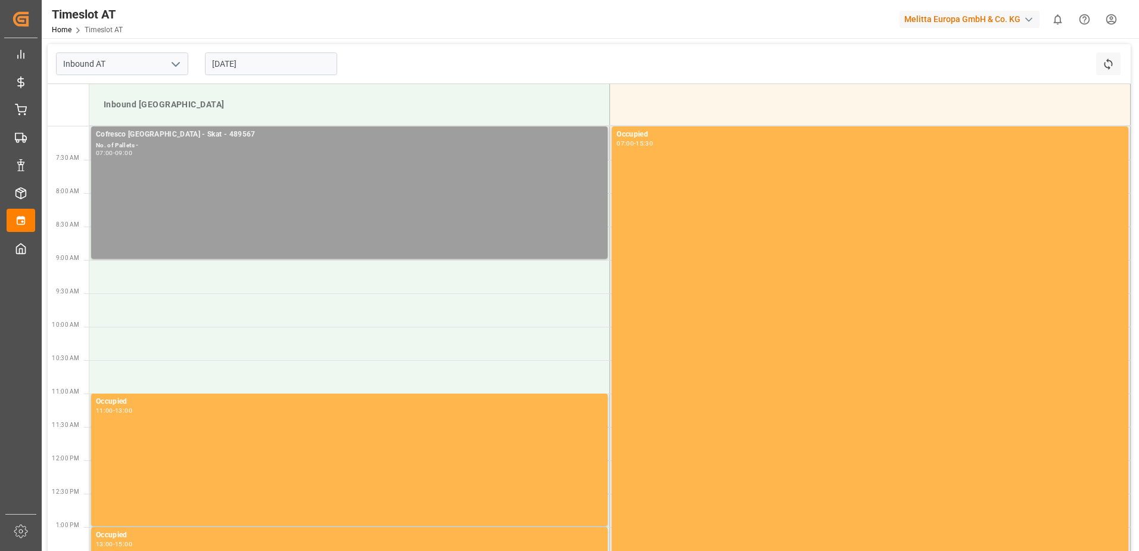
drag, startPoint x: 178, startPoint y: 188, endPoint x: 105, endPoint y: 147, distance: 83.2
click at [105, 147] on div "No. of Pallets -" at bounding box center [349, 146] width 507 height 10
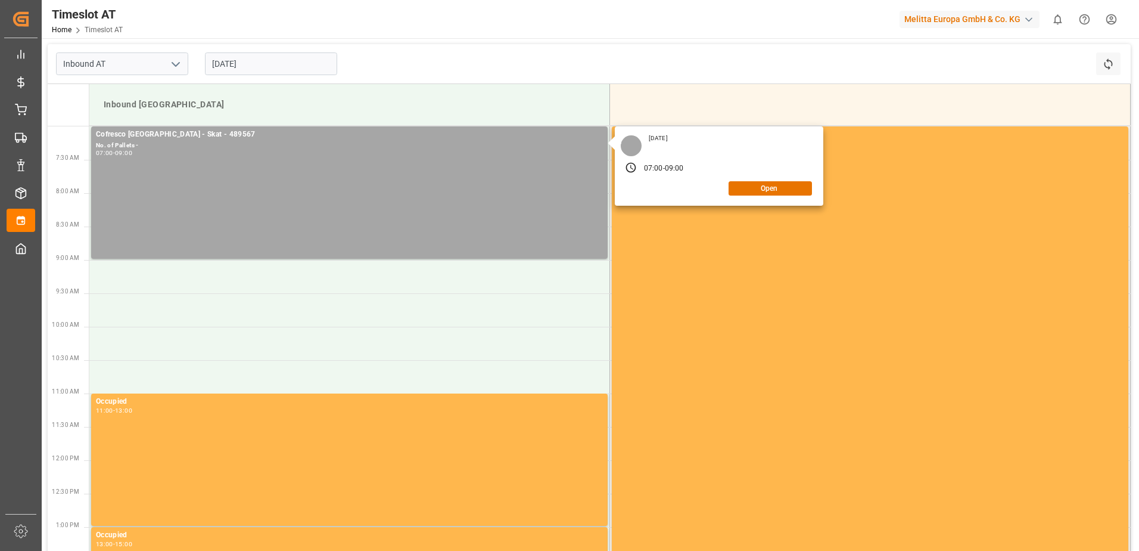
click at [234, 60] on input "[DATE]" at bounding box center [271, 63] width 132 height 23
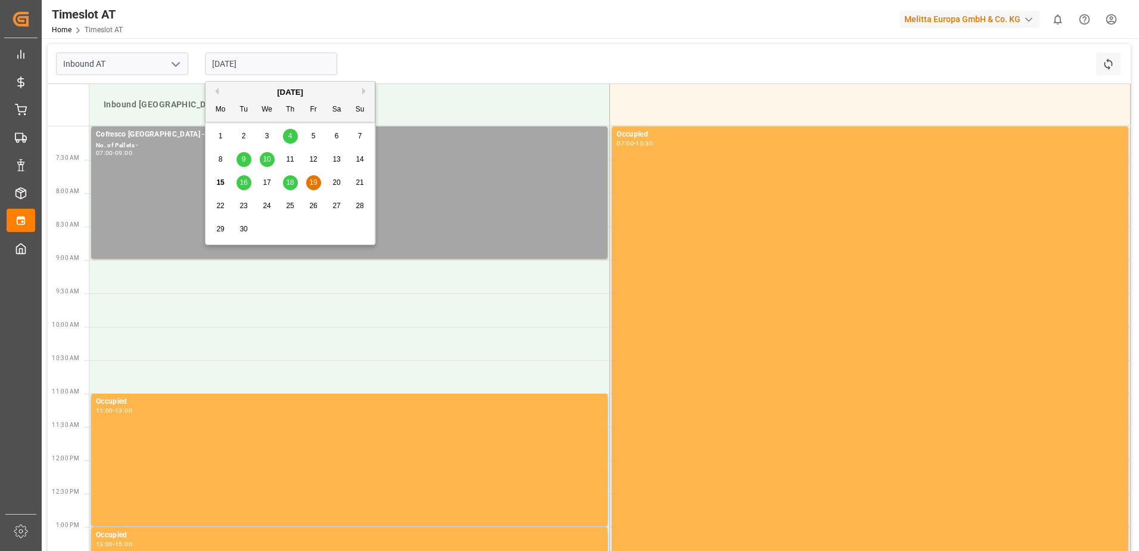
click at [287, 181] on span "18" at bounding box center [290, 182] width 8 height 8
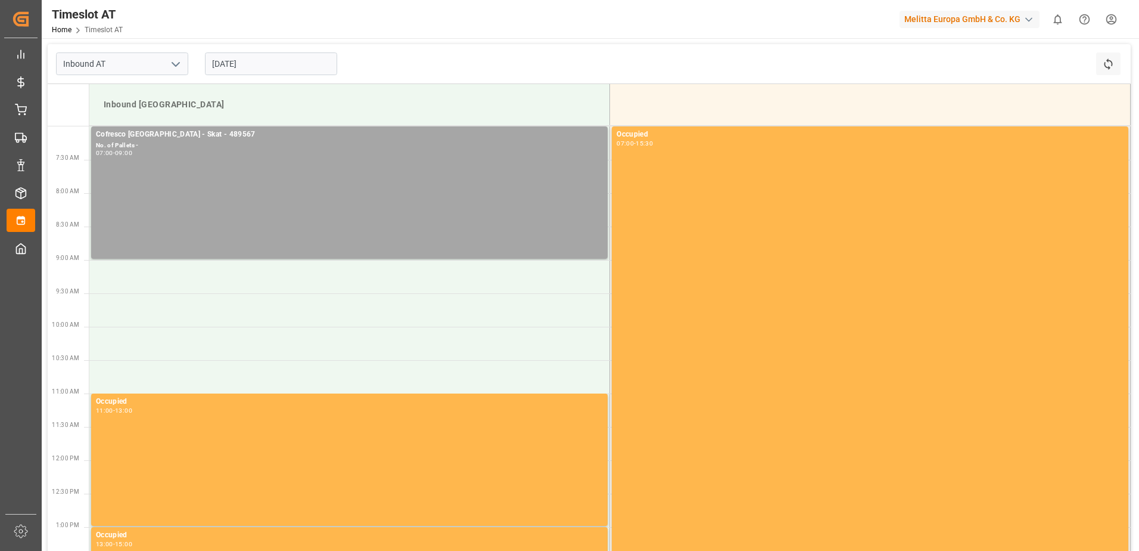
click at [263, 63] on input "[DATE]" at bounding box center [271, 63] width 132 height 23
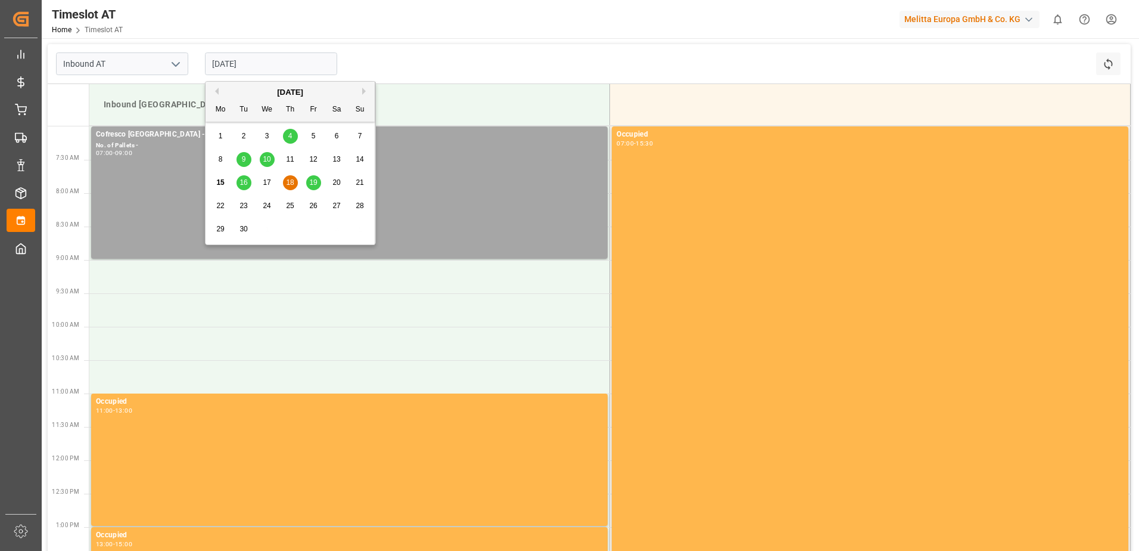
click at [314, 182] on span "19" at bounding box center [313, 182] width 8 height 8
type input "[DATE]"
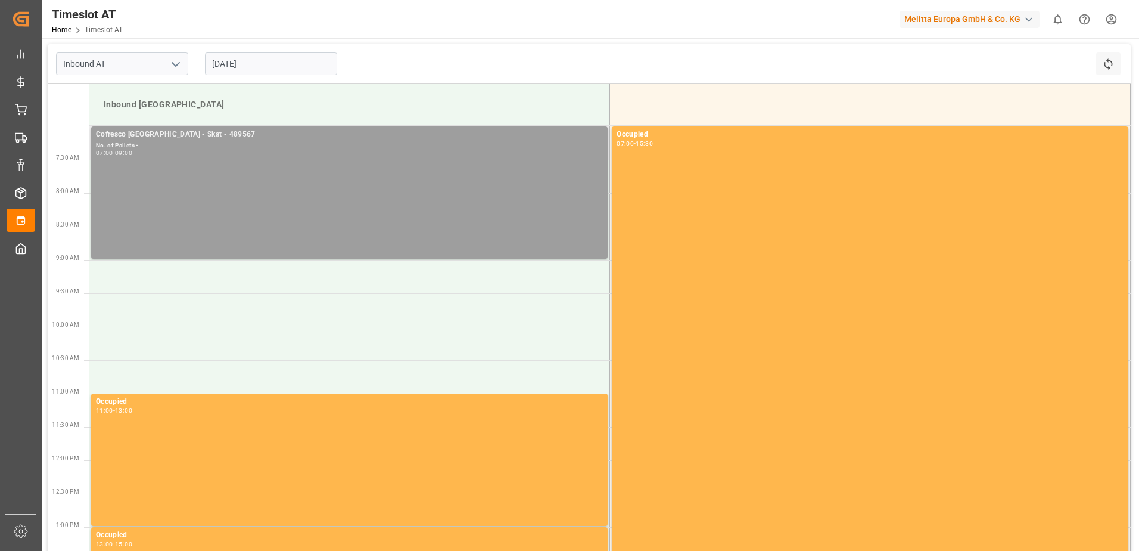
click at [235, 154] on div "07:00 - 09:00" at bounding box center [349, 153] width 507 height 7
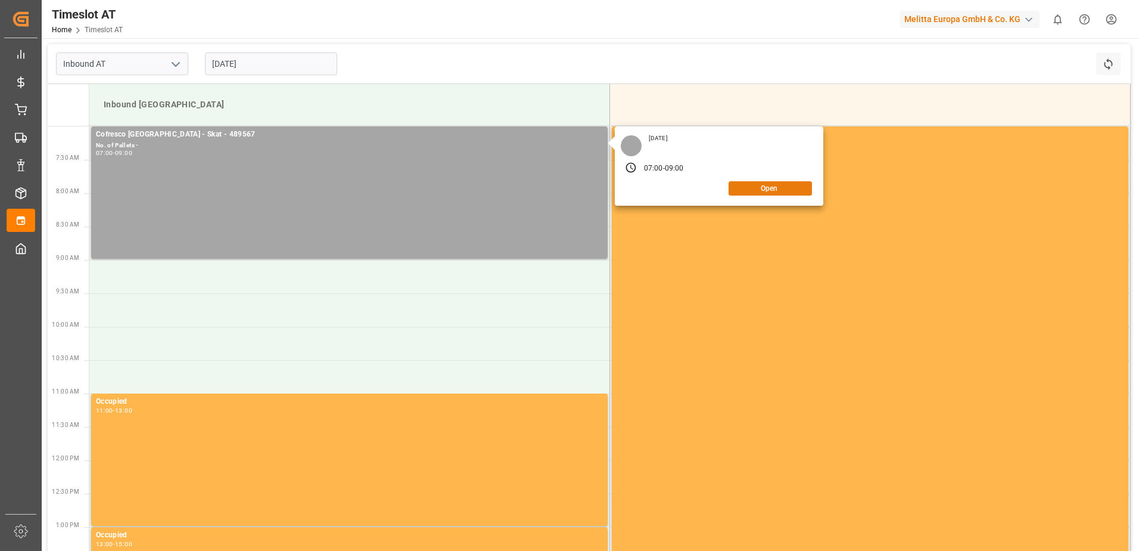
click at [761, 192] on button "Open" at bounding box center [770, 188] width 83 height 14
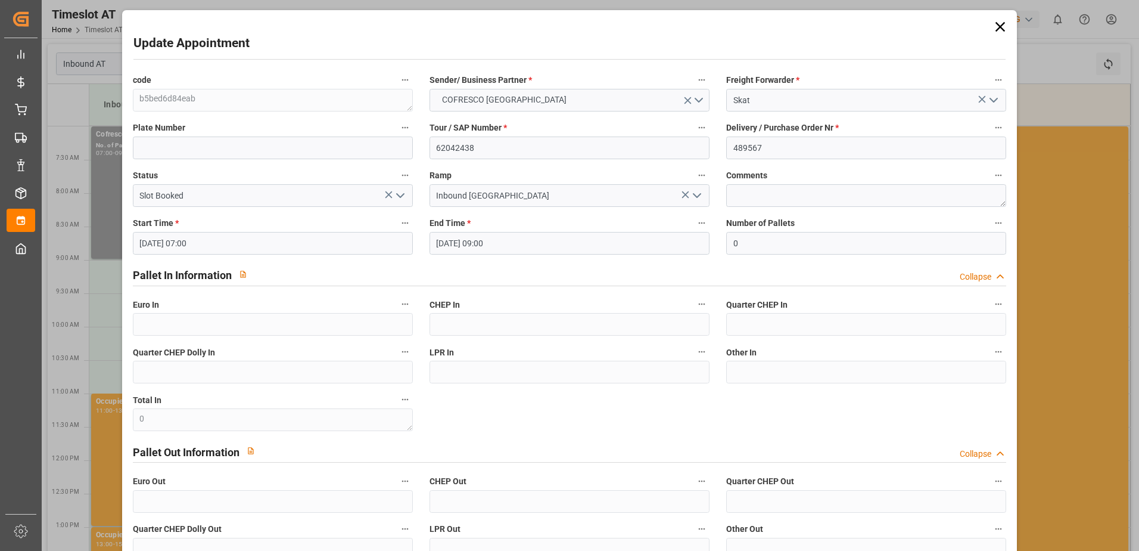
click at [999, 27] on icon at bounding box center [1000, 26] width 17 height 17
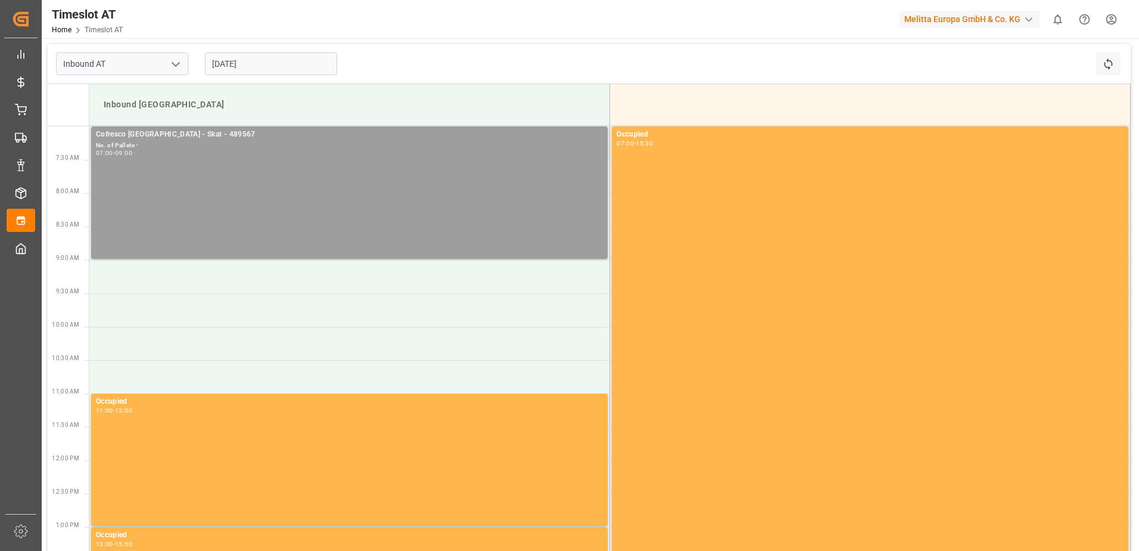
click at [151, 163] on div "Cofresco [GEOGRAPHIC_DATA] - Skat - 489567 No. of Pallets - 07:00 - 09:00" at bounding box center [349, 193] width 507 height 128
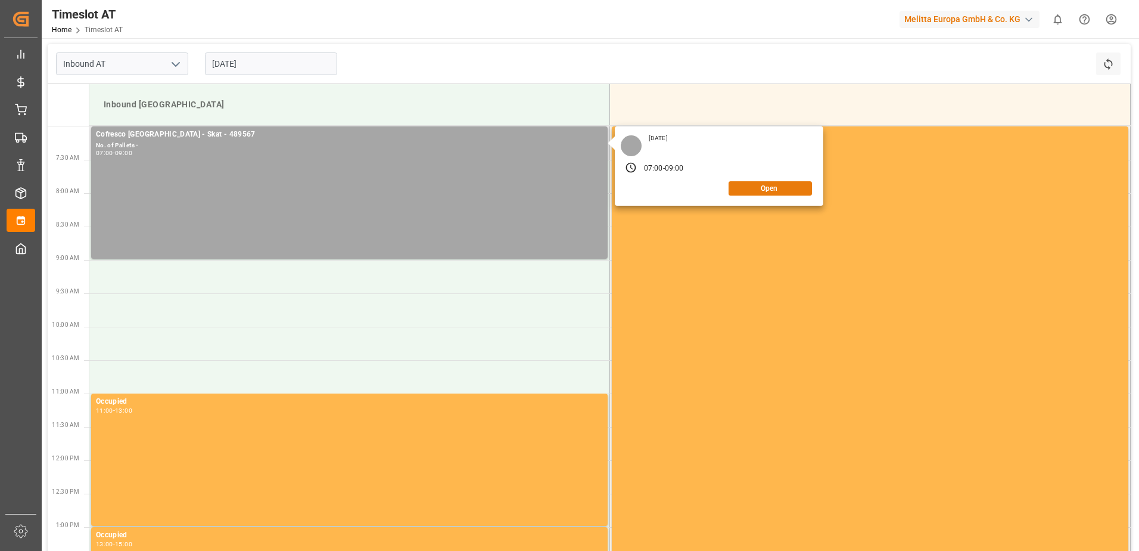
click at [760, 188] on button "Open" at bounding box center [770, 188] width 83 height 14
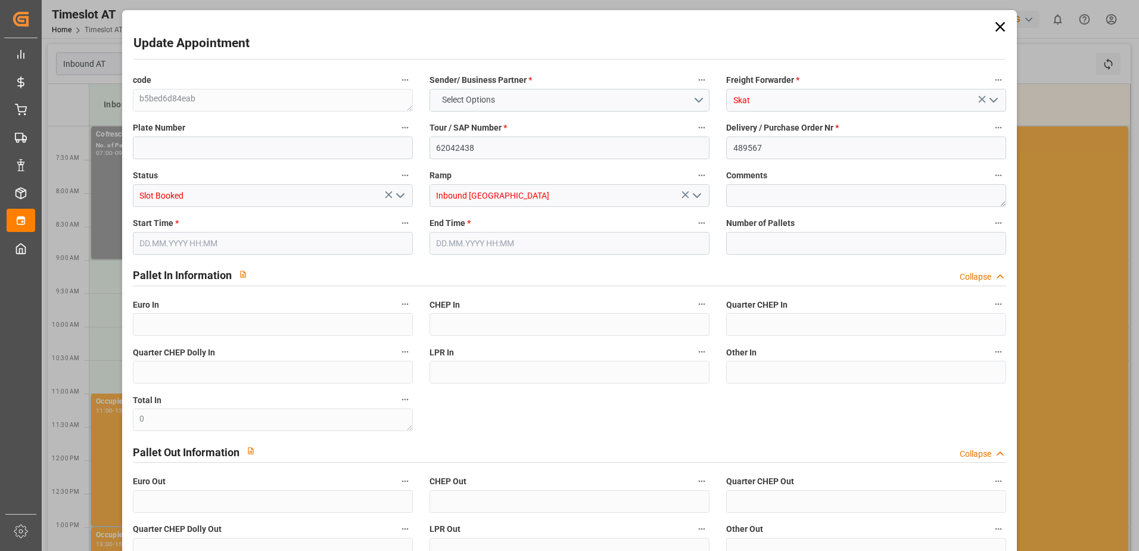
type input "0"
type input "[DATE] 07:00"
type input "[DATE] 09:00"
type input "[DATE] 06:57"
drag, startPoint x: 738, startPoint y: 145, endPoint x: 697, endPoint y: 145, distance: 41.7
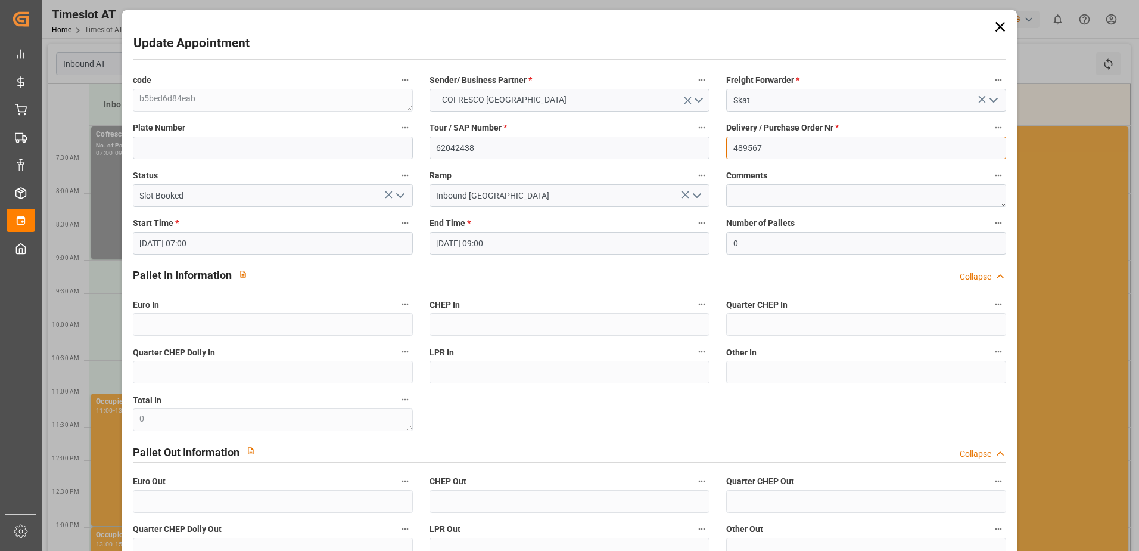
click at [697, 145] on div "code b5bed6d84eab Sender/ Business Partner * COFRESCO [GEOGRAPHIC_DATA] Freight…" at bounding box center [570, 340] width 891 height 544
paste input "49"
type input "489549"
drag, startPoint x: 452, startPoint y: 146, endPoint x: 402, endPoint y: 145, distance: 50.7
click at [402, 145] on div "code b5bed6d84eab Sender/ Business Partner * COFRESCO [GEOGRAPHIC_DATA] Freight…" at bounding box center [570, 340] width 891 height 544
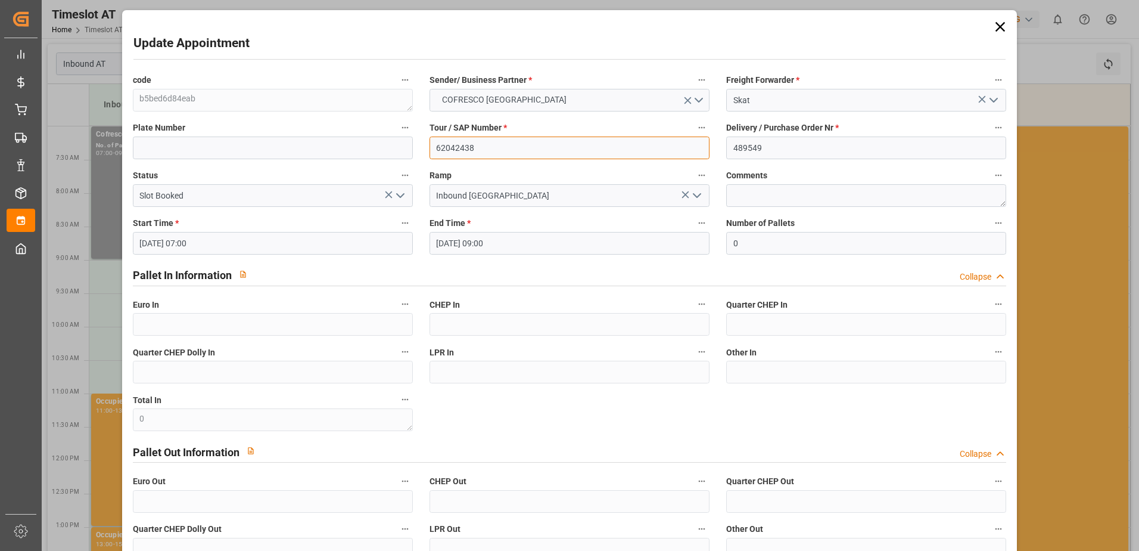
paste input "27"
type input "62042427"
click at [159, 242] on input "[DATE] 07:00" at bounding box center [273, 243] width 280 height 23
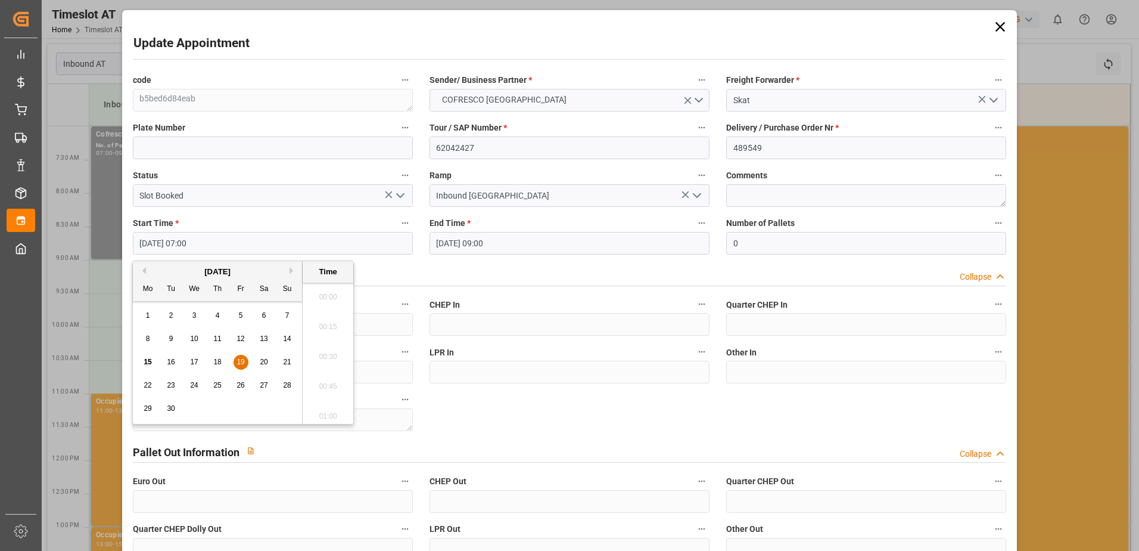
scroll to position [779, 0]
click at [194, 362] on span "17" at bounding box center [194, 361] width 8 height 8
click at [214, 364] on span "18" at bounding box center [217, 361] width 8 height 8
click at [327, 349] on li "09:00" at bounding box center [328, 353] width 51 height 30
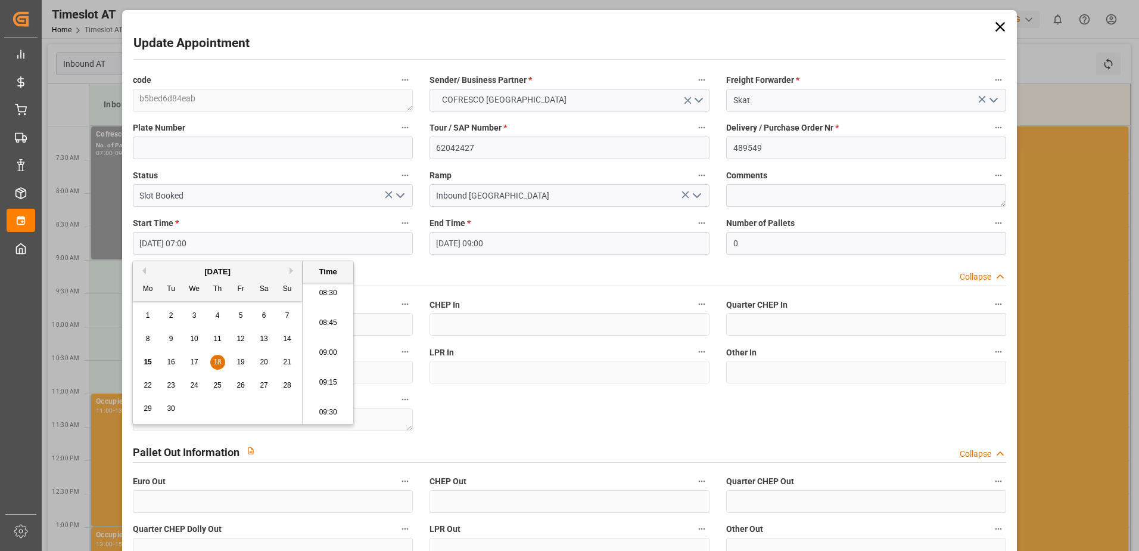
type input "[DATE] 09:00"
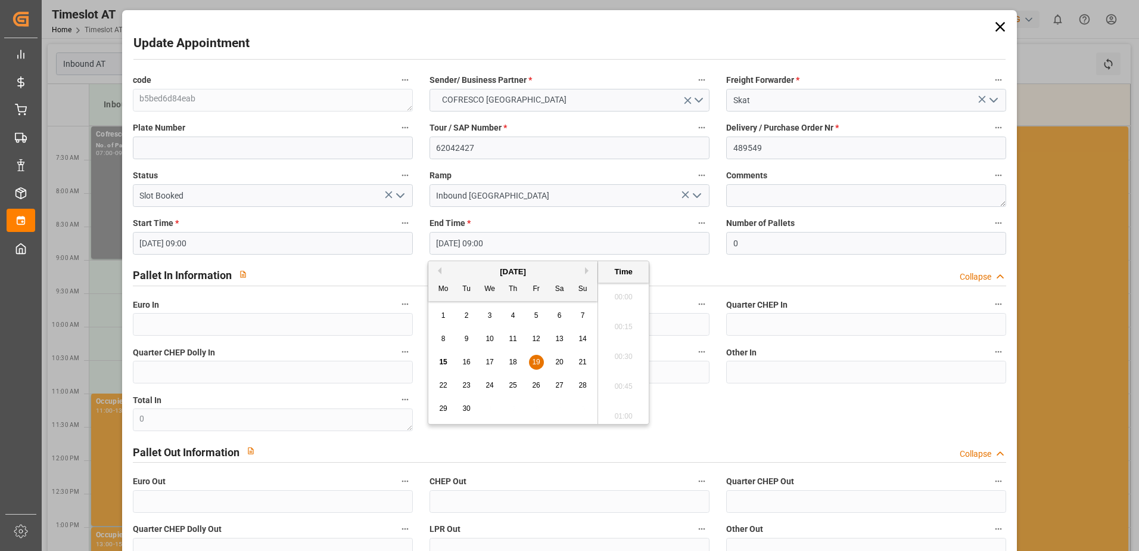
click at [502, 241] on input "[DATE] 09:00" at bounding box center [570, 243] width 280 height 23
click at [514, 359] on span "18" at bounding box center [513, 361] width 8 height 8
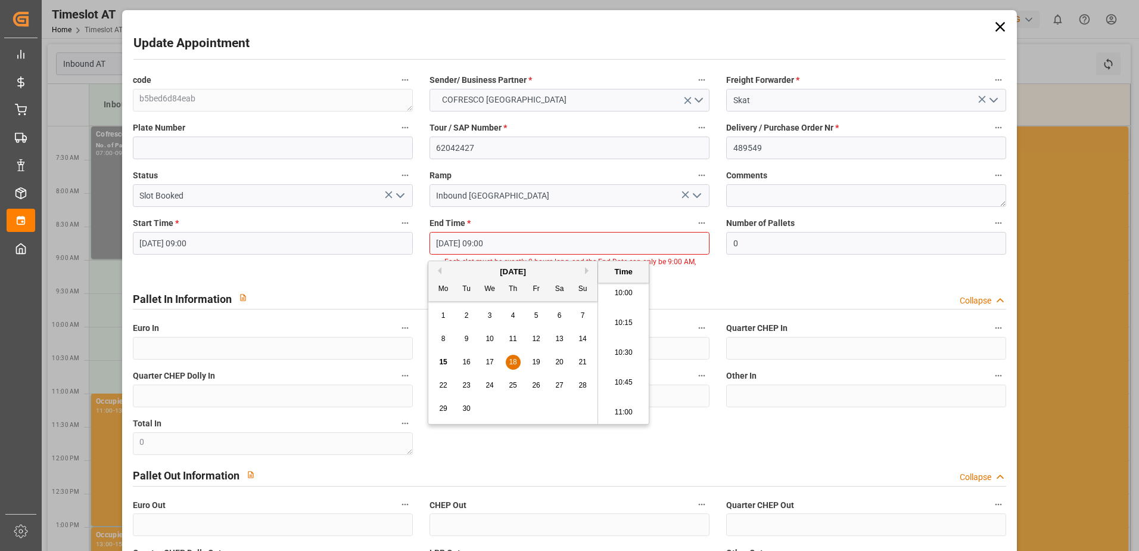
scroll to position [1255, 0]
click at [615, 356] on li "11:00" at bounding box center [623, 353] width 51 height 30
type input "[DATE] 11:00"
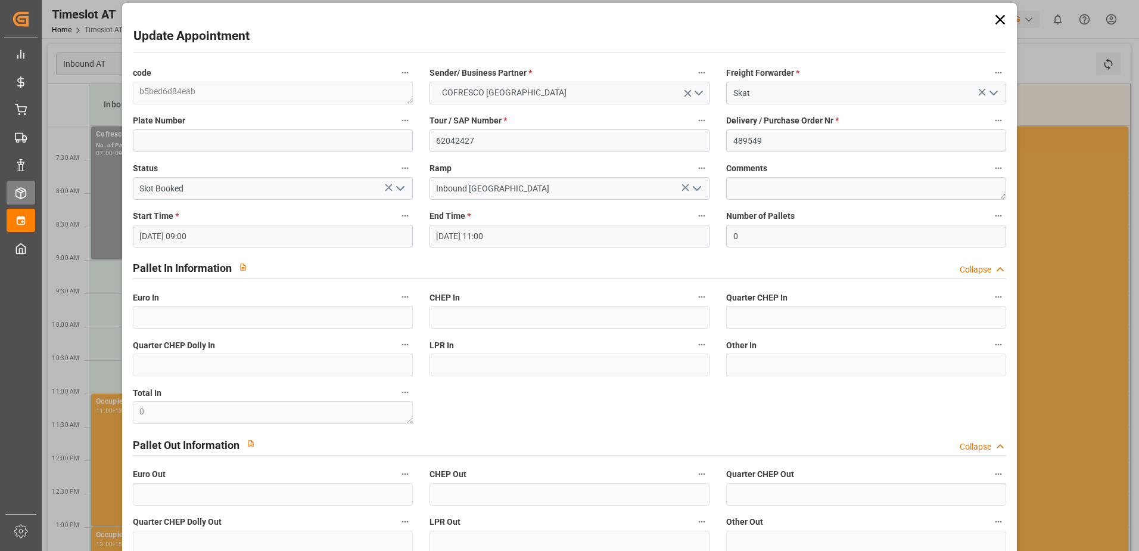
scroll to position [0, 0]
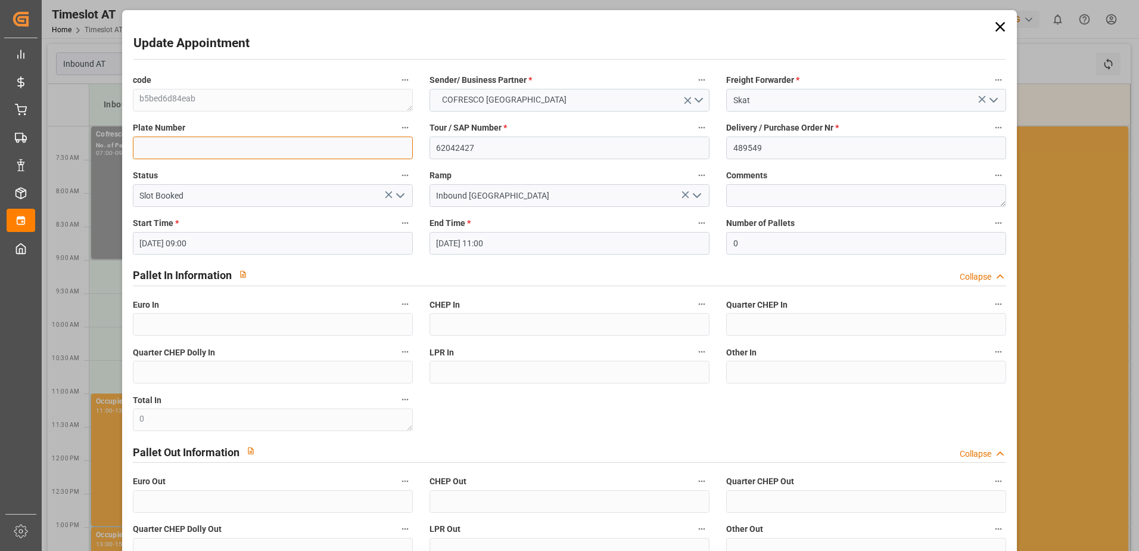
click at [175, 151] on input at bounding box center [273, 147] width 280 height 23
paste input "PY01156"
click at [200, 149] on input "PY01156" at bounding box center [273, 147] width 280 height 23
click at [200, 146] on input "PY01156" at bounding box center [273, 147] width 280 height 23
click at [200, 146] on input "PY01156/" at bounding box center [273, 147] width 280 height 23
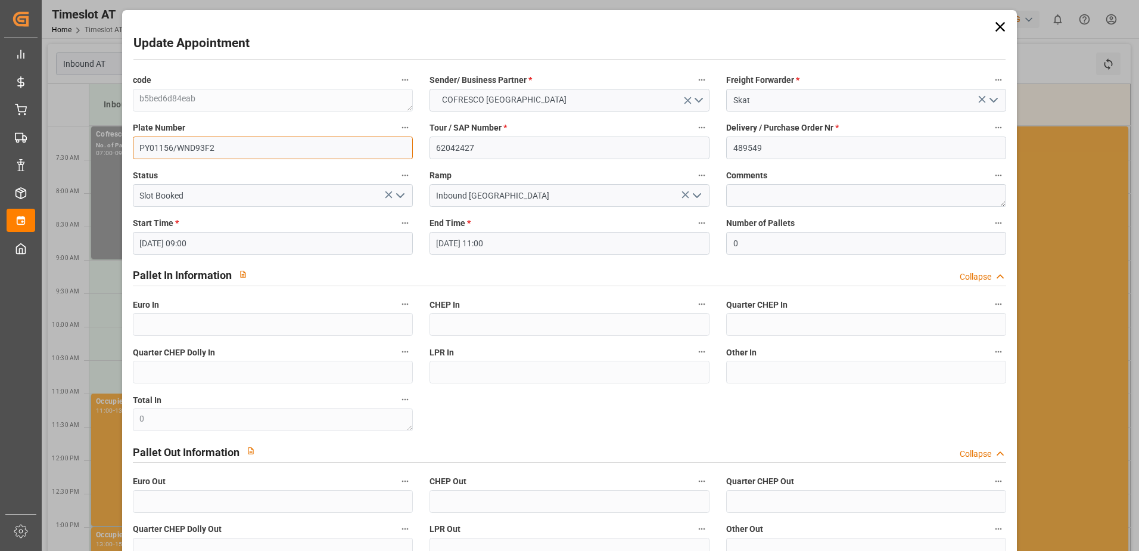
click at [203, 147] on input "PY01156/WND93F2" at bounding box center [273, 147] width 280 height 23
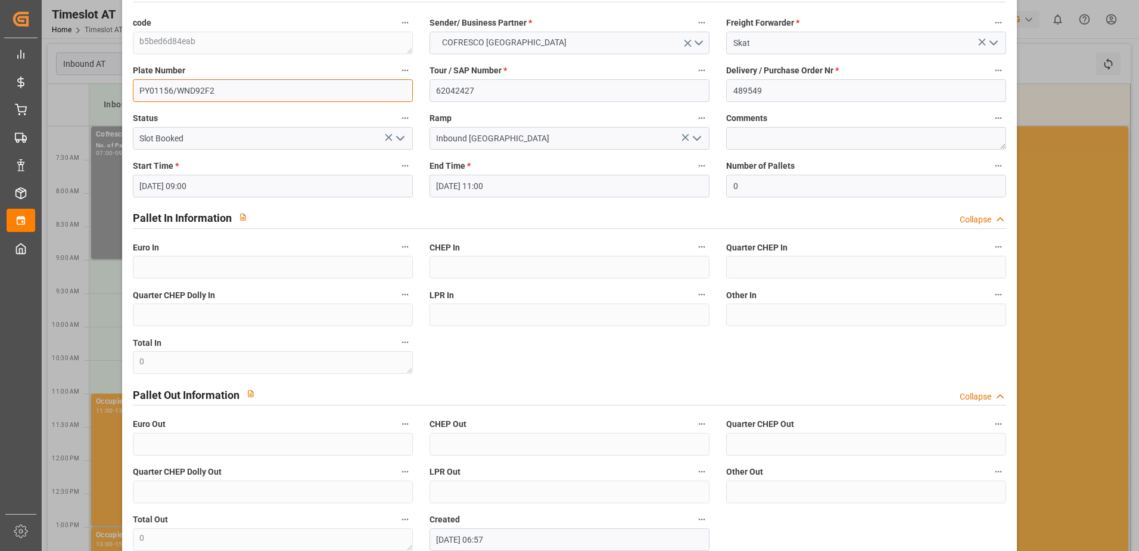
scroll to position [126, 0]
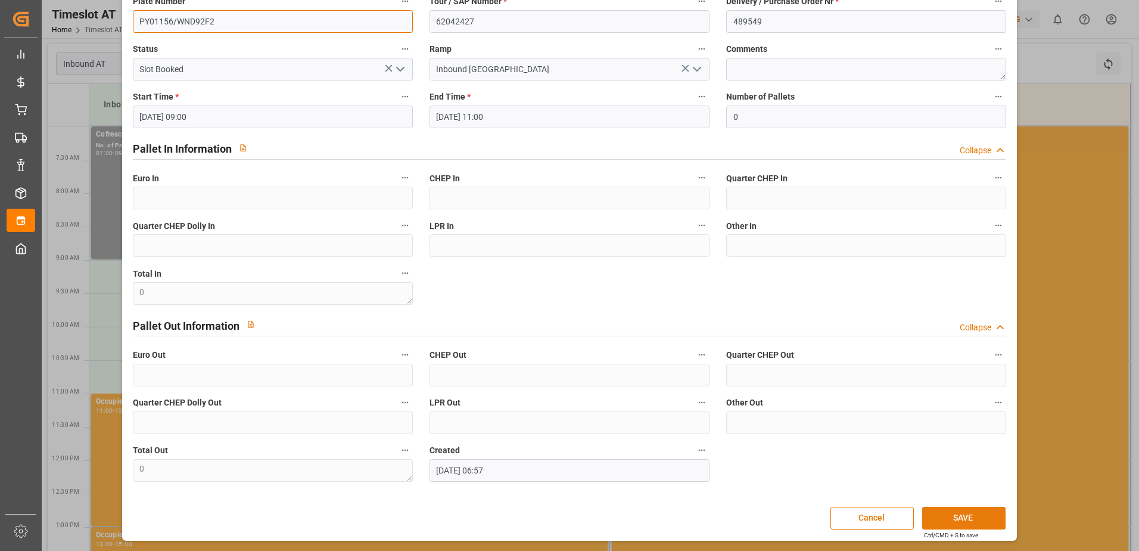
type input "PY01156/WND92F2"
click at [944, 517] on button "SAVE" at bounding box center [963, 517] width 83 height 23
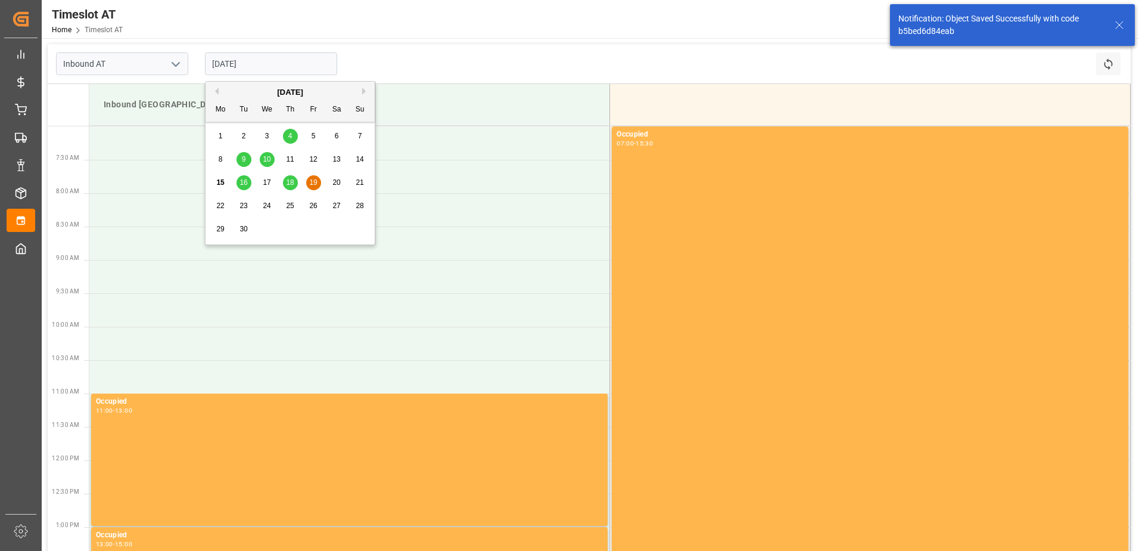
click at [237, 63] on input "[DATE]" at bounding box center [271, 63] width 132 height 23
click at [292, 179] on span "18" at bounding box center [290, 182] width 8 height 8
type input "[DATE]"
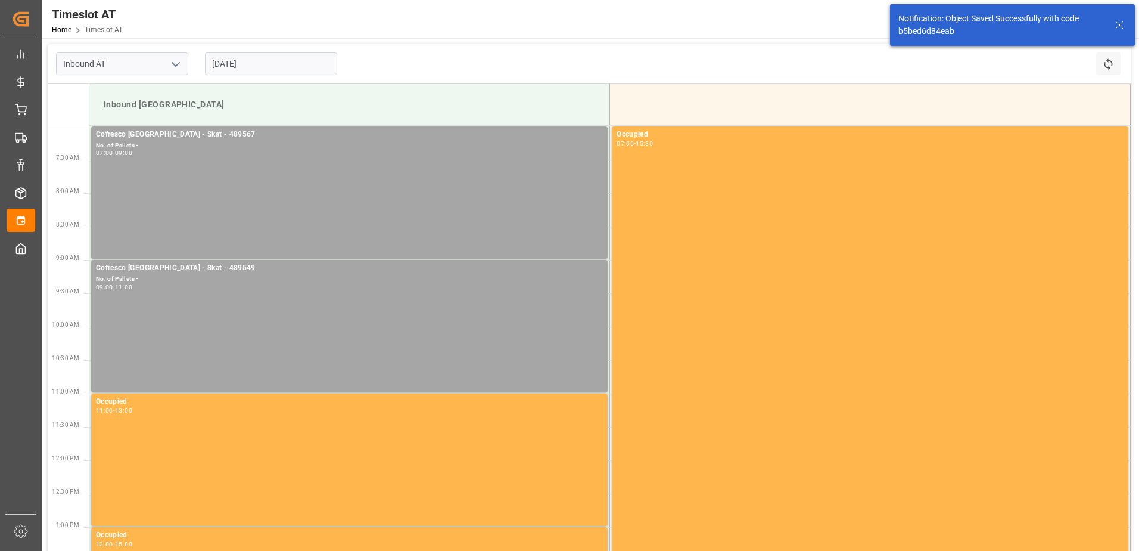
click at [230, 57] on input "[DATE]" at bounding box center [271, 63] width 132 height 23
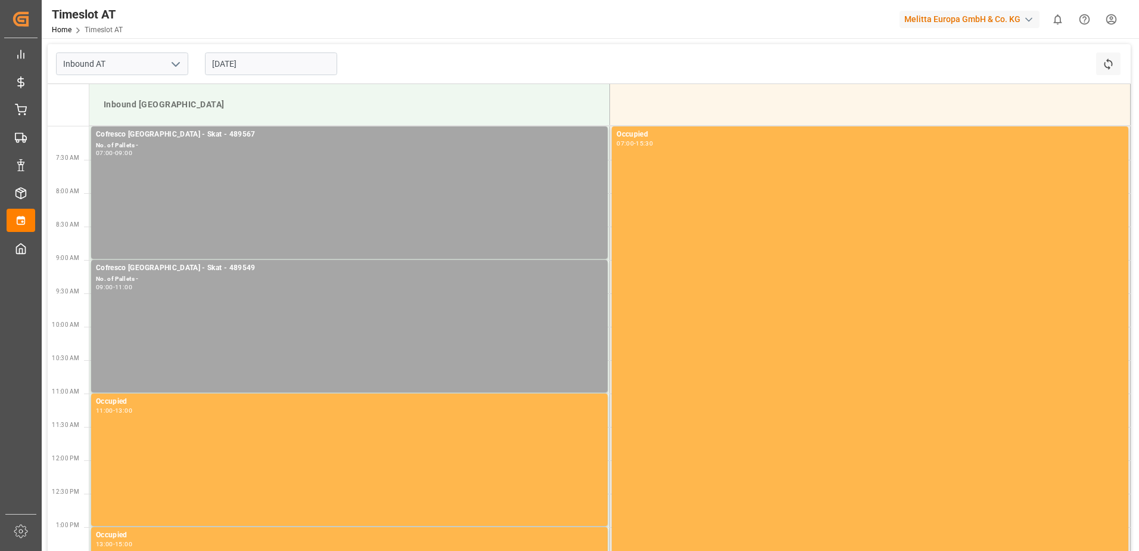
click at [98, 62] on input "Inbound AT" at bounding box center [122, 63] width 132 height 23
